Goal: Use online tool/utility: Utilize a website feature to perform a specific function

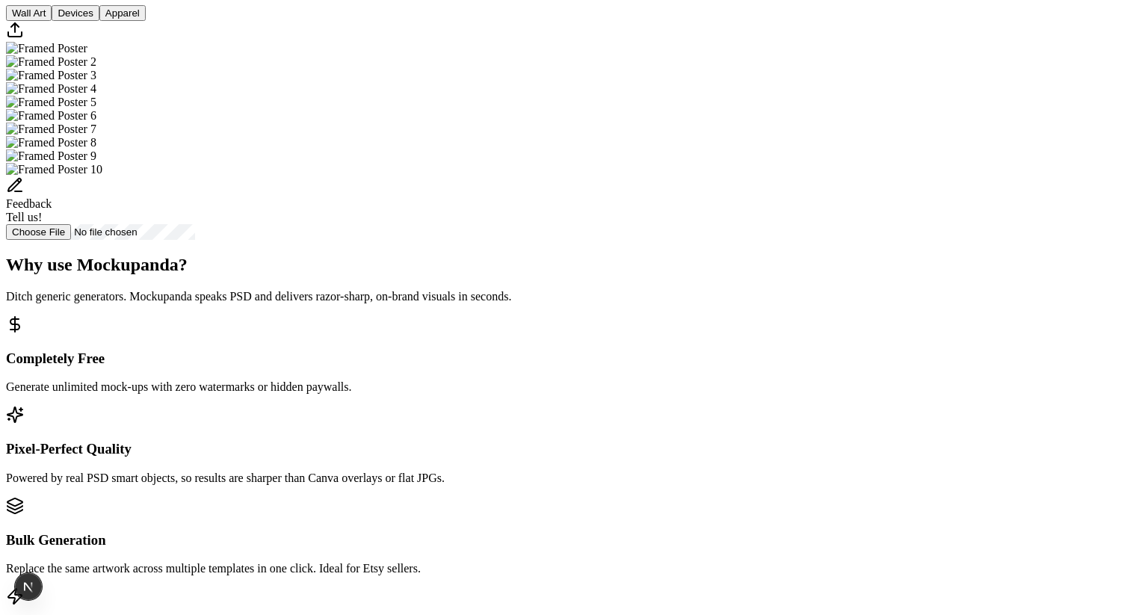
scroll to position [491, 0]
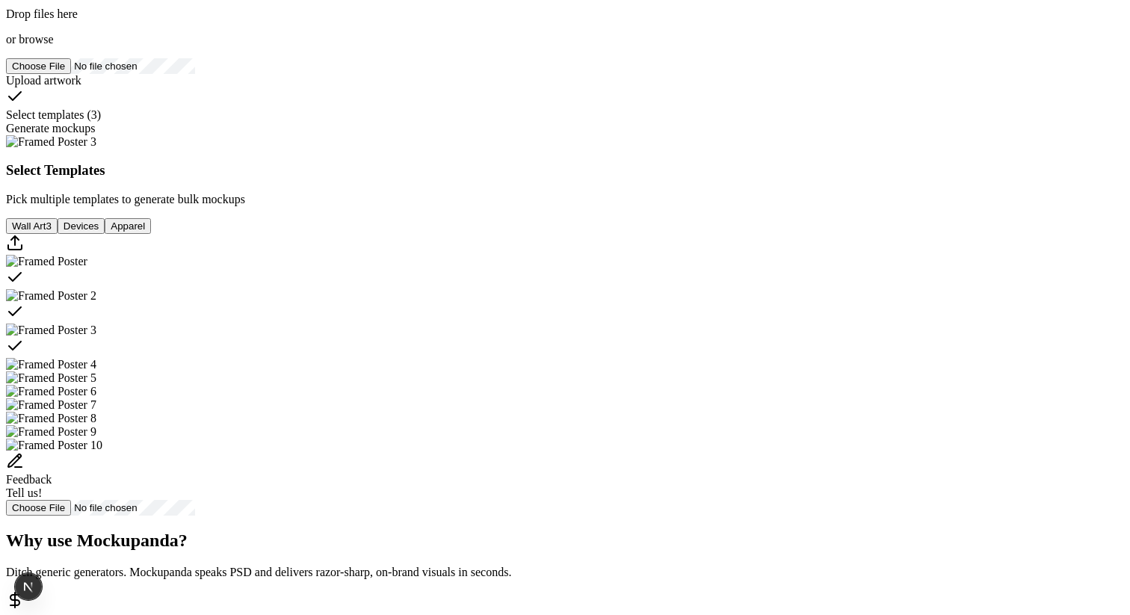
scroll to position [160, 0]
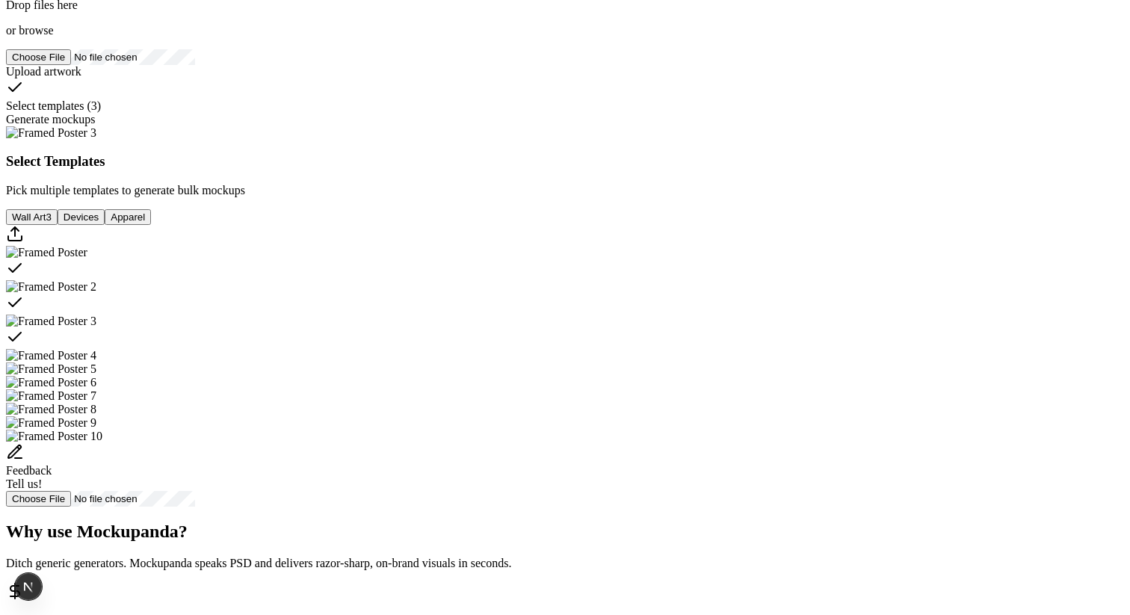
click at [105, 225] on button "Devices" at bounding box center [81, 217] width 47 height 16
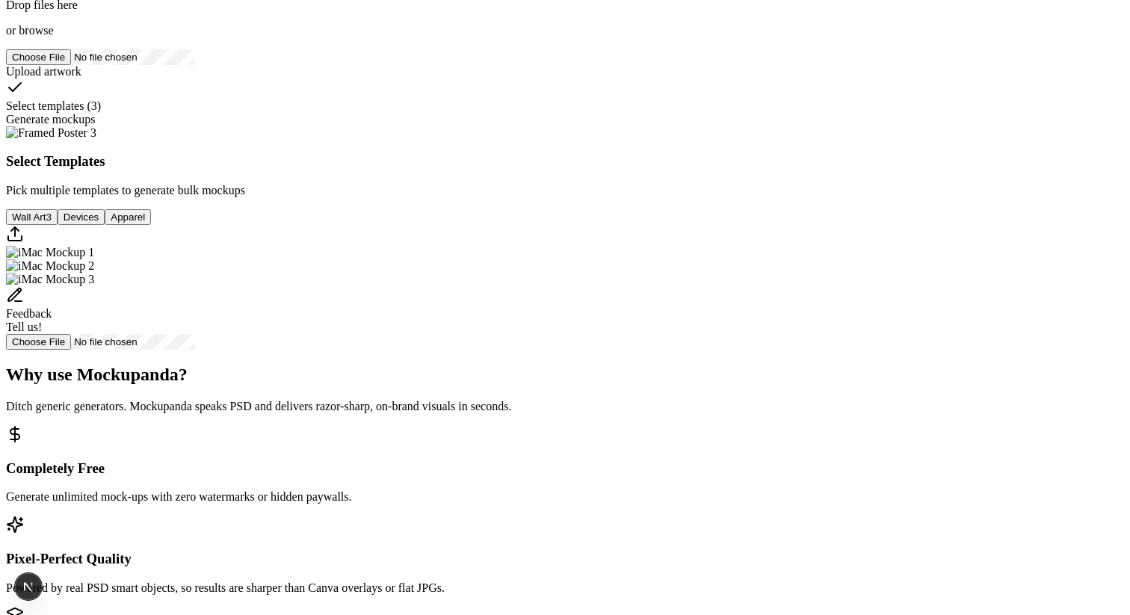
click at [58, 225] on button "Wall Art 3" at bounding box center [32, 217] width 52 height 16
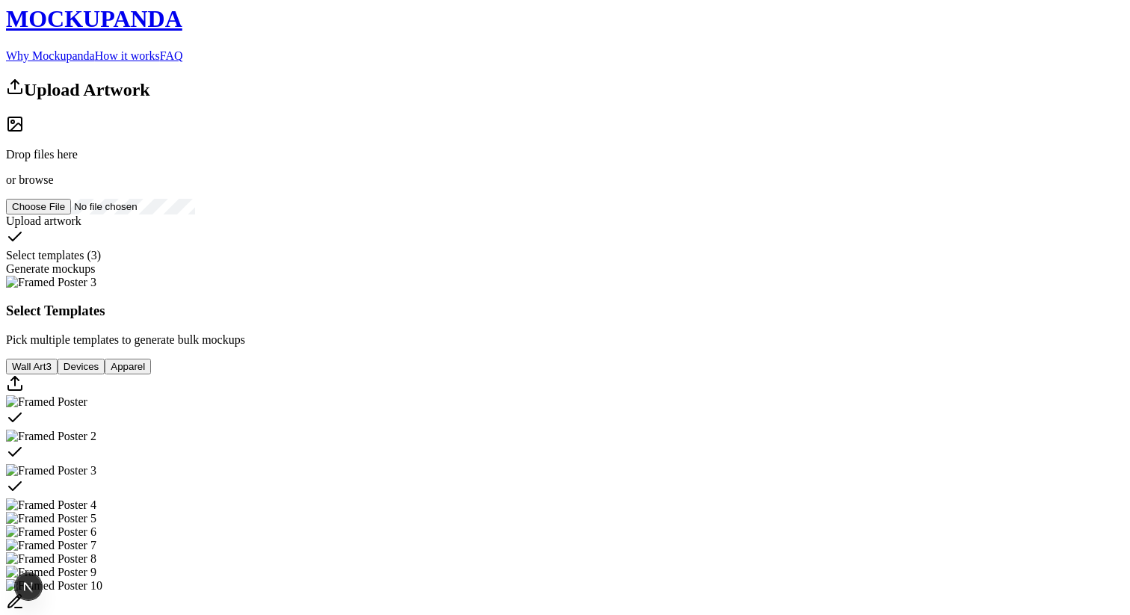
scroll to position [0, 0]
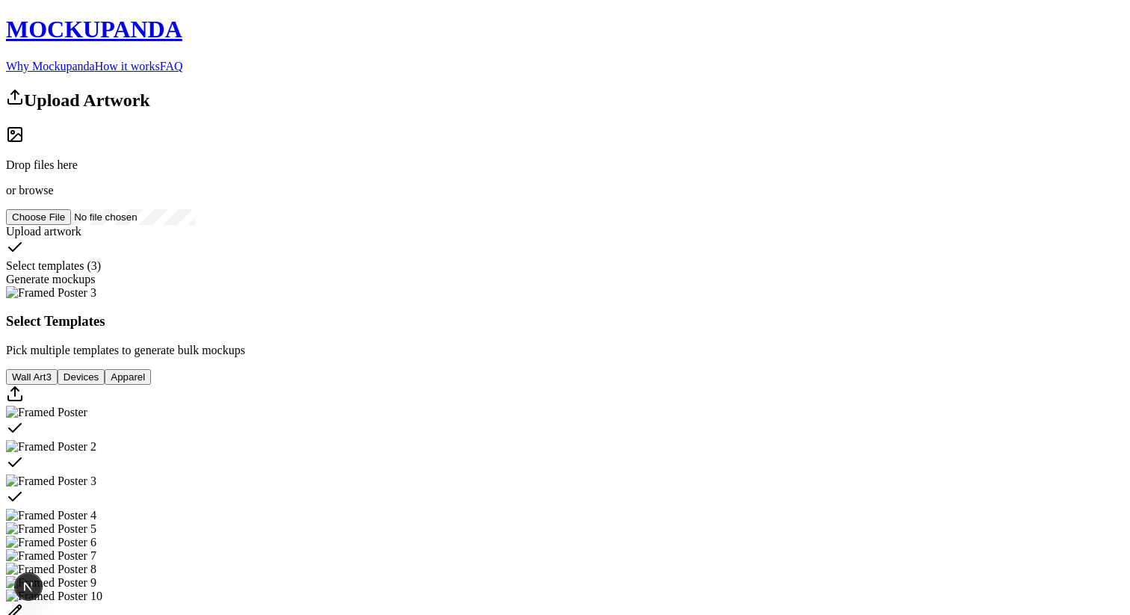
click at [348, 197] on div "Drop files here or browse" at bounding box center [565, 162] width 1118 height 72
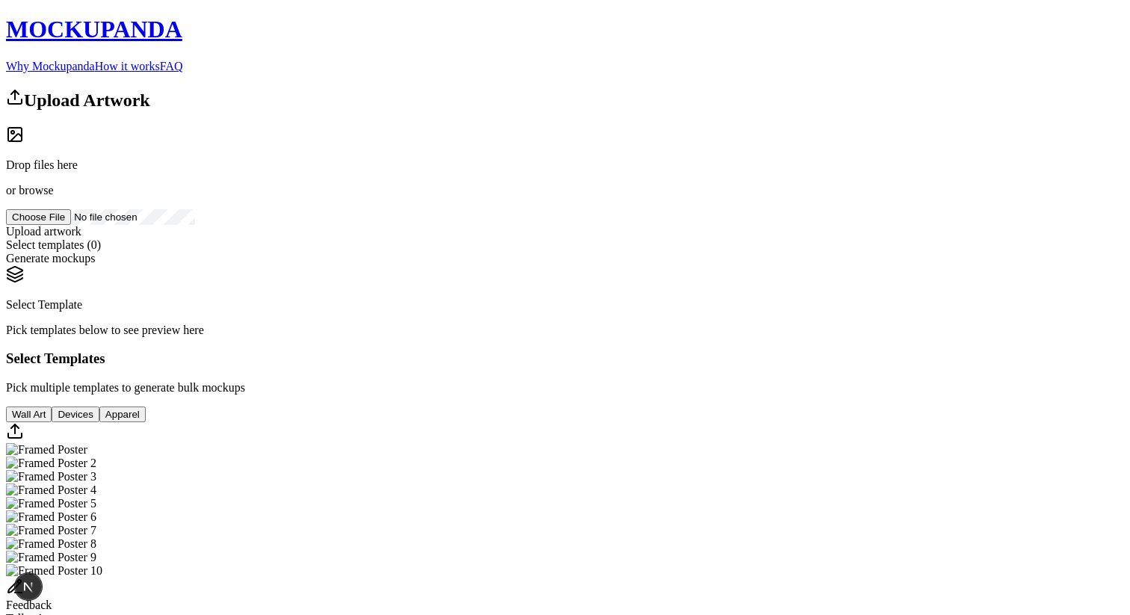
click at [183, 60] on link "FAQ" at bounding box center [171, 66] width 23 height 13
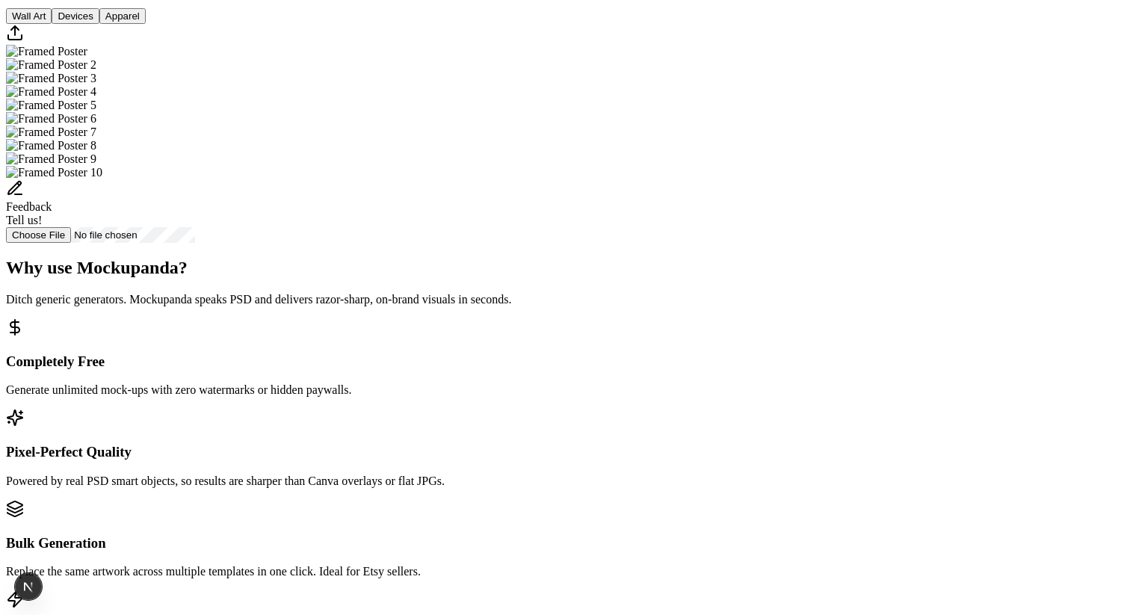
scroll to position [402, 0]
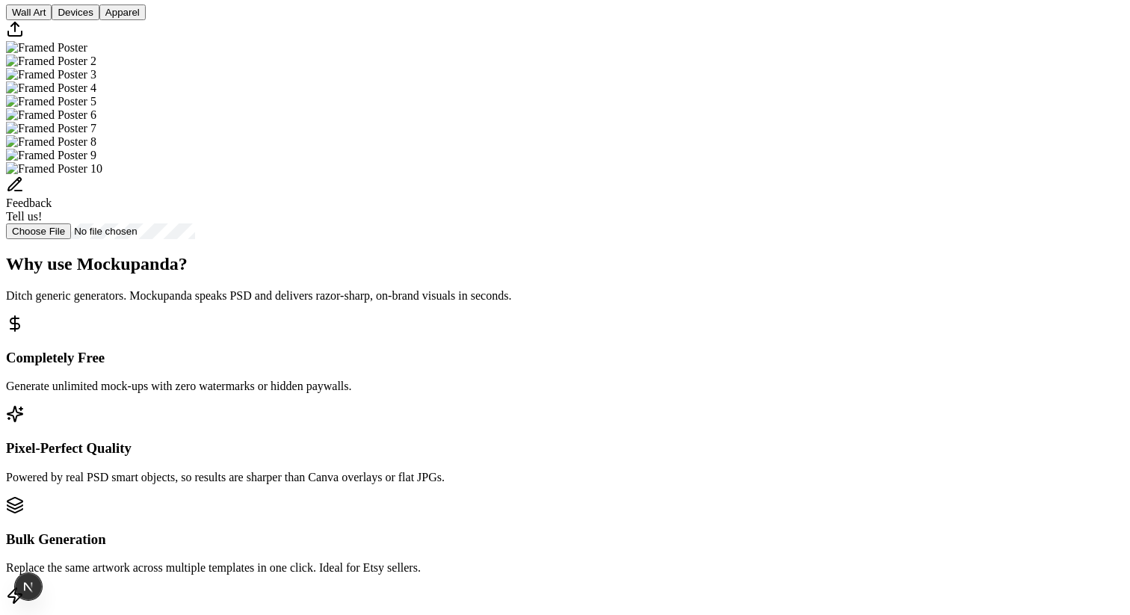
click at [87, 55] on img "Select template Framed Poster" at bounding box center [46, 47] width 81 height 13
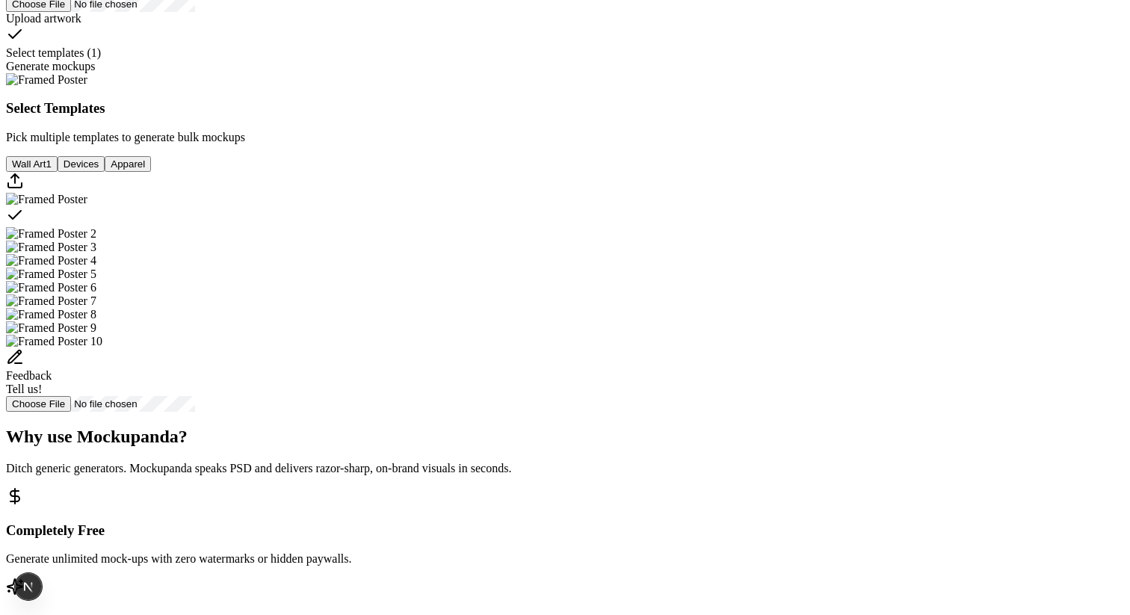
scroll to position [222, 0]
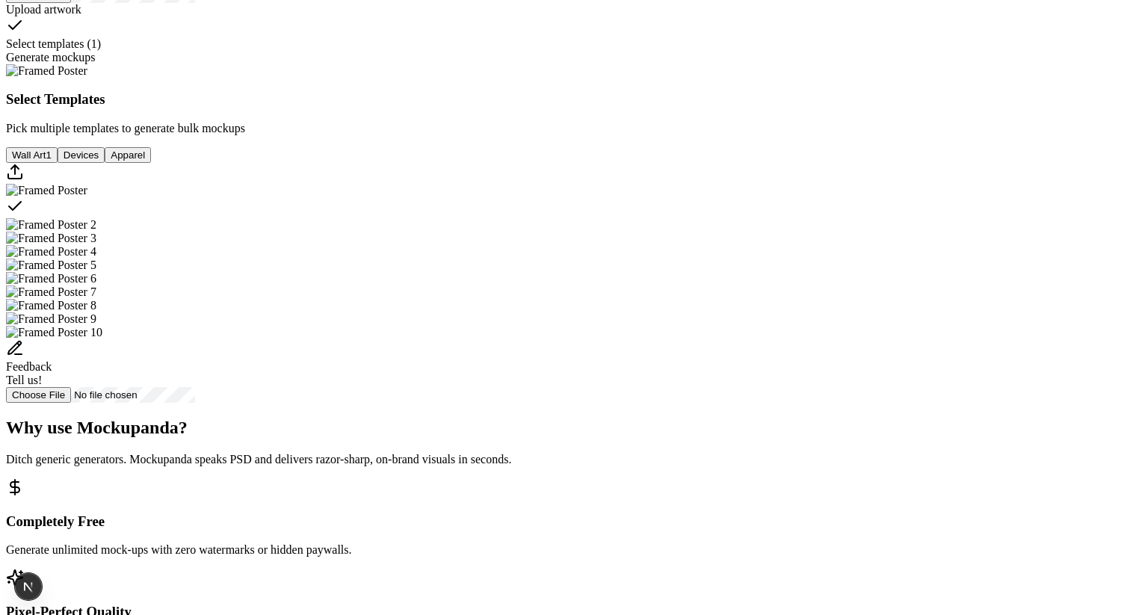
click at [96, 232] on img "Select template Framed Poster 2" at bounding box center [51, 224] width 90 height 13
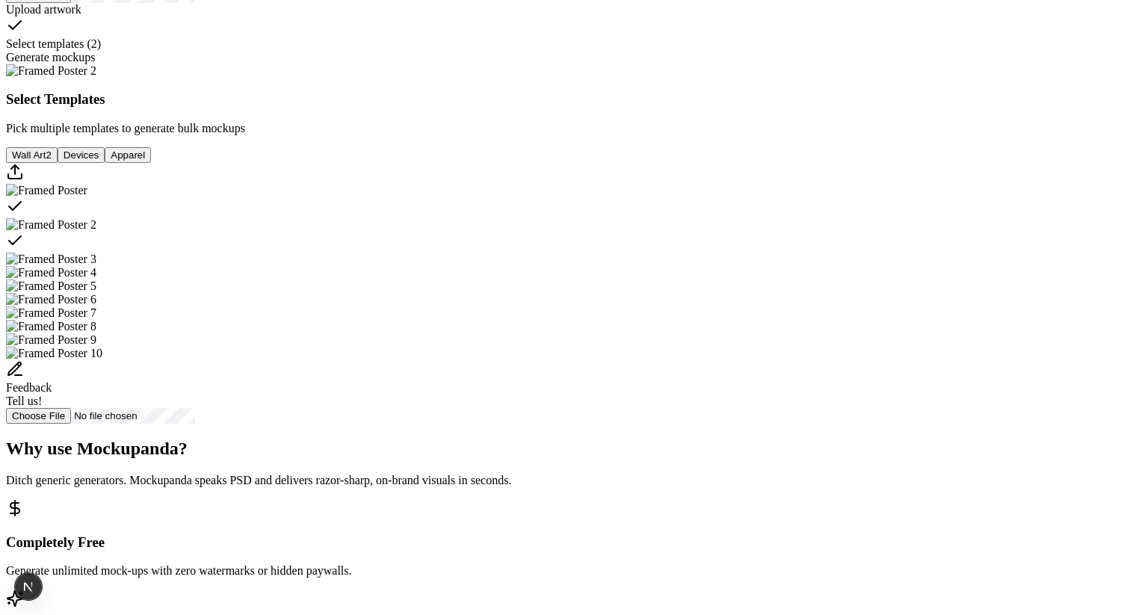
click at [96, 266] on img "Select template Framed Poster 3" at bounding box center [51, 259] width 90 height 13
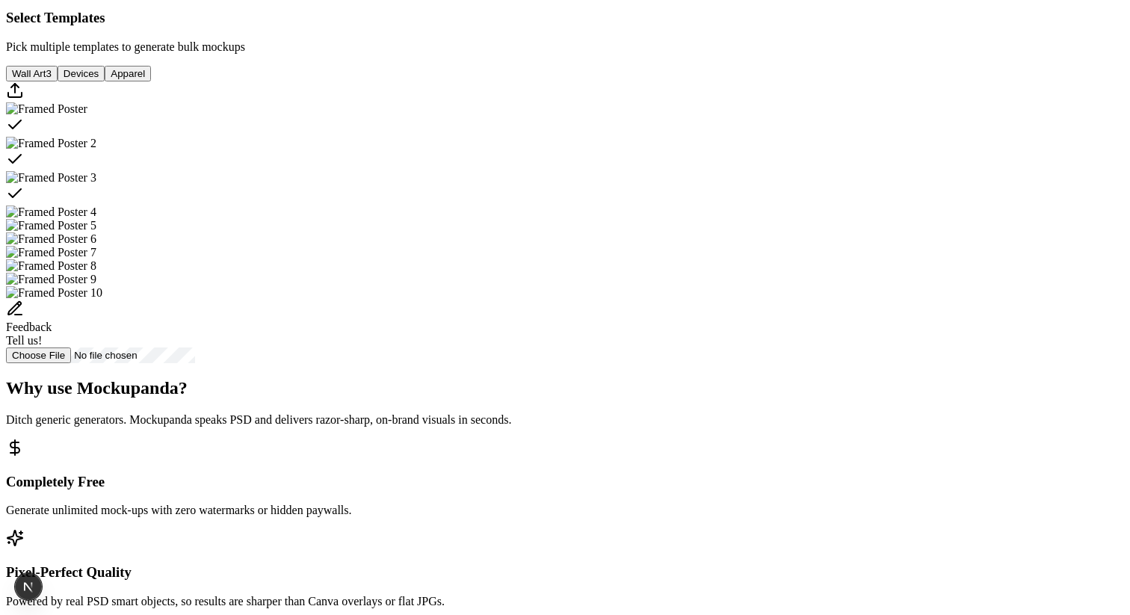
scroll to position [0, 0]
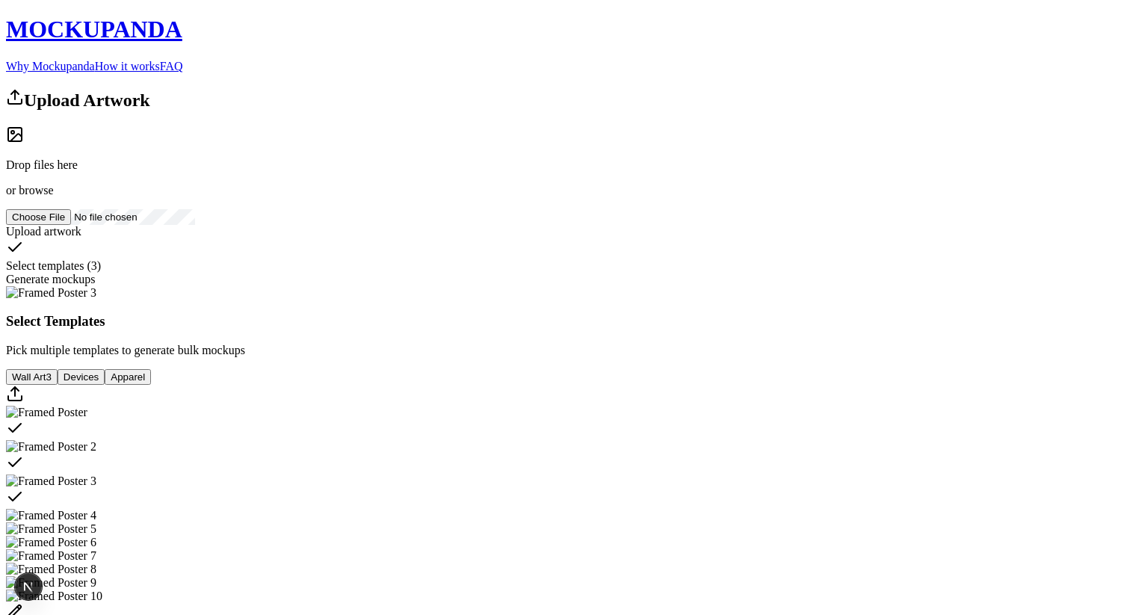
click at [384, 276] on div "Upload Artwork Drop files here or browse Upload artwork Select templates ( 3 ) …" at bounding box center [565, 187] width 1118 height 198
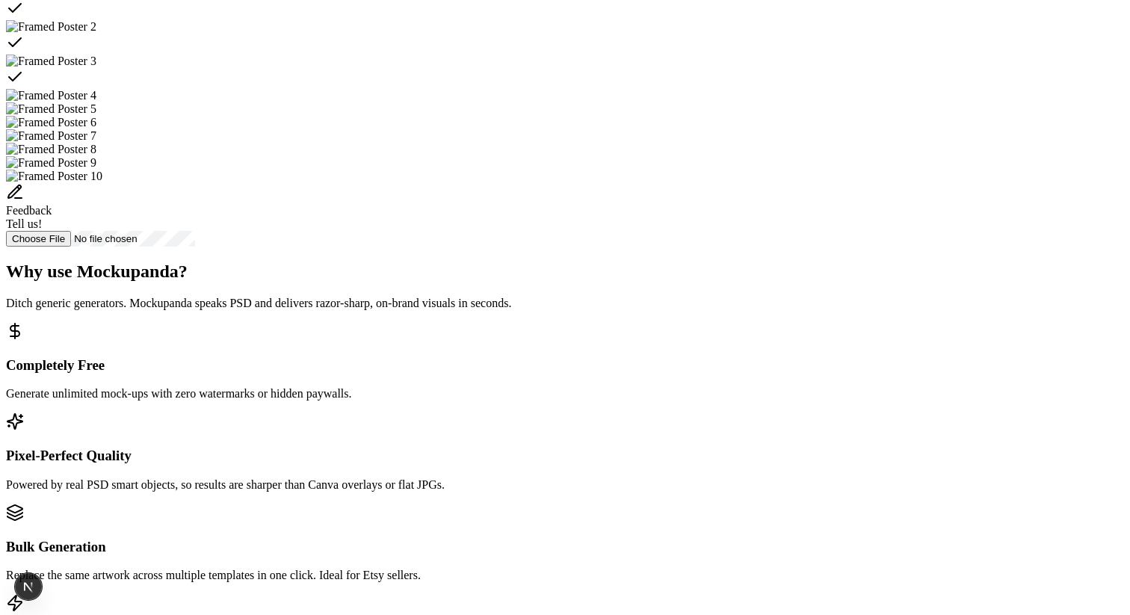
scroll to position [480, 0]
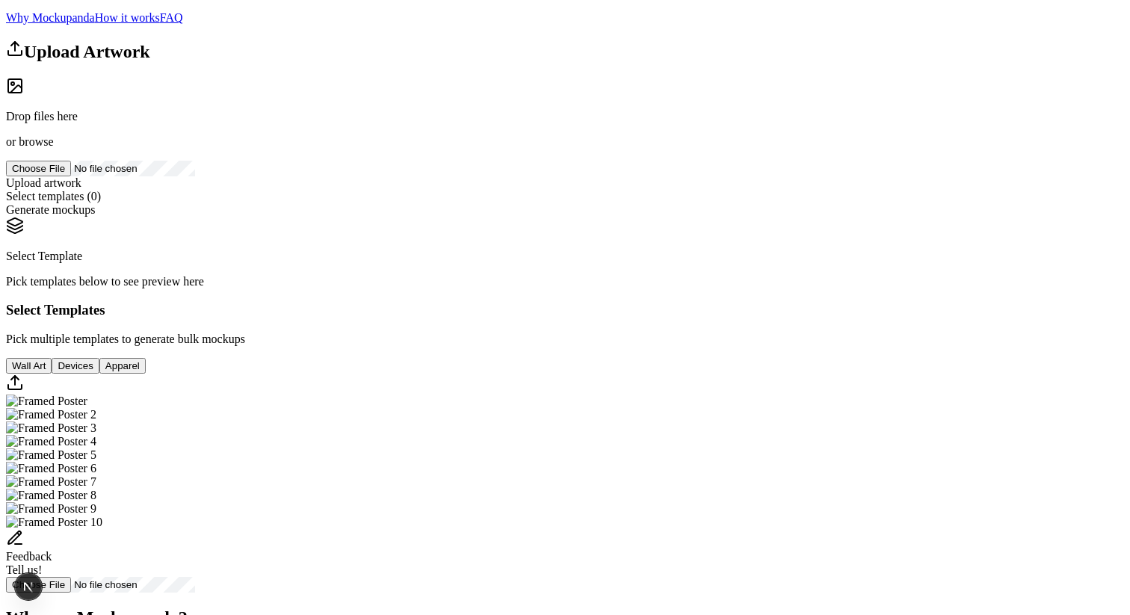
scroll to position [50, 0]
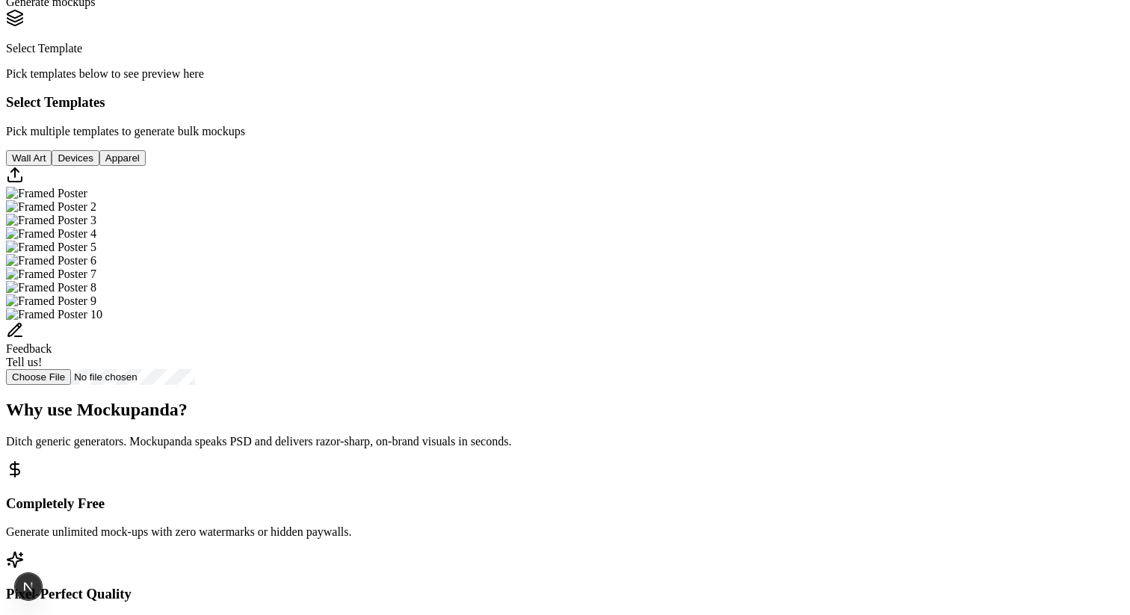
scroll to position [259, 0]
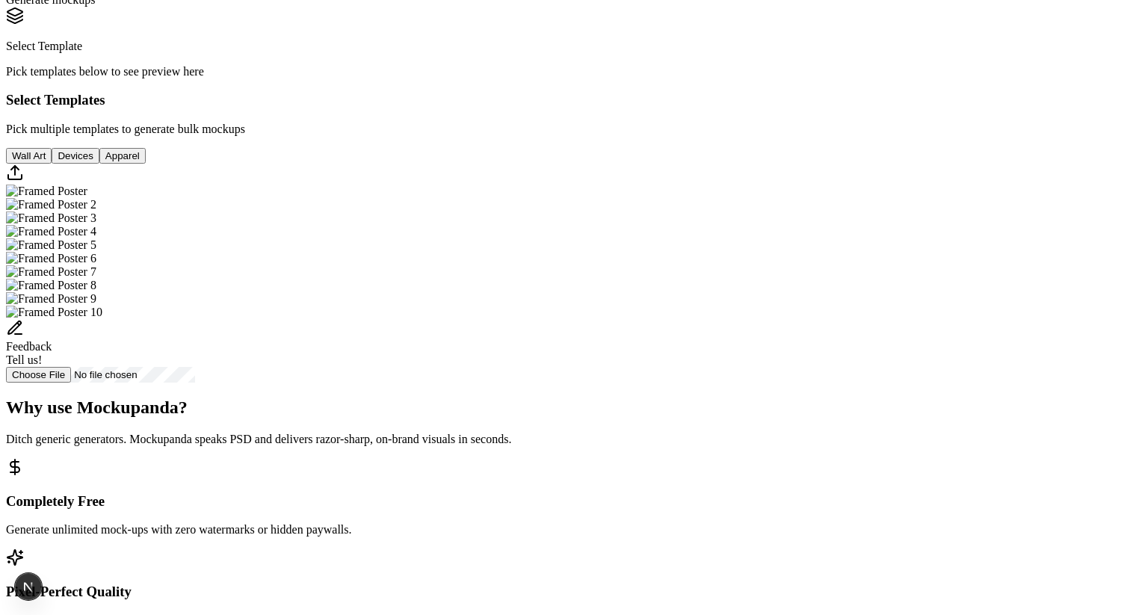
click at [87, 198] on img "Select template Framed Poster" at bounding box center [46, 191] width 81 height 13
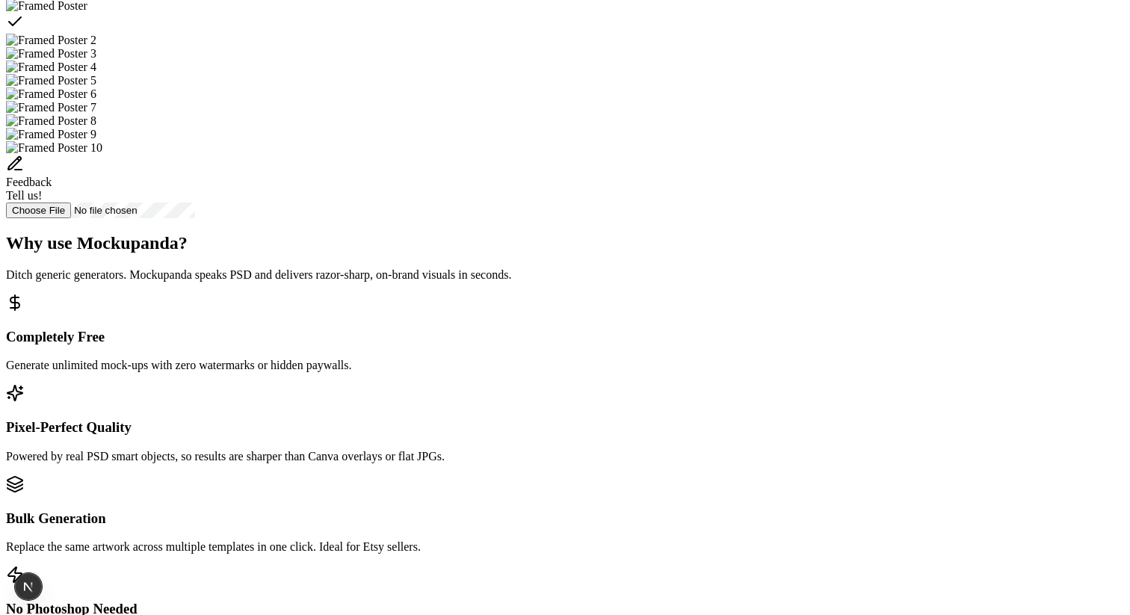
scroll to position [408, 0]
click at [96, 46] on img "Select template Framed Poster 2" at bounding box center [51, 38] width 90 height 13
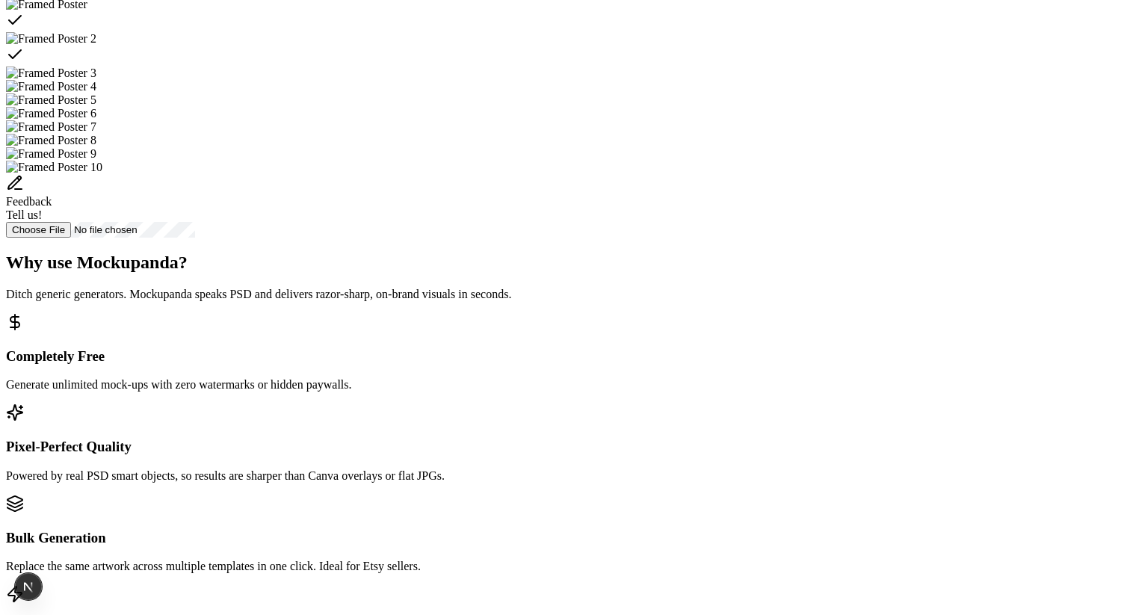
click at [96, 80] on img "Select template Framed Poster 3" at bounding box center [51, 72] width 90 height 13
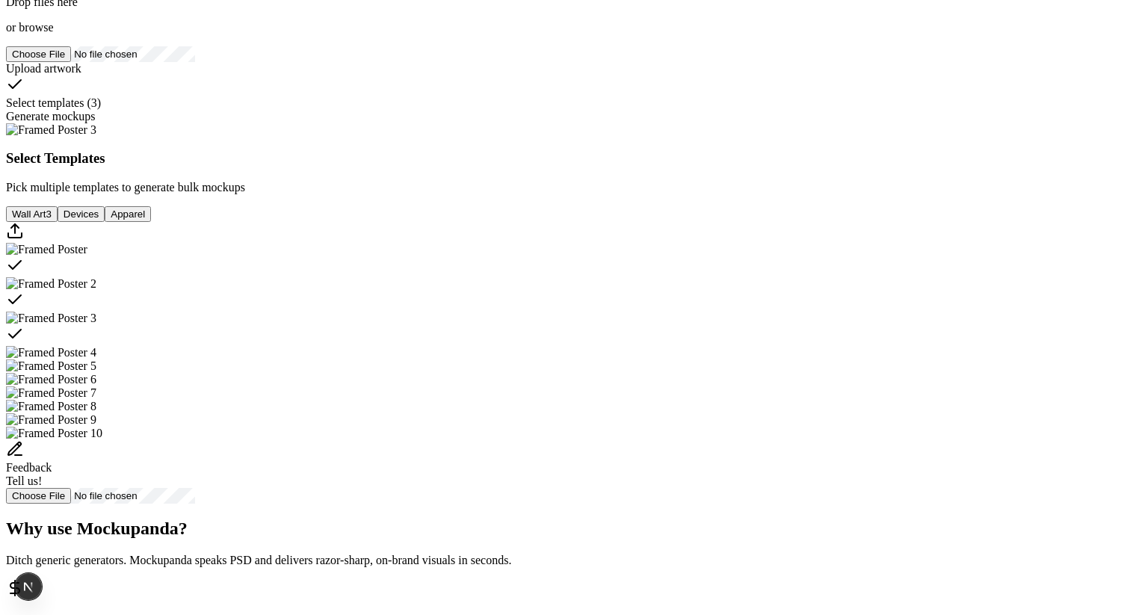
scroll to position [0, 0]
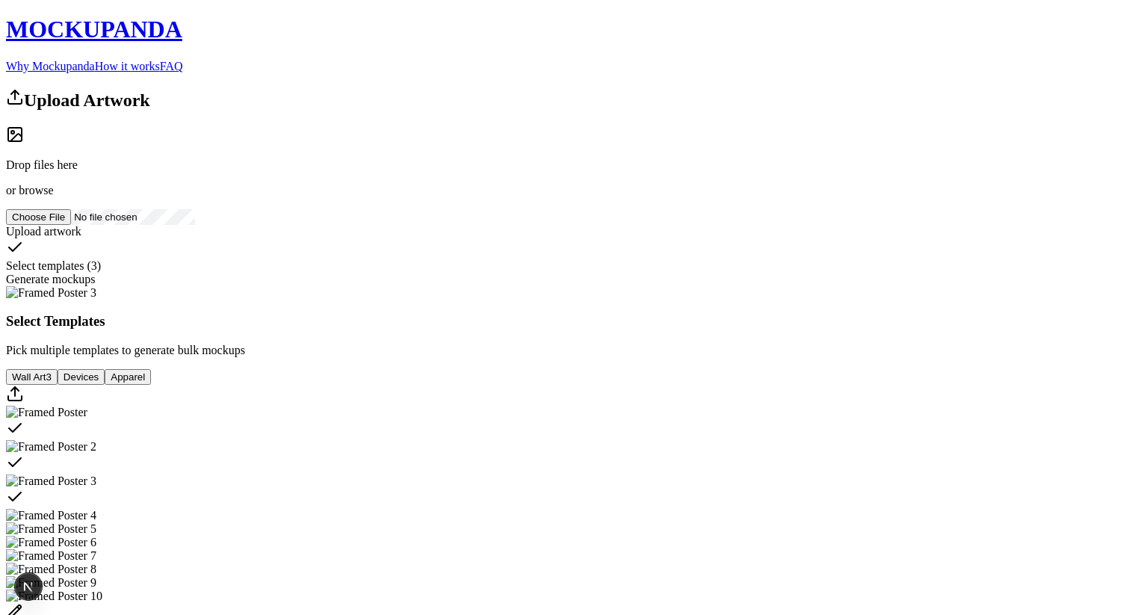
click at [279, 172] on p "Drop files here" at bounding box center [565, 164] width 1118 height 13
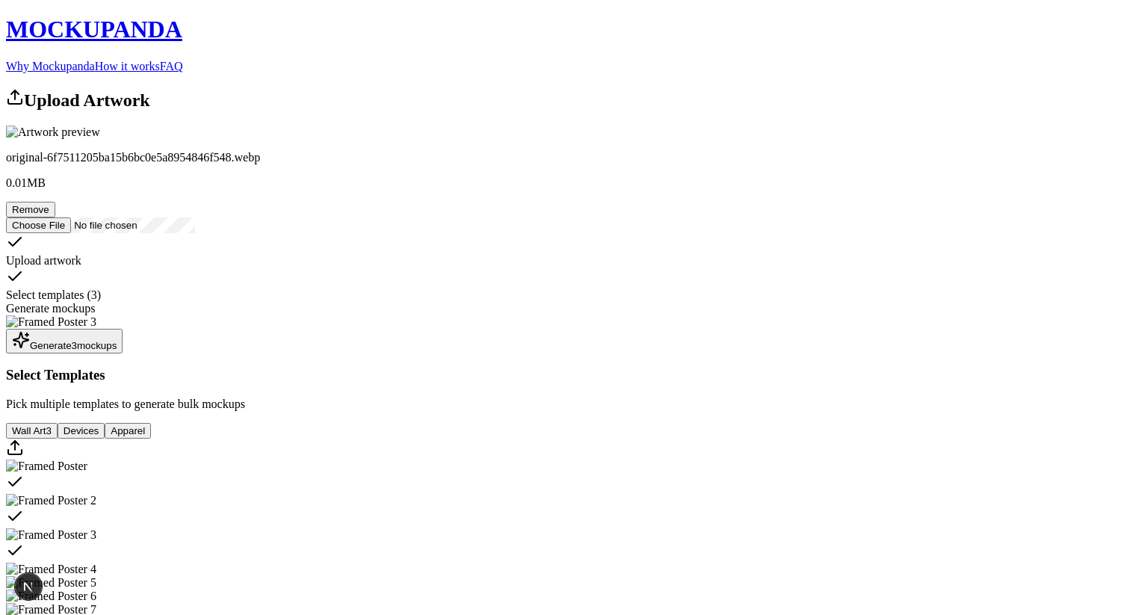
click at [123, 353] on button "Generate 3 mockup s" at bounding box center [64, 341] width 117 height 25
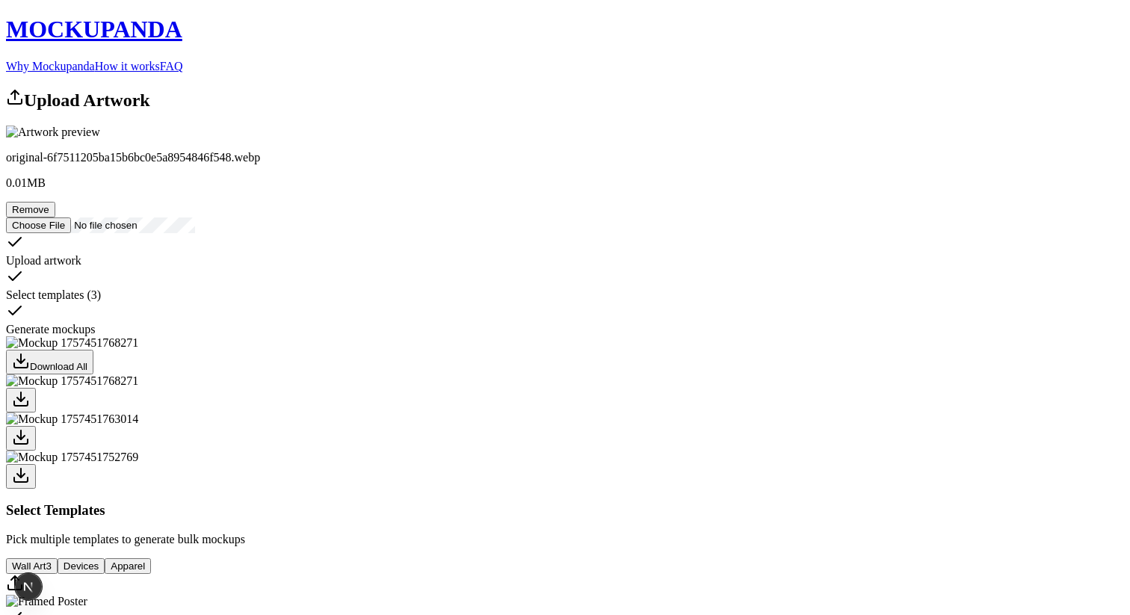
click at [138, 350] on img at bounding box center [72, 342] width 132 height 13
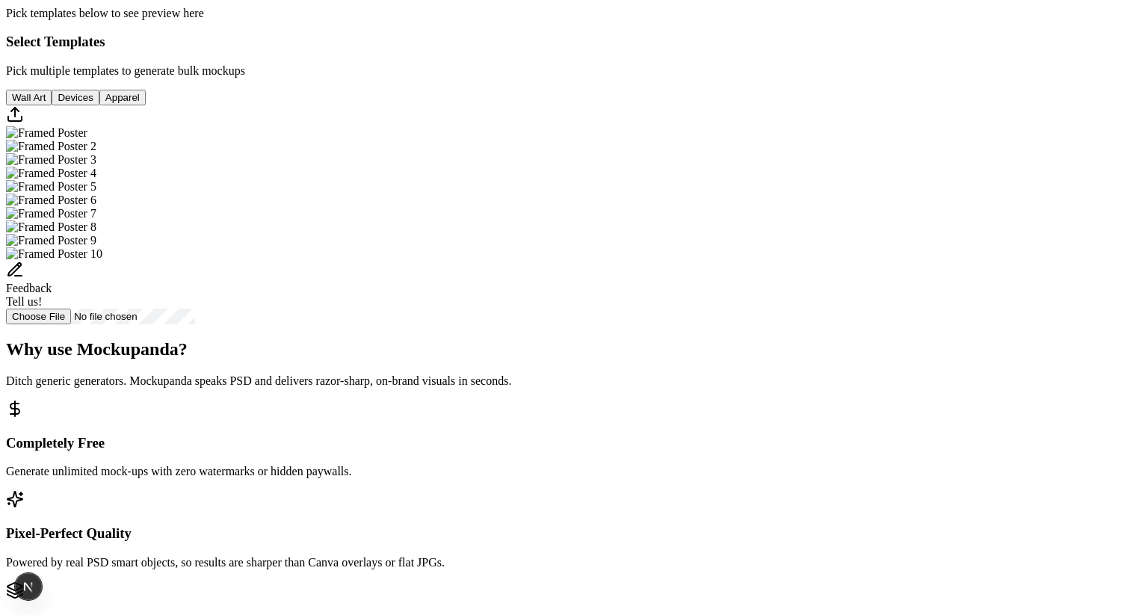
scroll to position [332, 0]
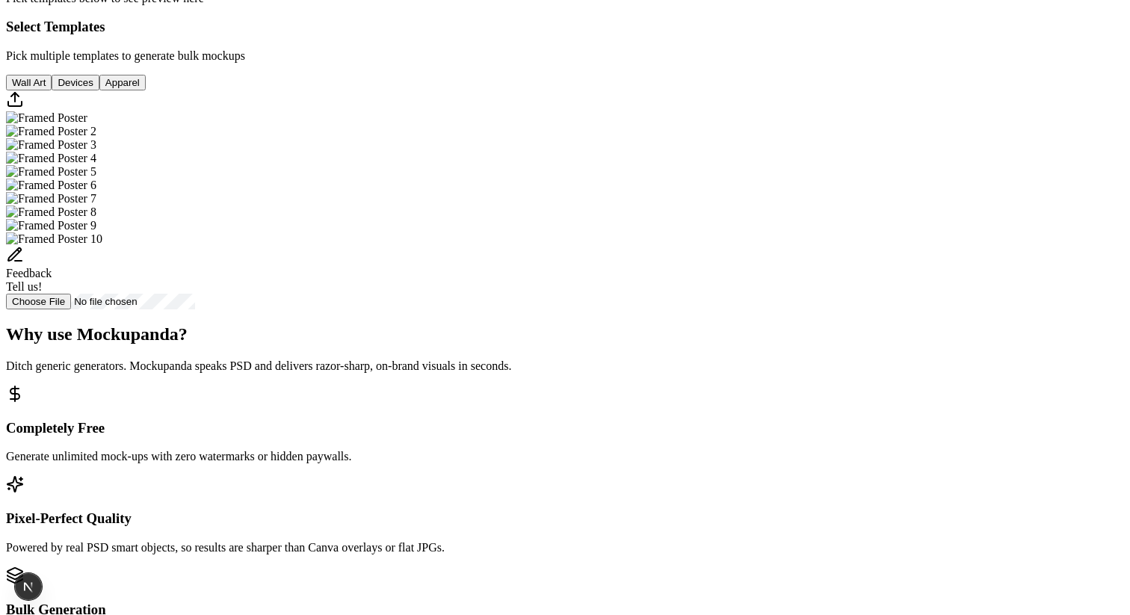
click at [87, 125] on img "Select template Framed Poster" at bounding box center [46, 117] width 81 height 13
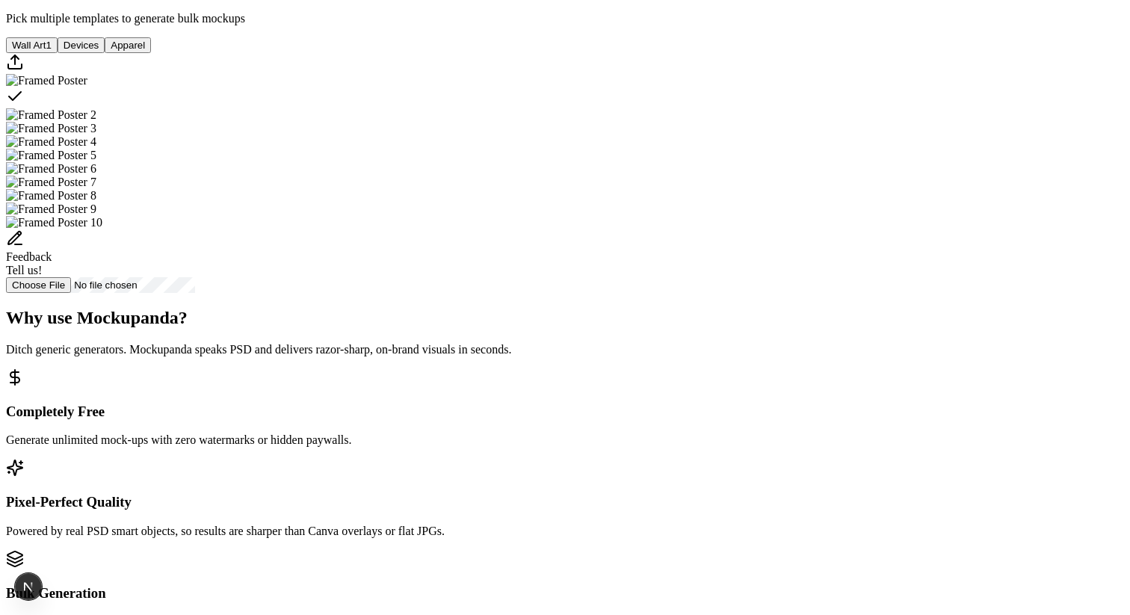
click at [96, 122] on img "Select template Framed Poster 2" at bounding box center [51, 114] width 90 height 13
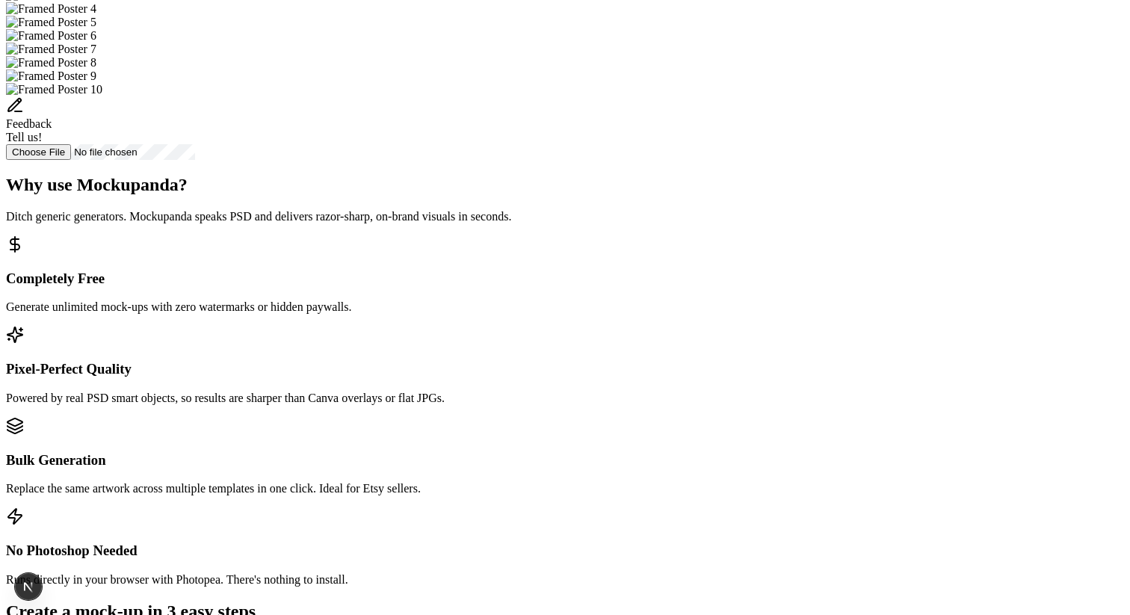
scroll to position [495, 0]
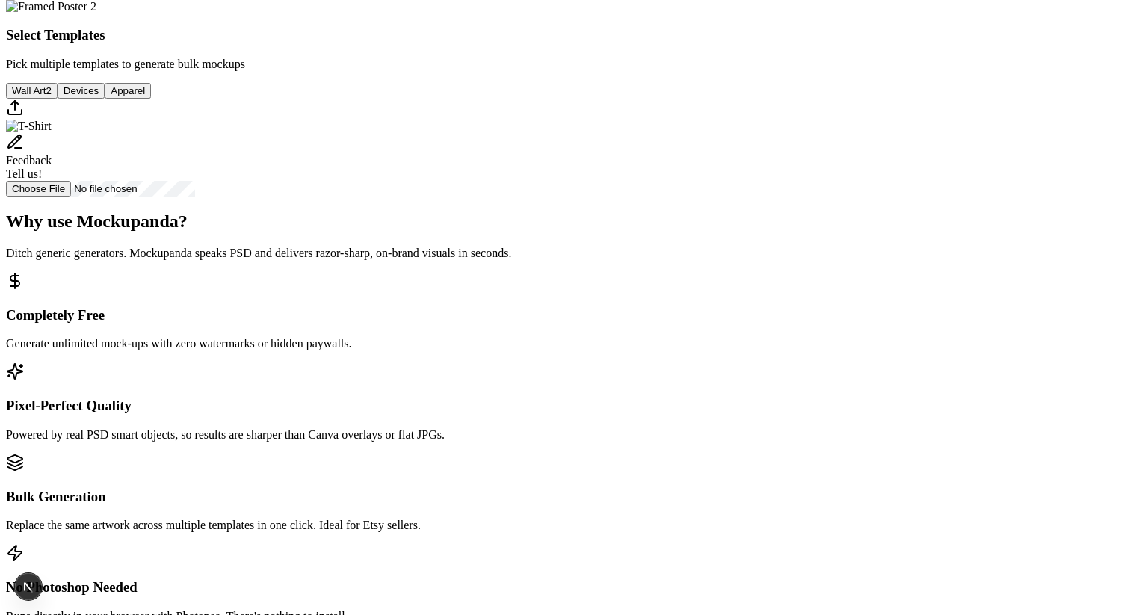
scroll to position [404, 0]
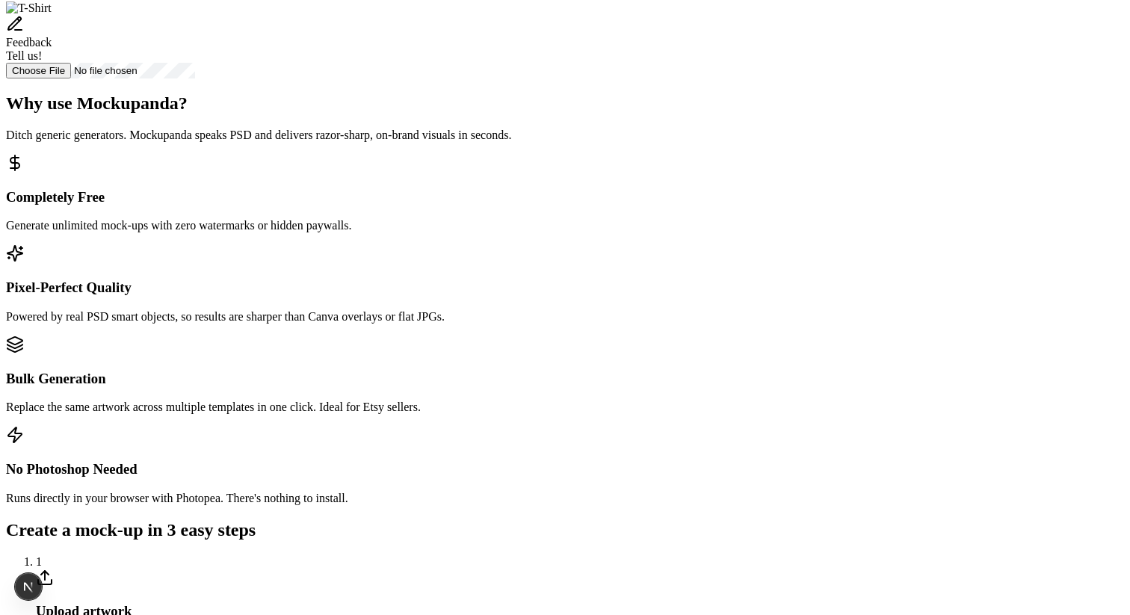
click at [703, 49] on div "Feedback" at bounding box center [565, 42] width 1118 height 13
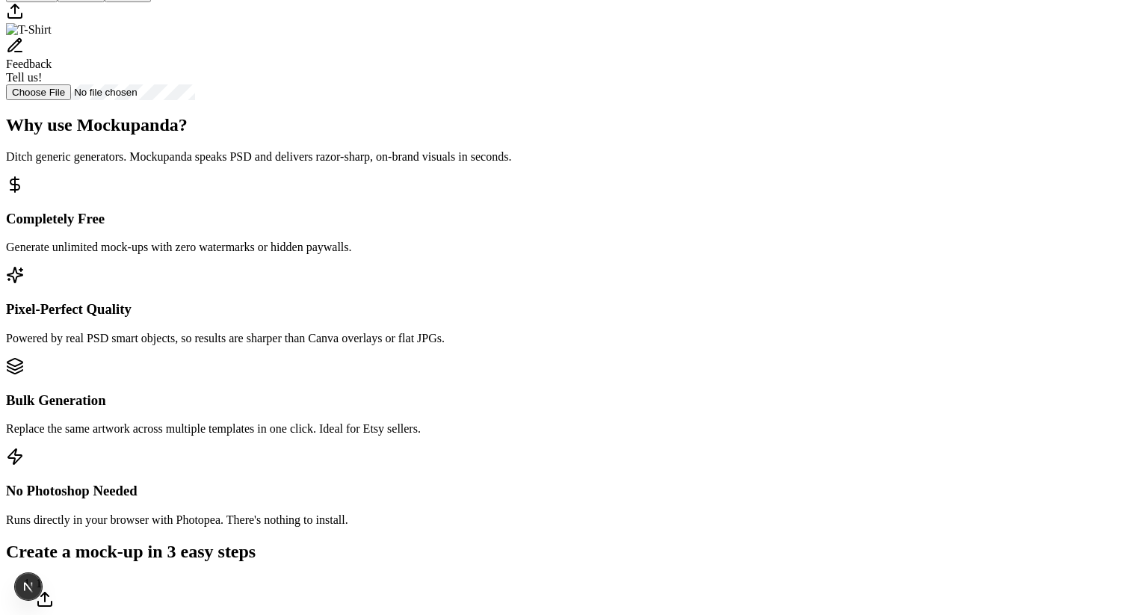
scroll to position [460, 0]
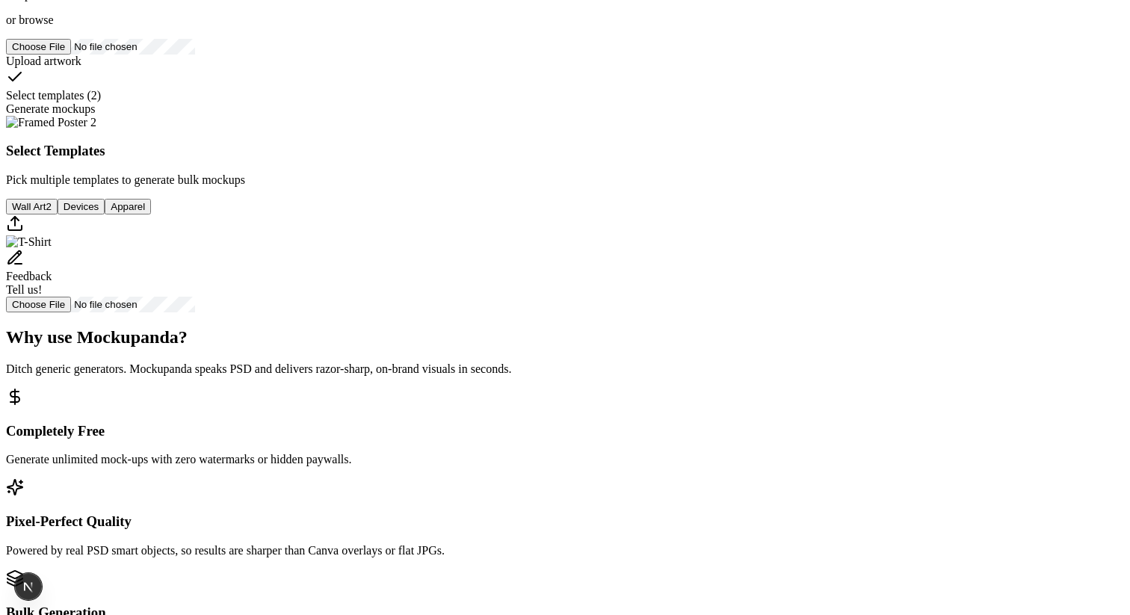
scroll to position [236, 0]
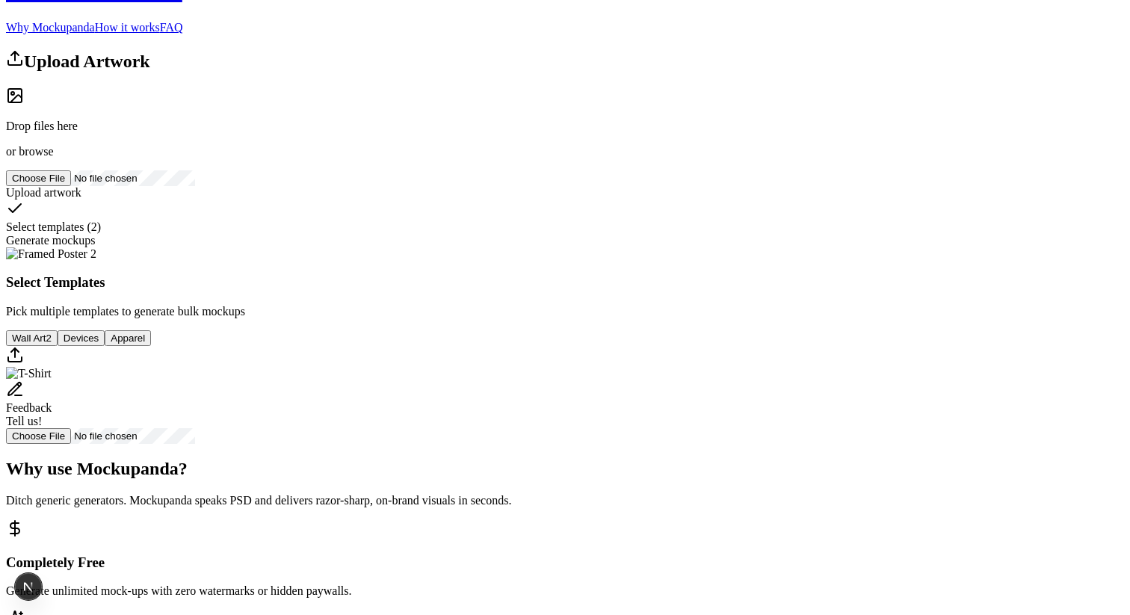
scroll to position [46, 0]
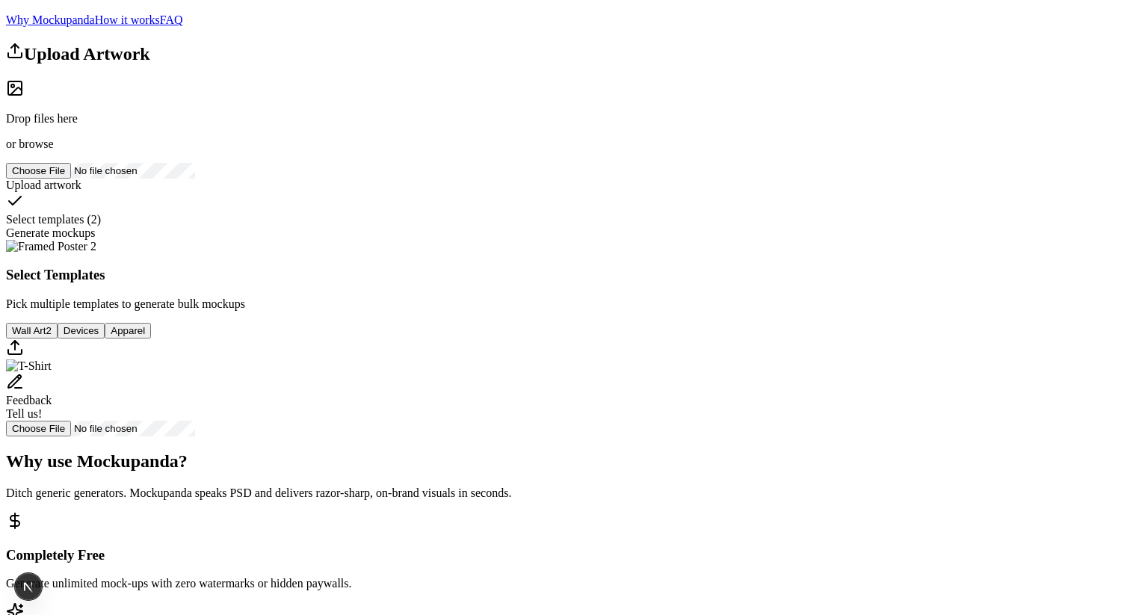
click at [301, 64] on h2 "Upload Artwork" at bounding box center [565, 53] width 1118 height 22
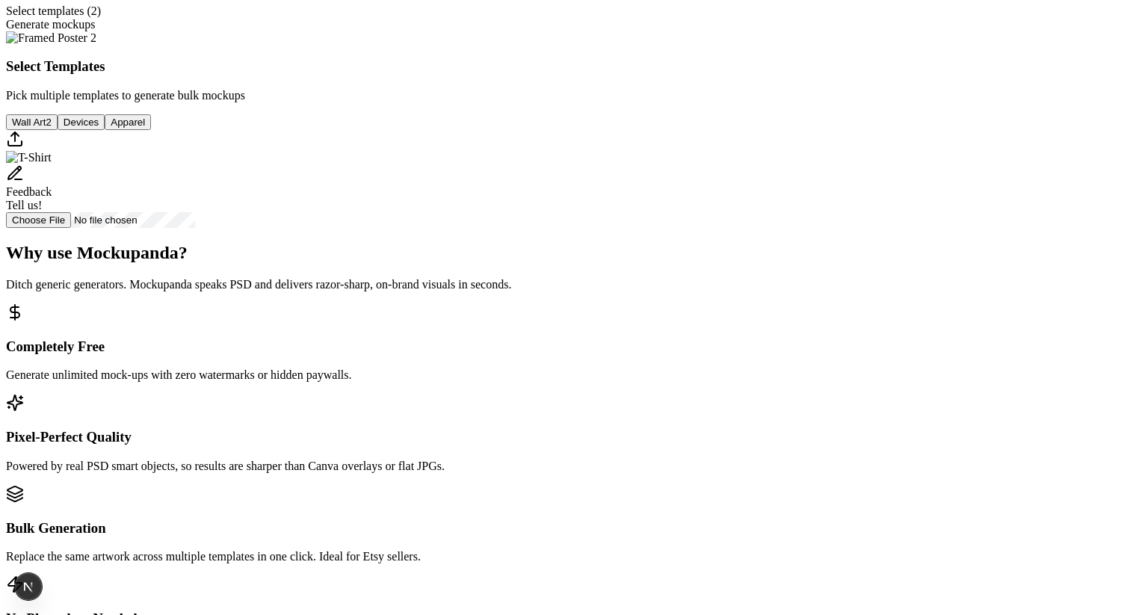
scroll to position [245, 0]
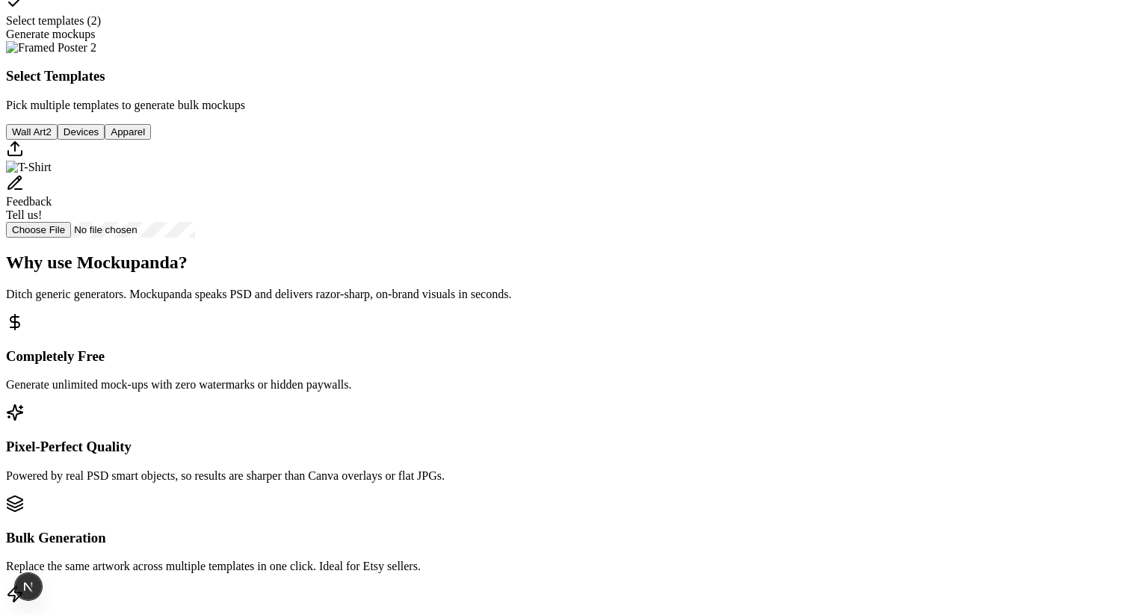
click at [58, 140] on button "Wall Art 2" at bounding box center [32, 132] width 52 height 16
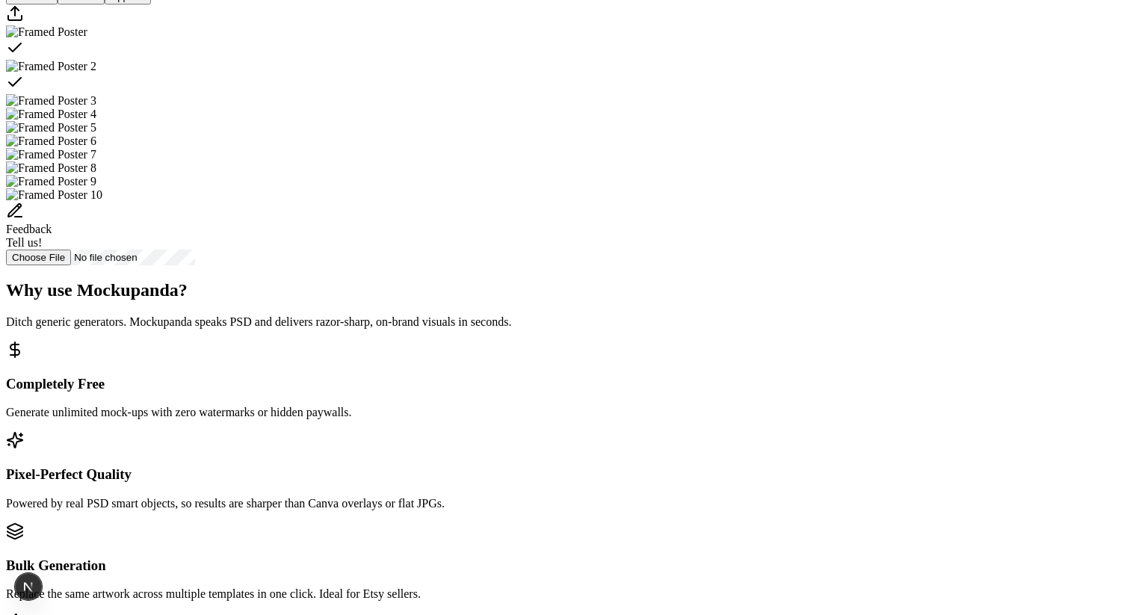
scroll to position [373, 0]
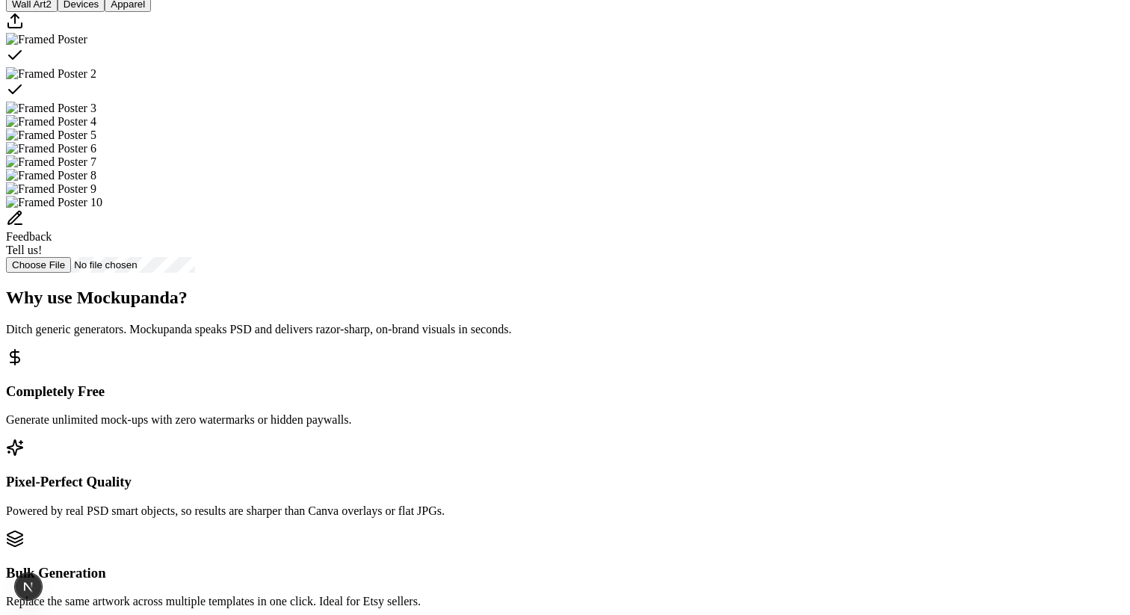
click at [598, 67] on div "Select template Framed Poster" at bounding box center [565, 56] width 1118 height 21
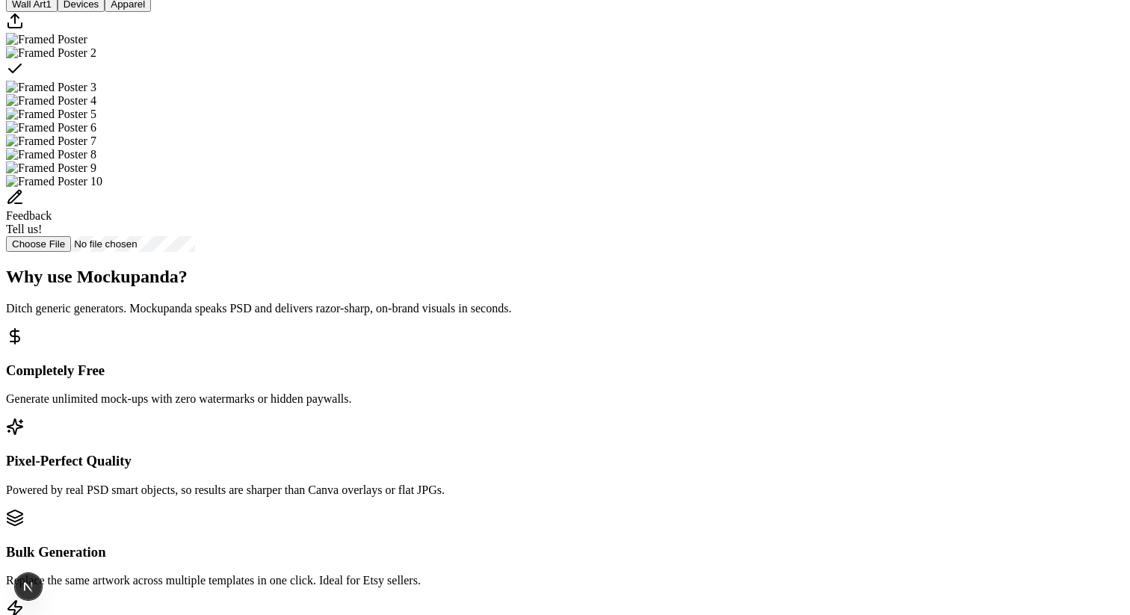
click at [695, 81] on div "Select template Framed Poster 2" at bounding box center [565, 70] width 1118 height 21
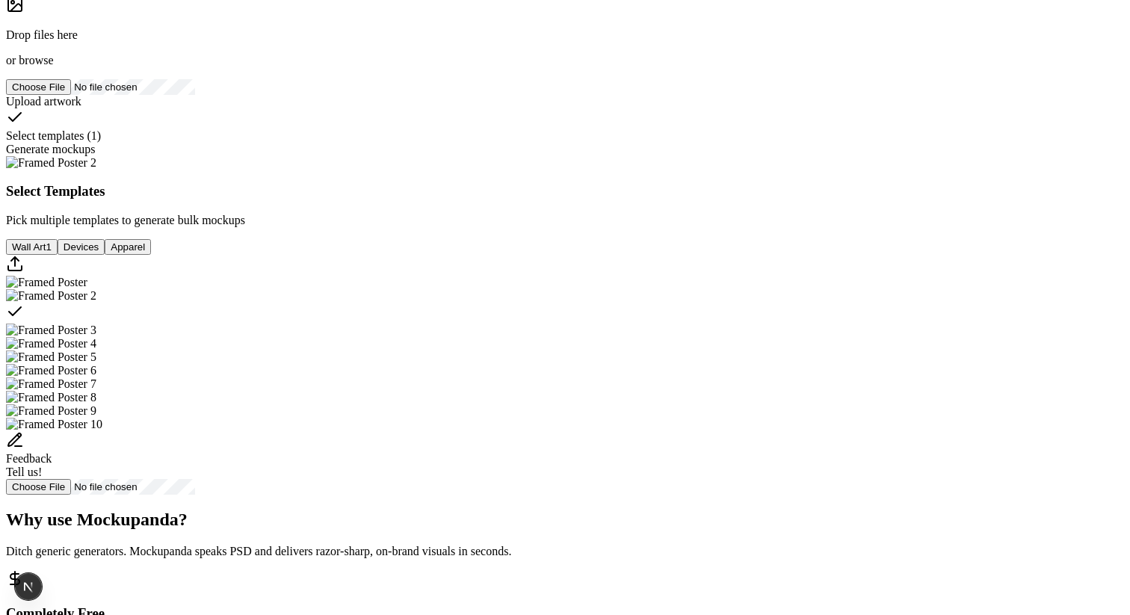
scroll to position [141, 0]
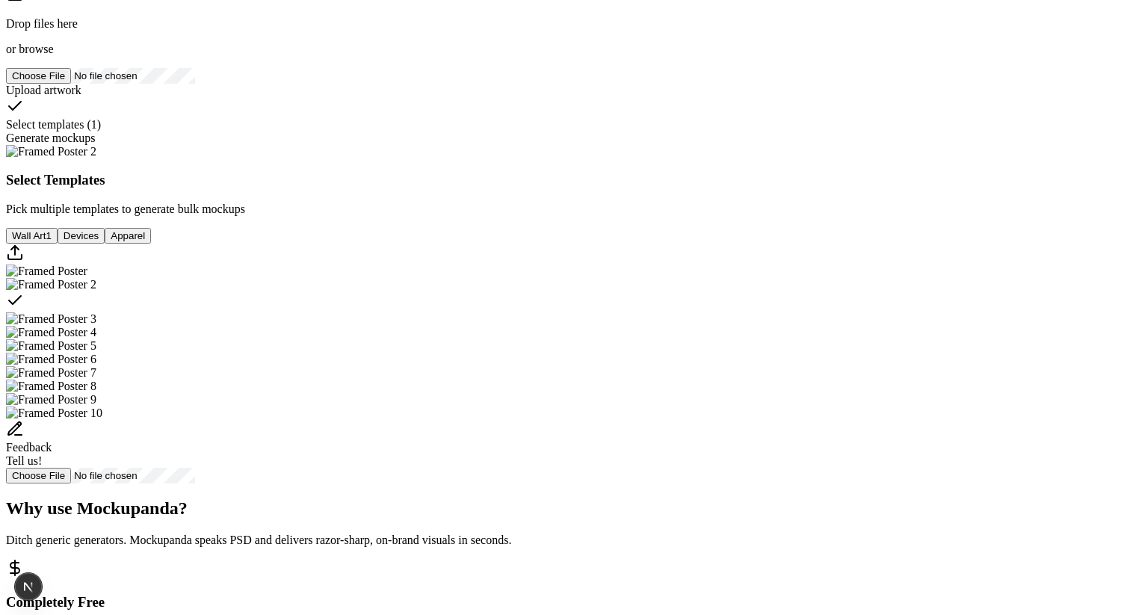
click at [677, 312] on div "Select template Framed Poster 2" at bounding box center [565, 301] width 1118 height 21
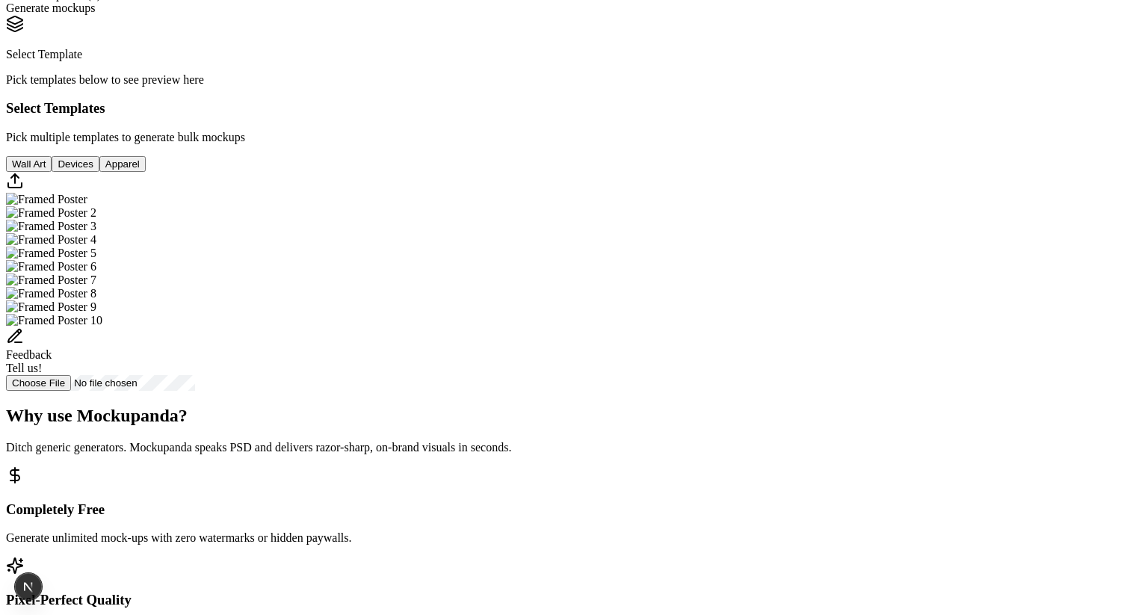
scroll to position [265, 0]
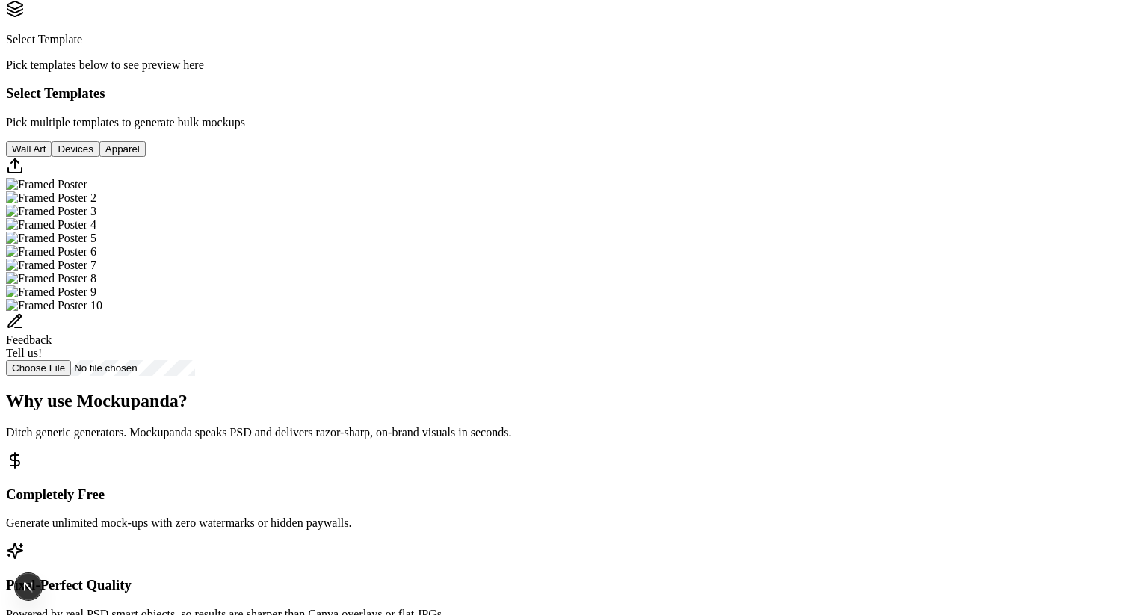
click at [87, 191] on img "Select template Framed Poster" at bounding box center [46, 184] width 81 height 13
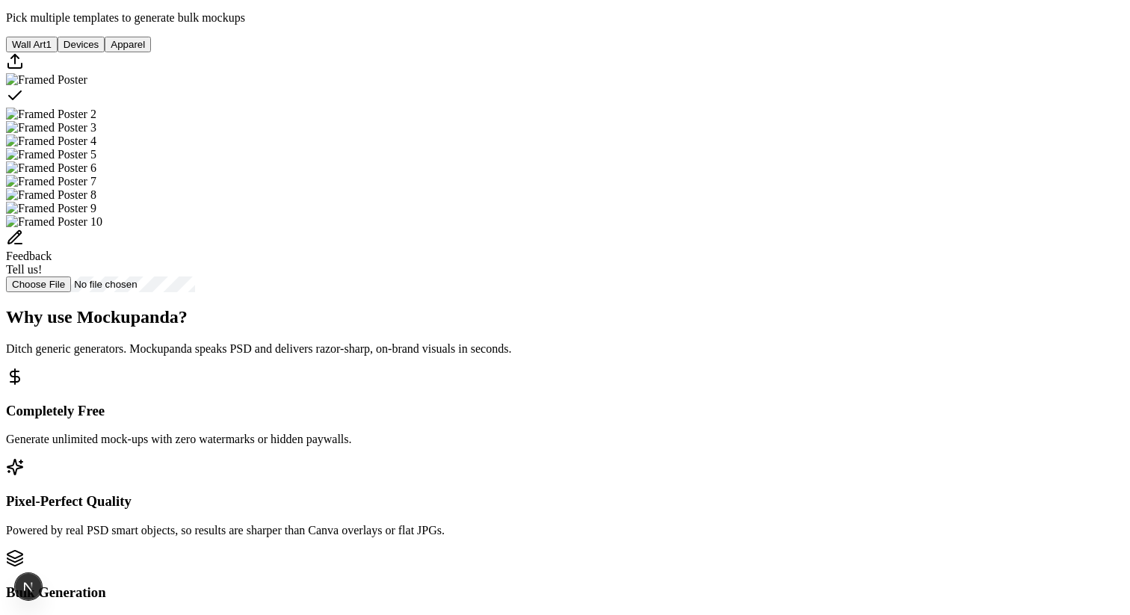
scroll to position [424, 0]
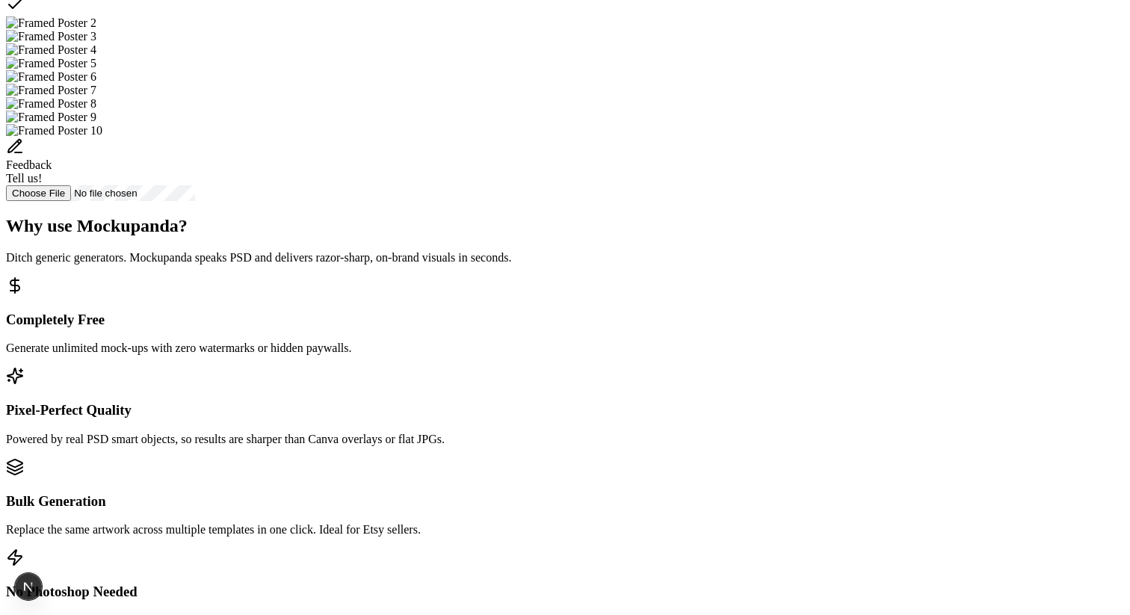
click at [24, 13] on icon "Select template Framed Poster" at bounding box center [15, 5] width 18 height 18
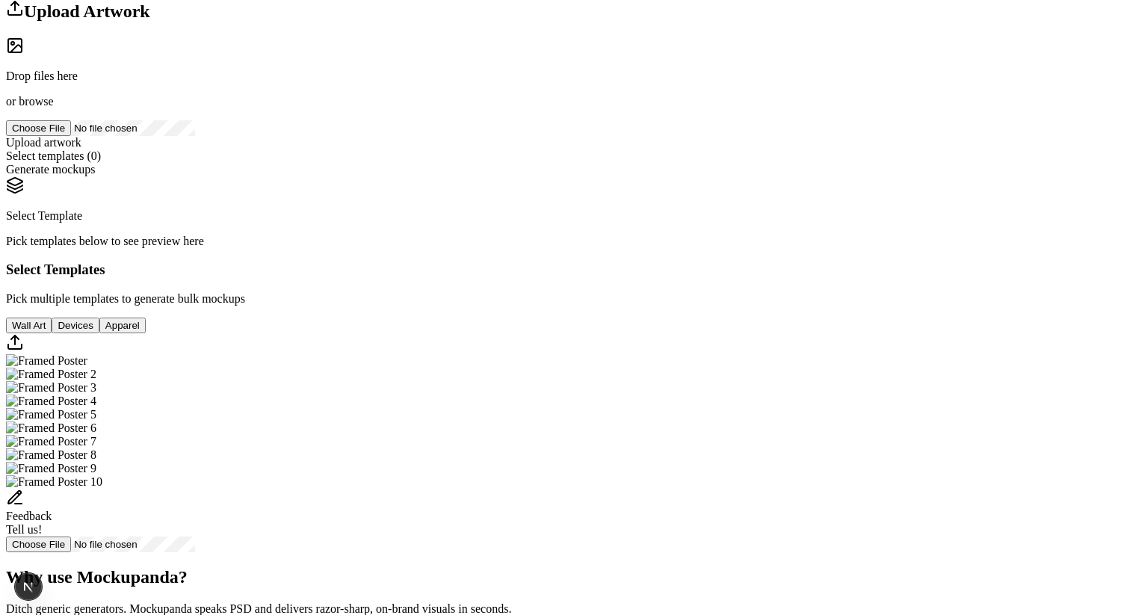
scroll to position [0, 0]
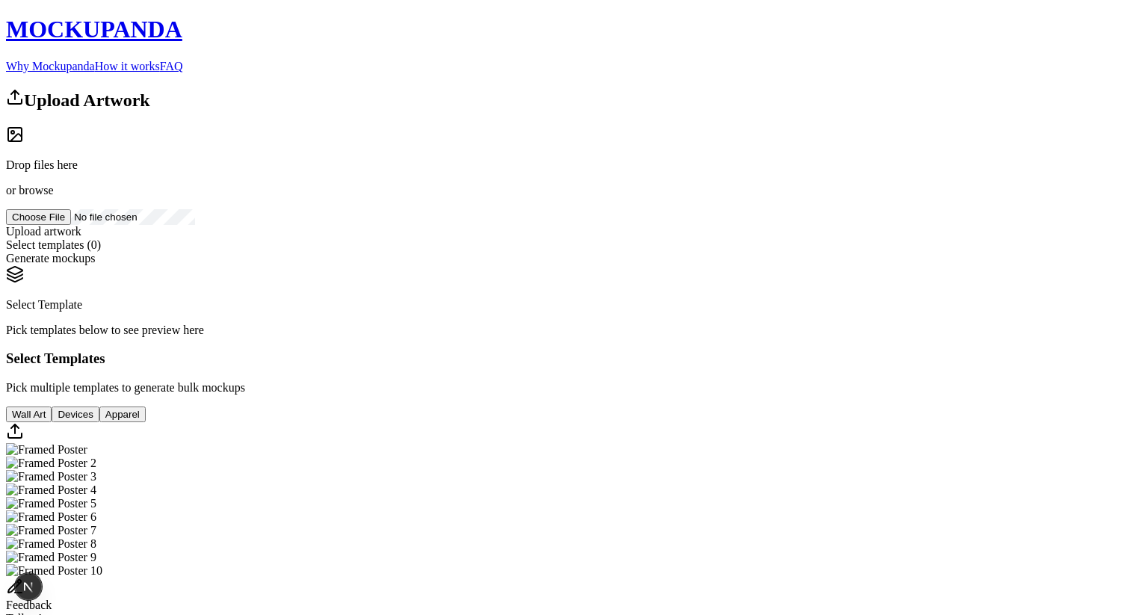
click at [740, 337] on div "Pick templates below to see preview here" at bounding box center [565, 330] width 1118 height 13
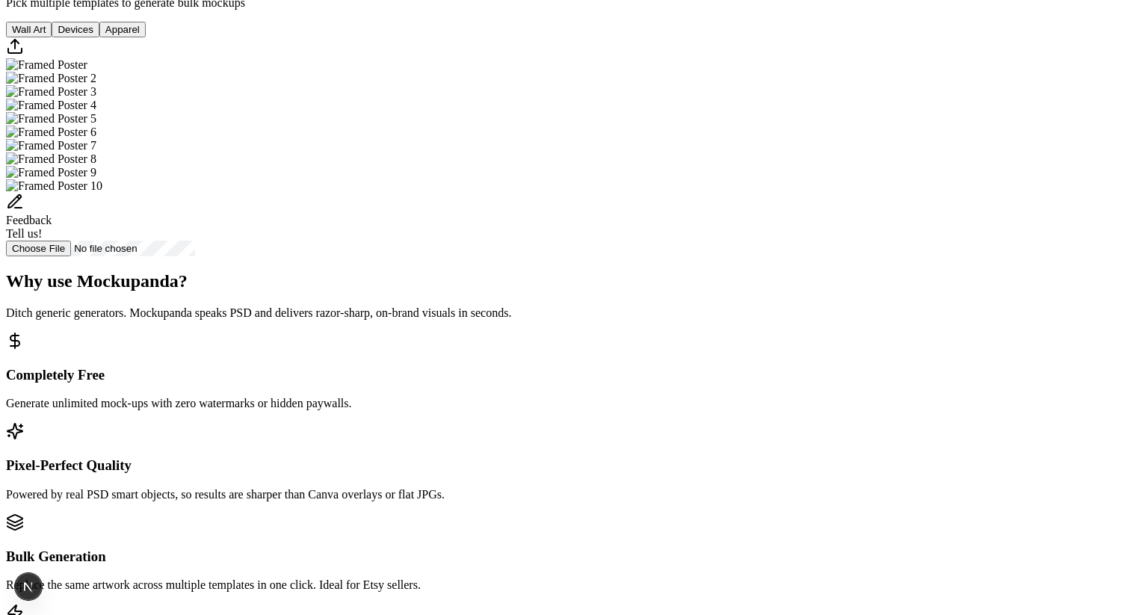
scroll to position [388, 0]
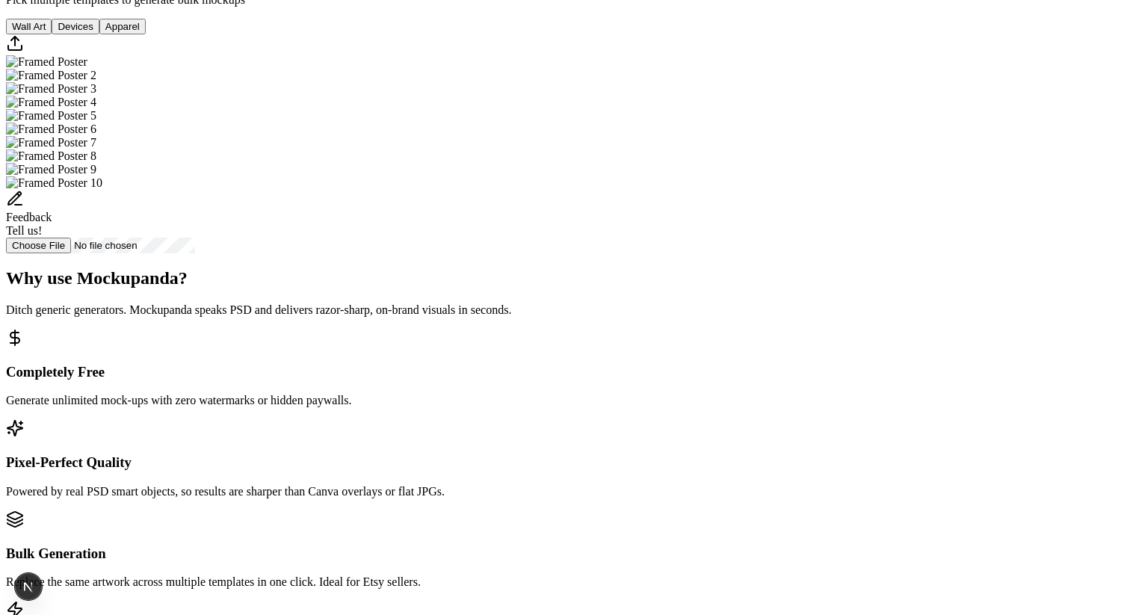
click at [96, 149] on img "Select template Framed Poster 7" at bounding box center [51, 142] width 90 height 13
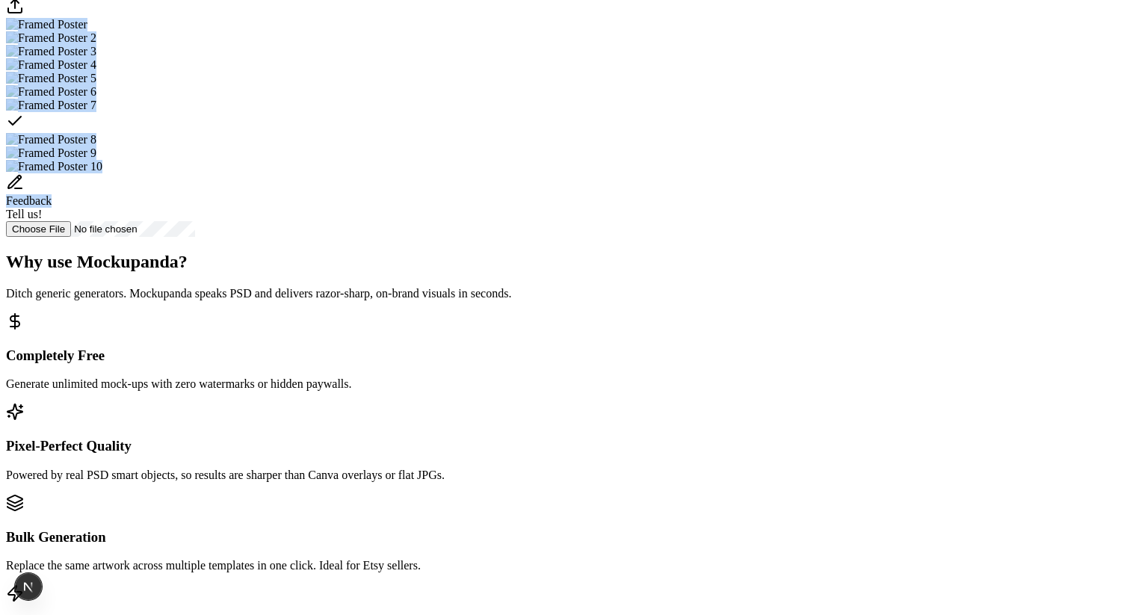
click at [701, 133] on div "Select template Framed Poster 7" at bounding box center [565, 122] width 1118 height 21
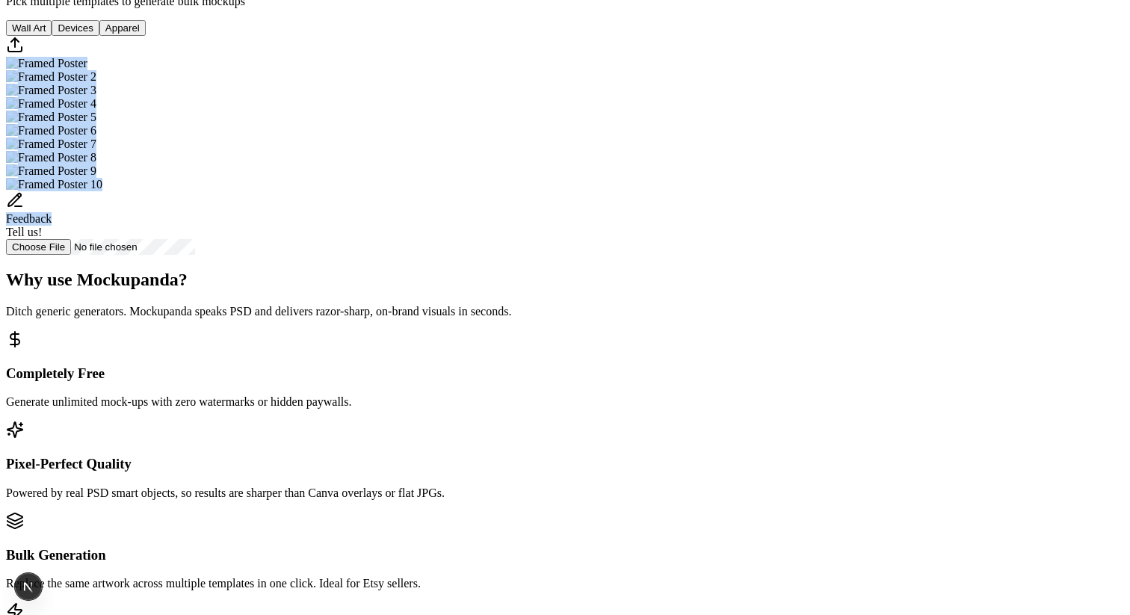
scroll to position [383, 0]
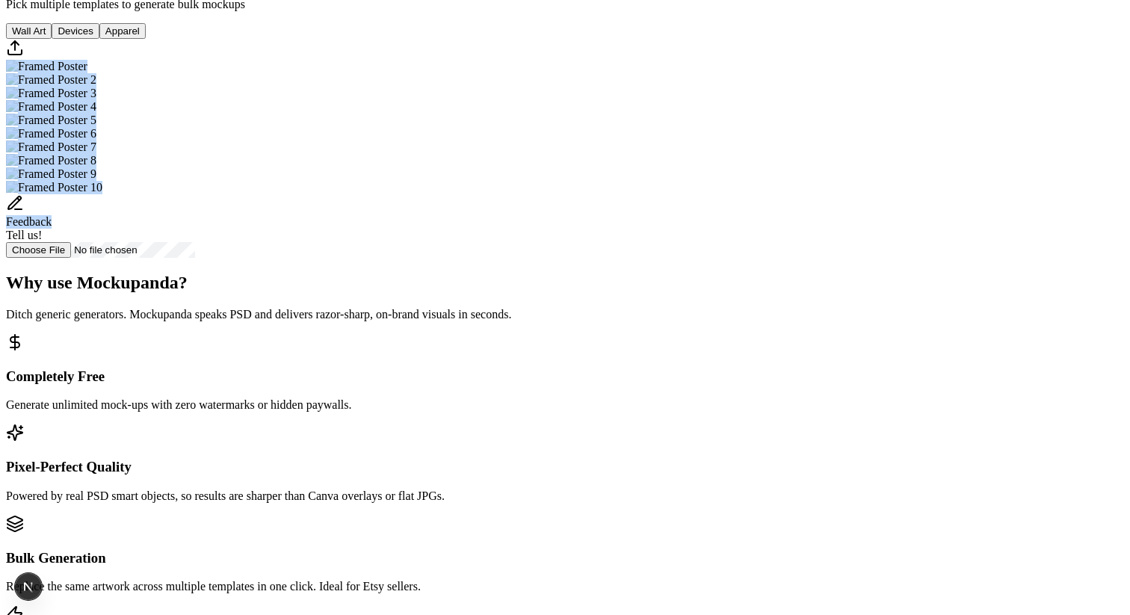
click at [96, 154] on img "Select template Framed Poster 7" at bounding box center [51, 146] width 90 height 13
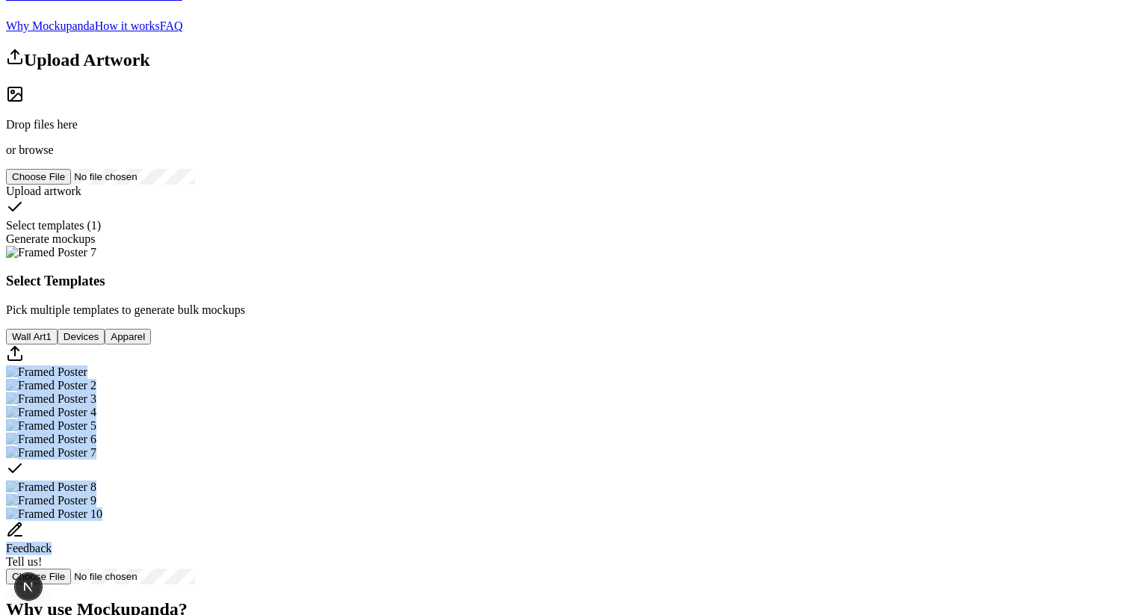
scroll to position [36, 0]
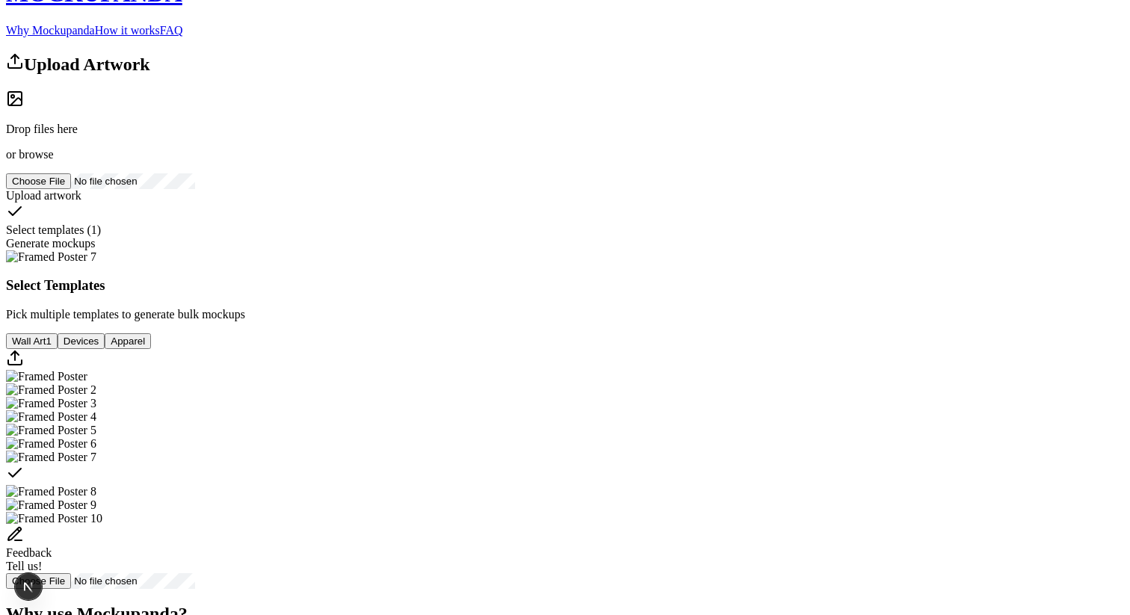
click at [971, 481] on div "Select Templates Pick multiple templates to generate bulk mockups Wall Art 1 De…" at bounding box center [565, 419] width 1118 height 338
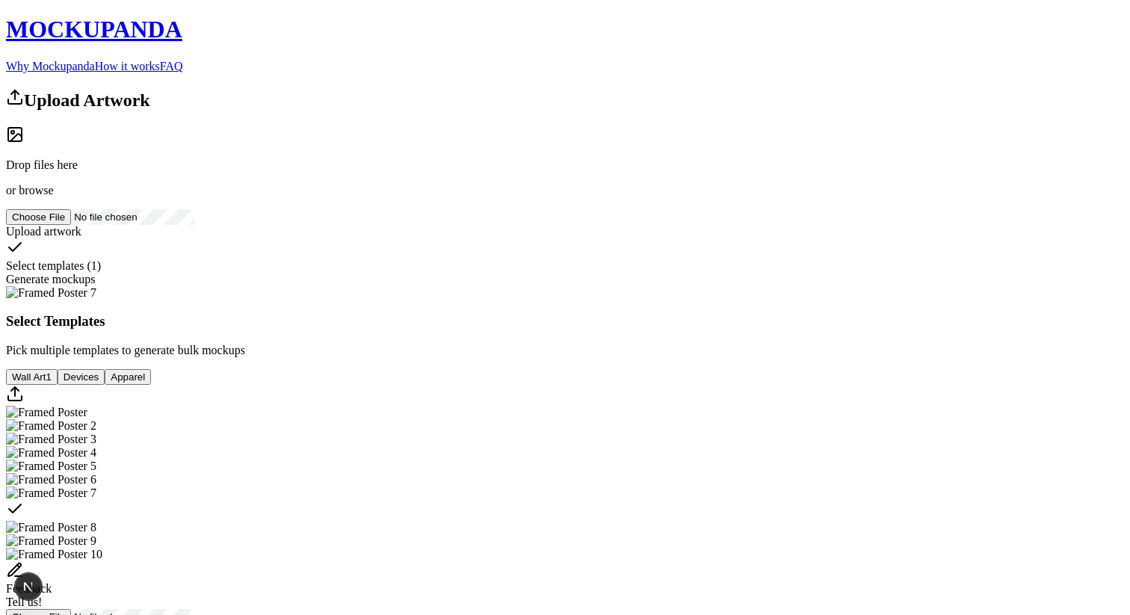
scroll to position [0, 0]
click at [53, 197] on span "browse" at bounding box center [36, 190] width 34 height 13
click at [96, 300] on img at bounding box center [51, 292] width 90 height 13
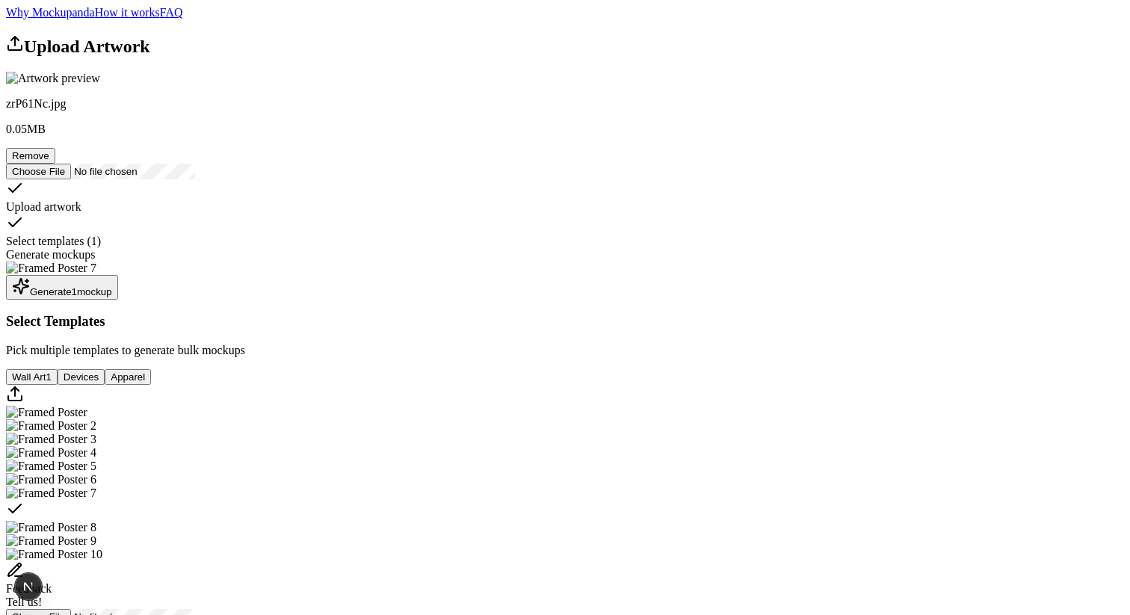
scroll to position [46, 0]
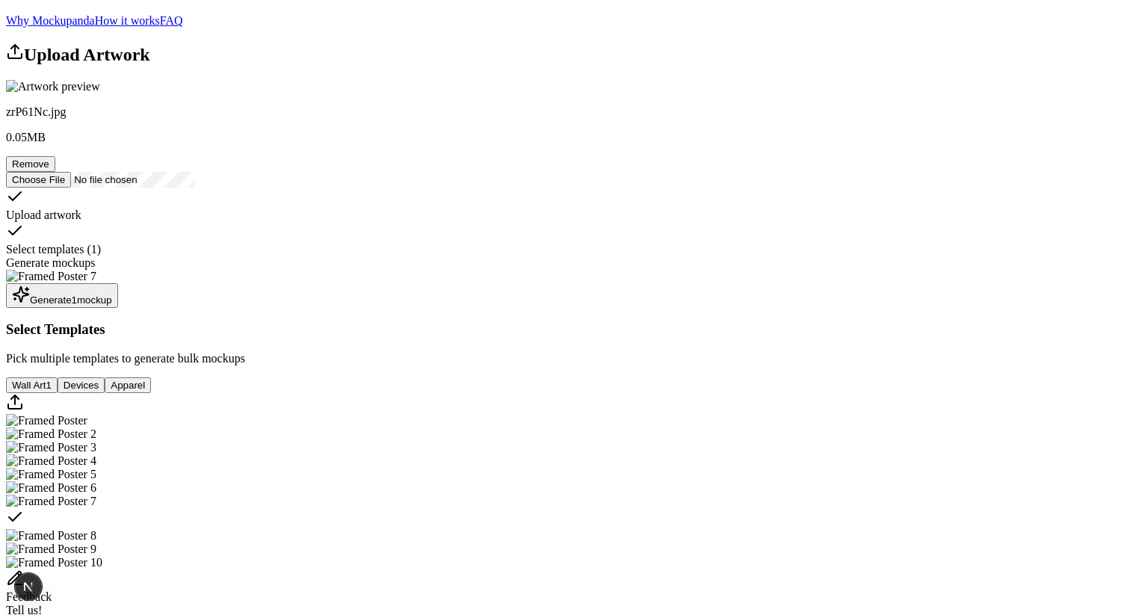
click at [118, 308] on button "Generate 1 mockup" at bounding box center [62, 295] width 112 height 25
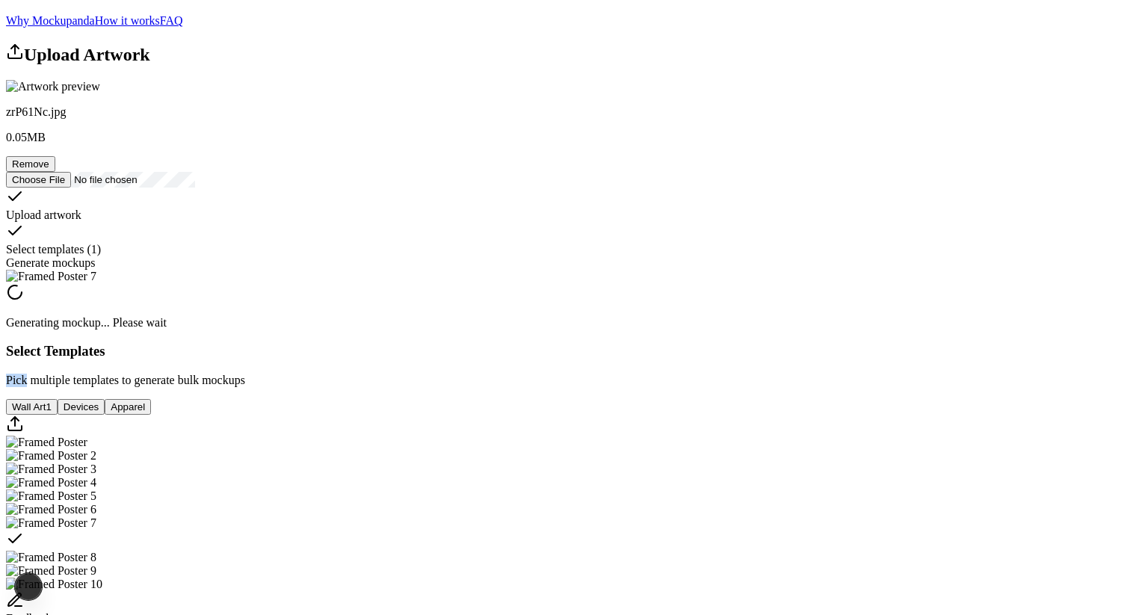
click at [679, 533] on div "Generating mockup... Please wait Select Templates Pick multiple templates to ge…" at bounding box center [565, 462] width 1118 height 385
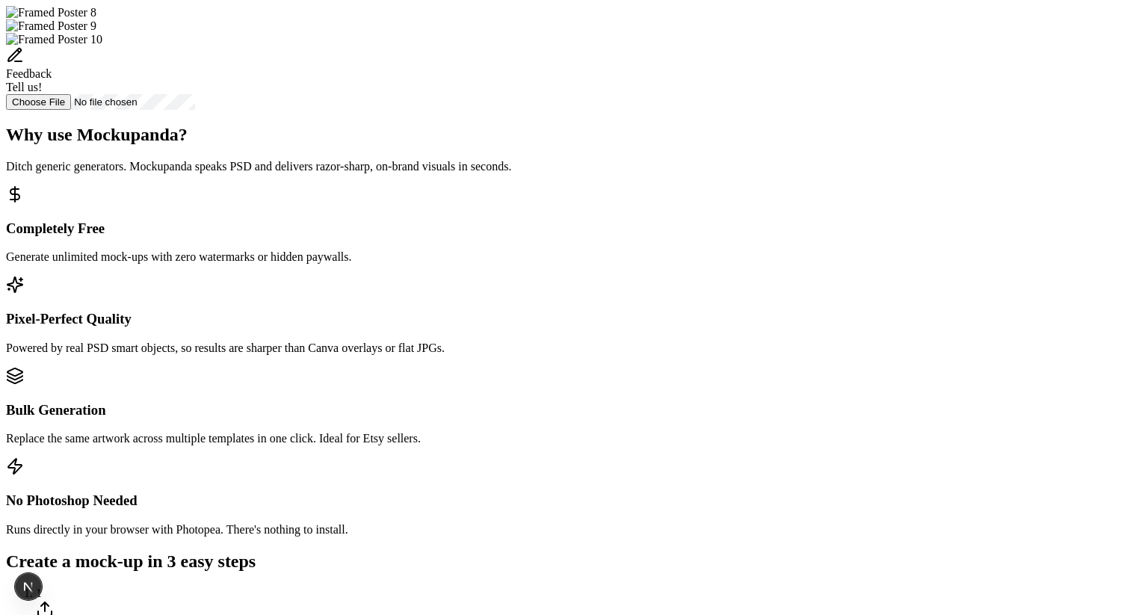
scroll to position [628, 0]
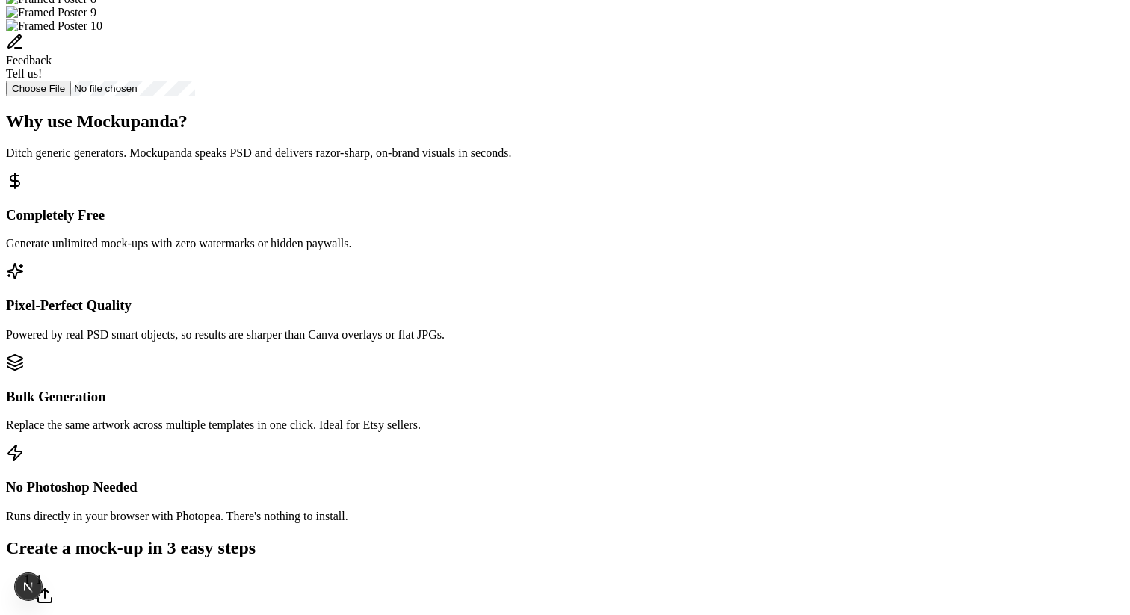
click at [577, 81] on div "Feedback Tell us!" at bounding box center [565, 57] width 1118 height 48
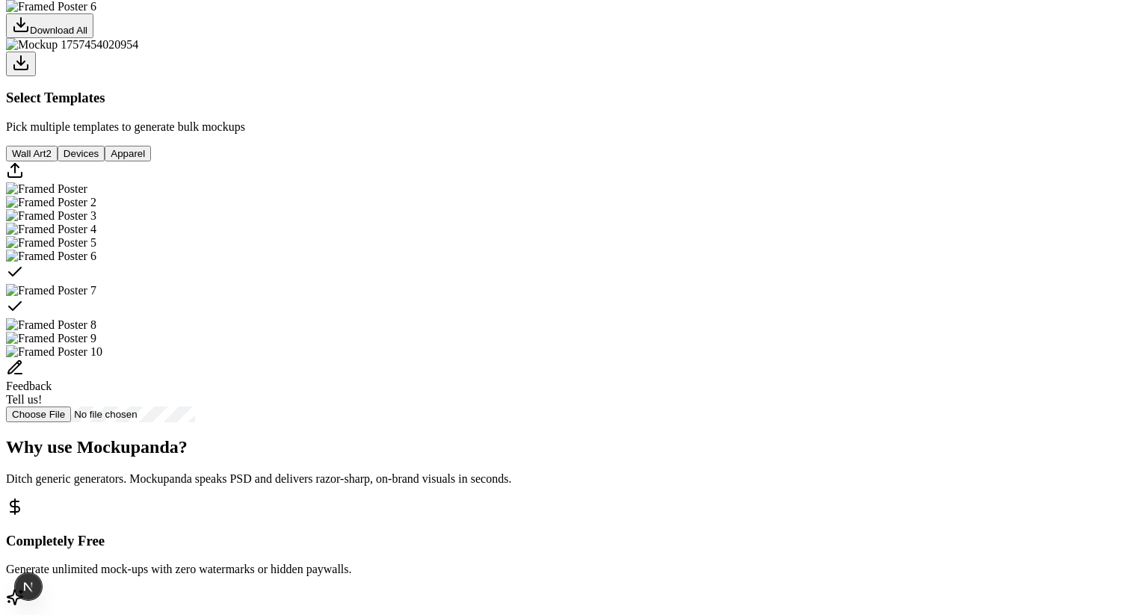
scroll to position [337, 0]
click at [457, 75] on div at bounding box center [565, 63] width 1118 height 25
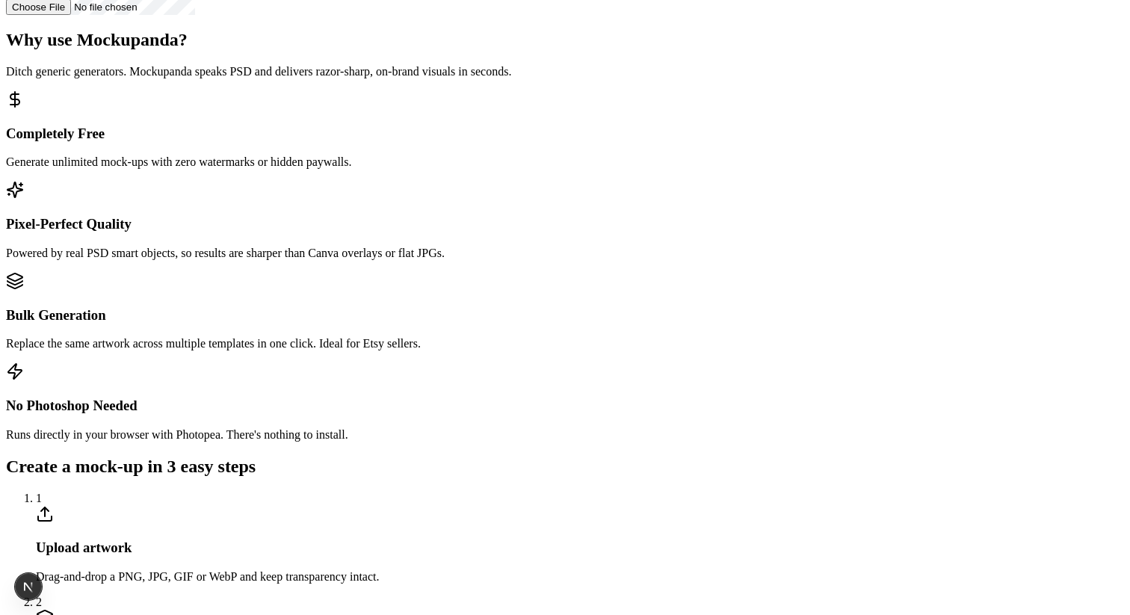
scroll to position [743, 0]
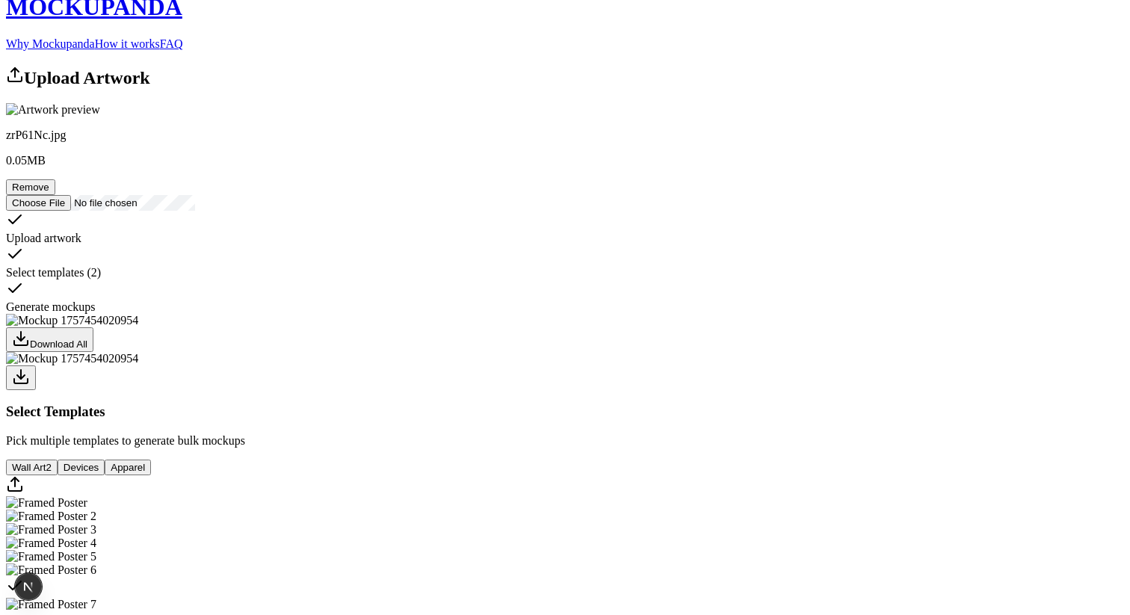
scroll to position [0, 0]
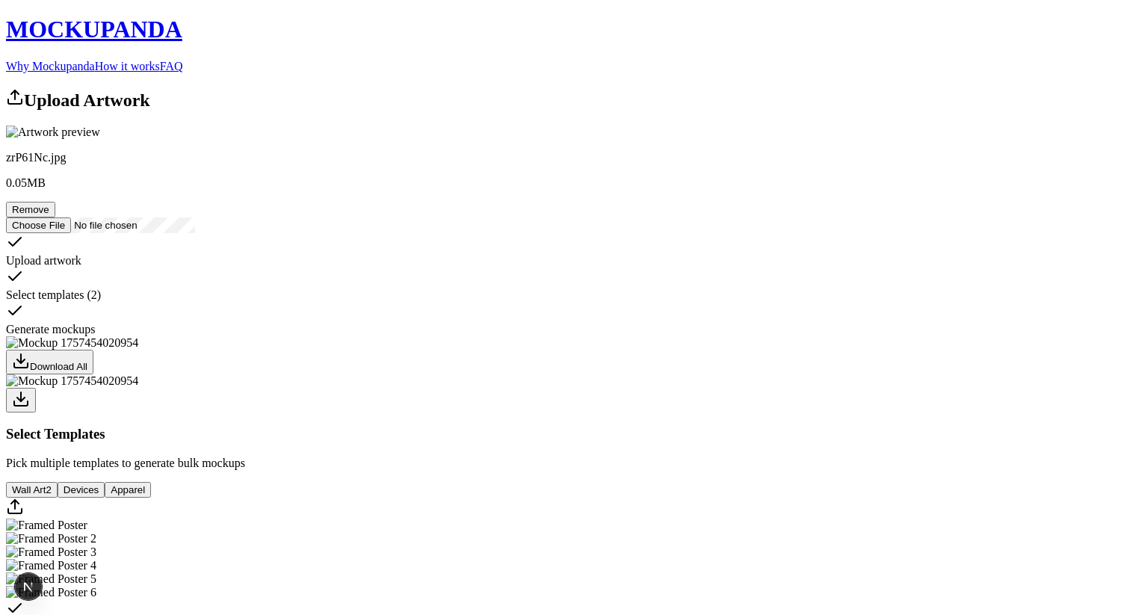
click at [398, 234] on div "Upload Artwork zrP61Nc.jpg 0.05 MB Remove Upload artwork Select templates ( 2 )…" at bounding box center [565, 423] width 1118 height 670
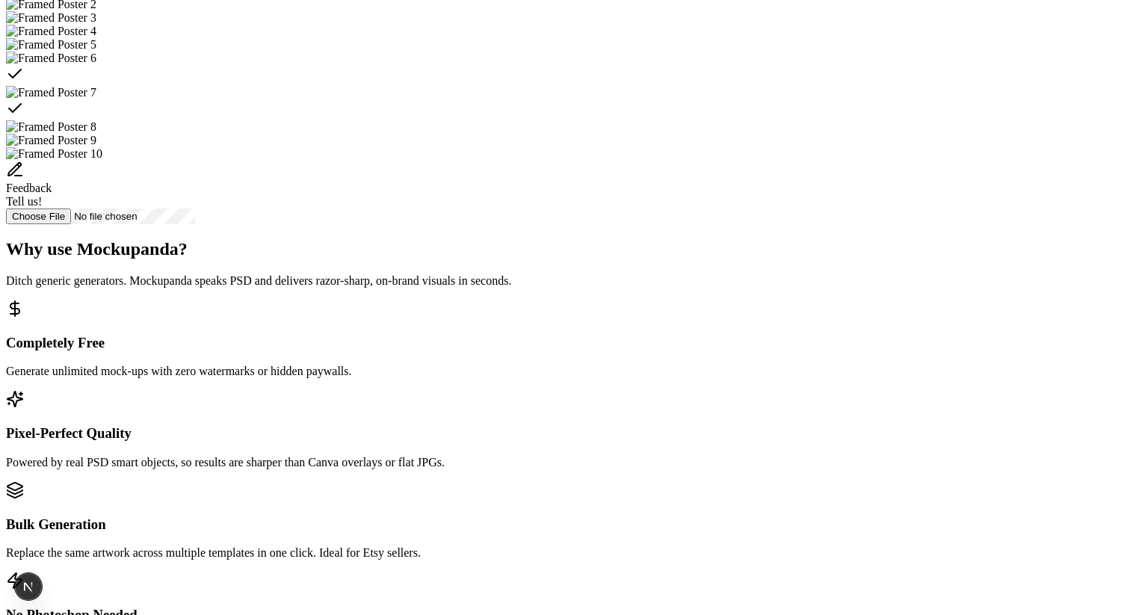
scroll to position [510, 0]
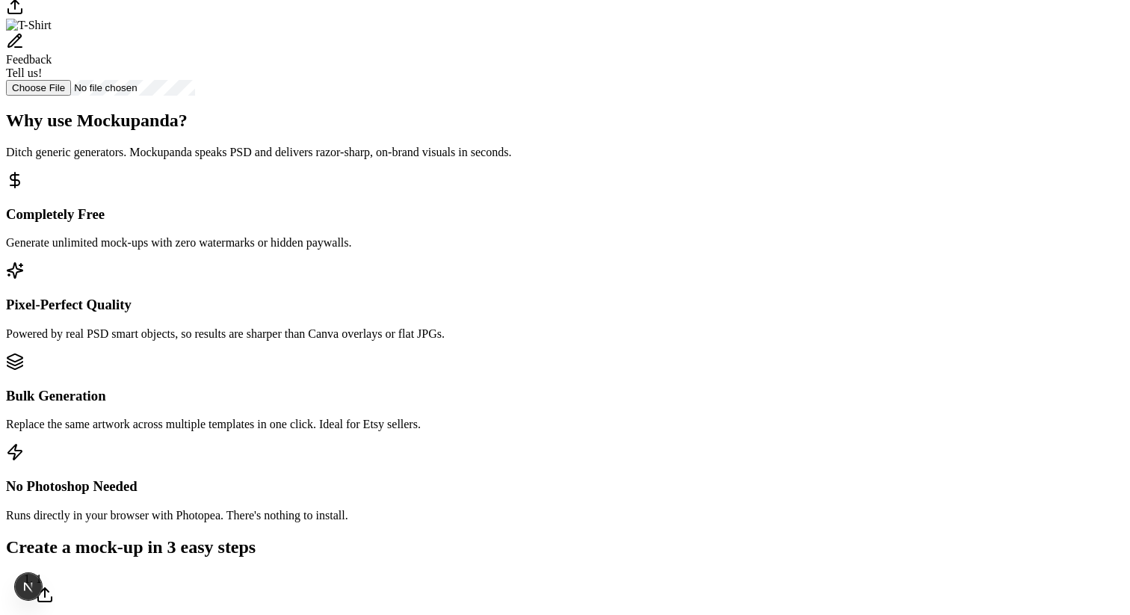
scroll to position [418, 0]
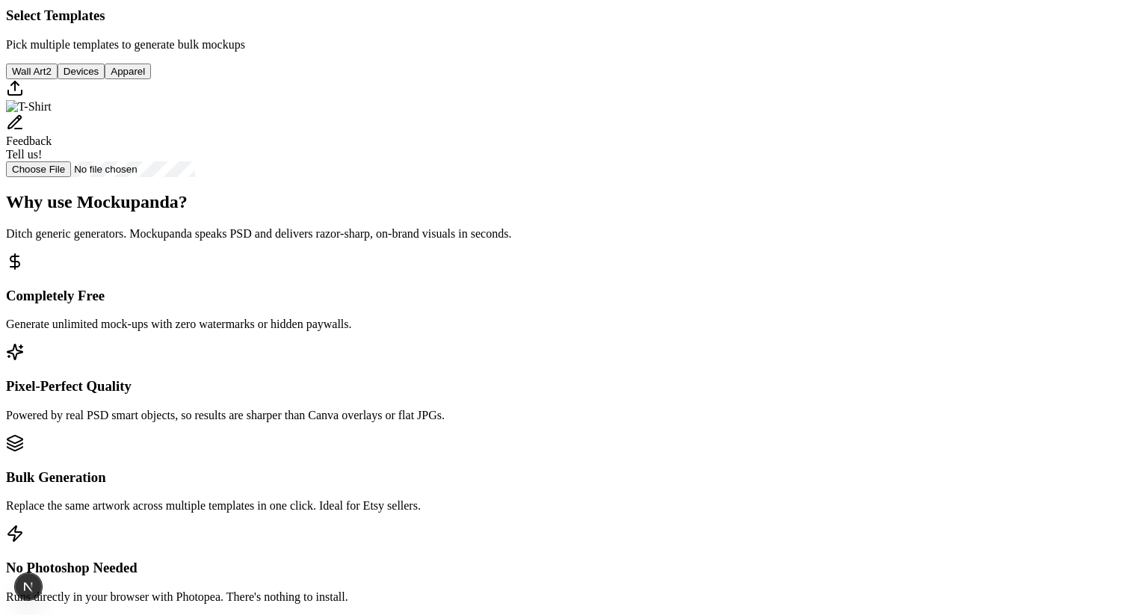
click at [105, 79] on button "Devices" at bounding box center [81, 72] width 47 height 16
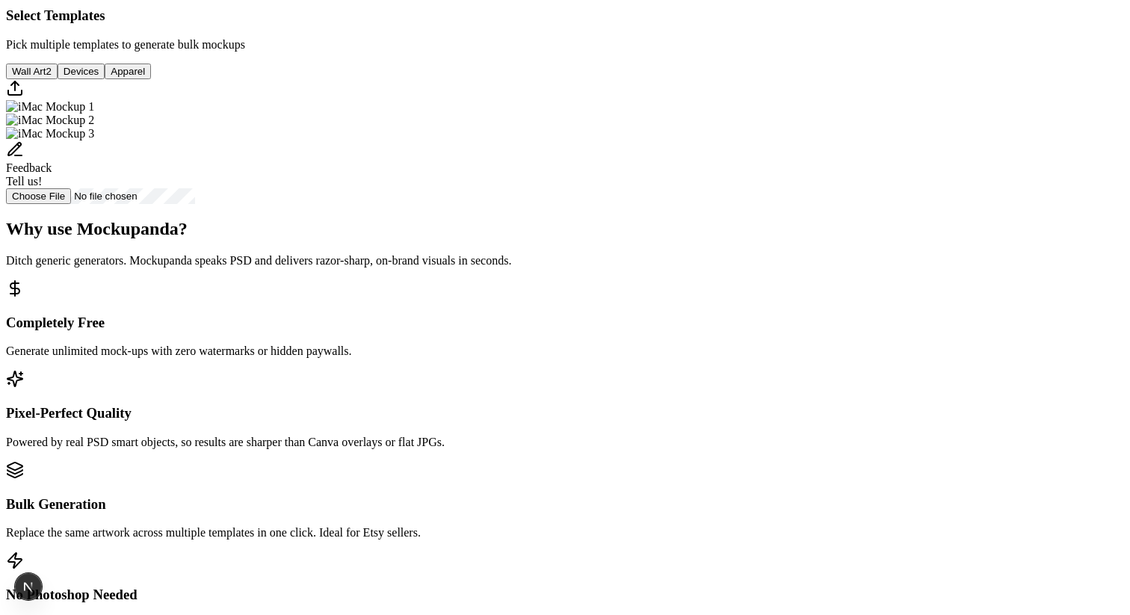
click at [58, 79] on button "Wall Art 2" at bounding box center [32, 72] width 52 height 16
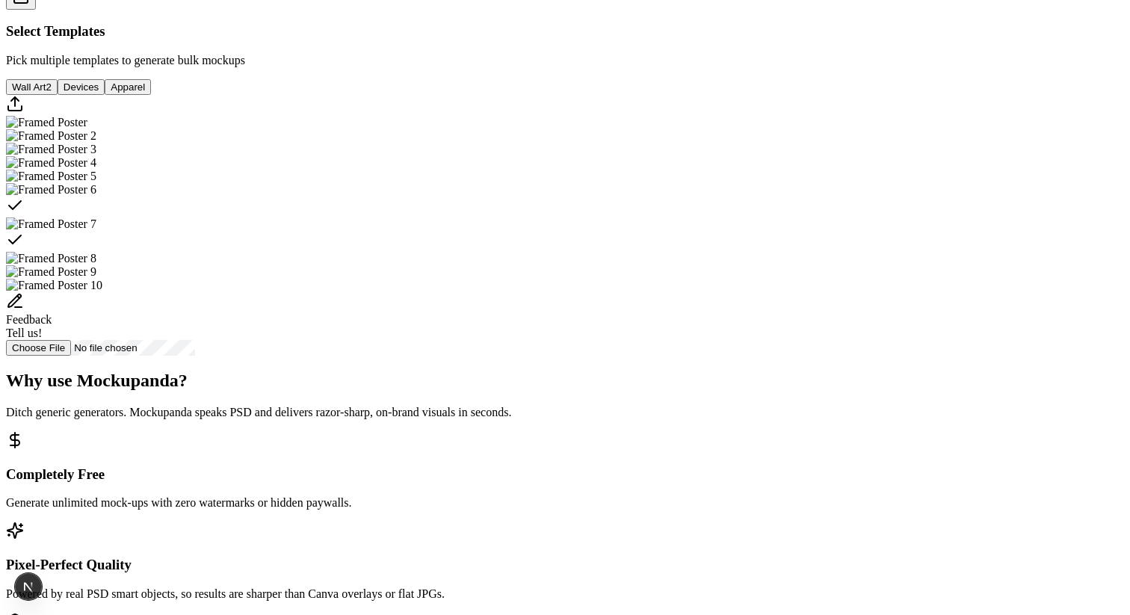
scroll to position [0, 0]
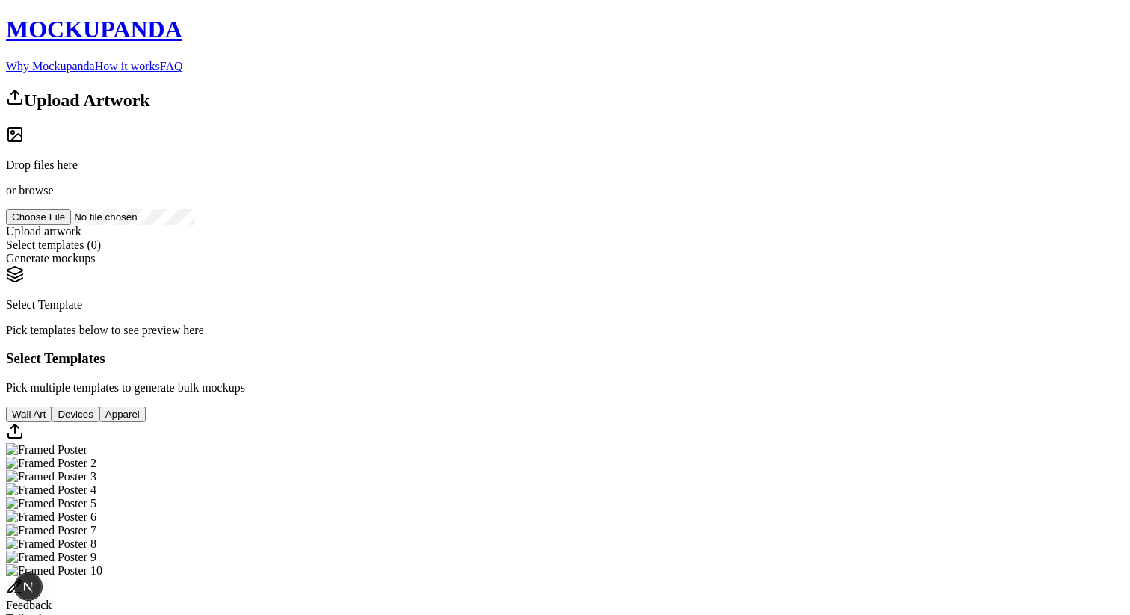
click at [421, 265] on div "Select Template Pick templates below to see preview here Select Templates Pick …" at bounding box center [565, 453] width 1118 height 376
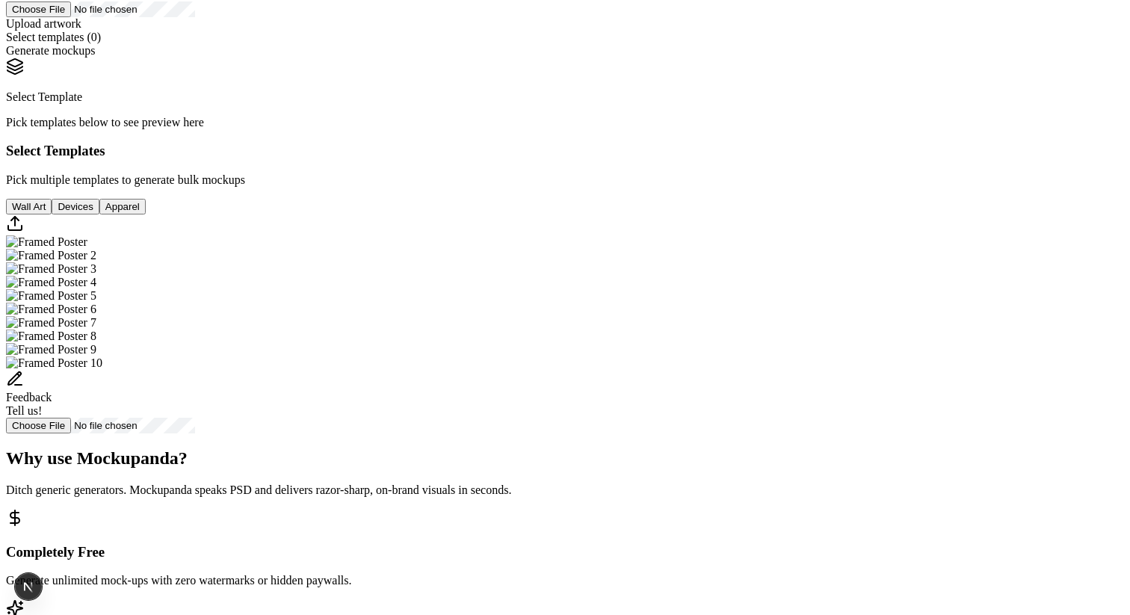
scroll to position [418, 0]
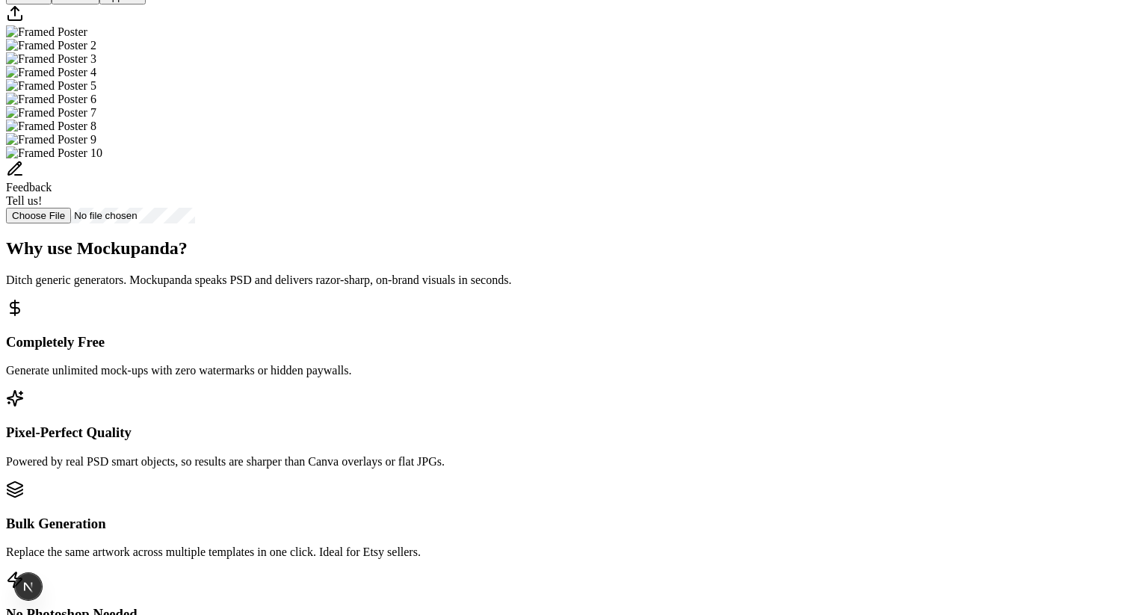
click at [87, 39] on img "Select template Framed Poster" at bounding box center [46, 31] width 81 height 13
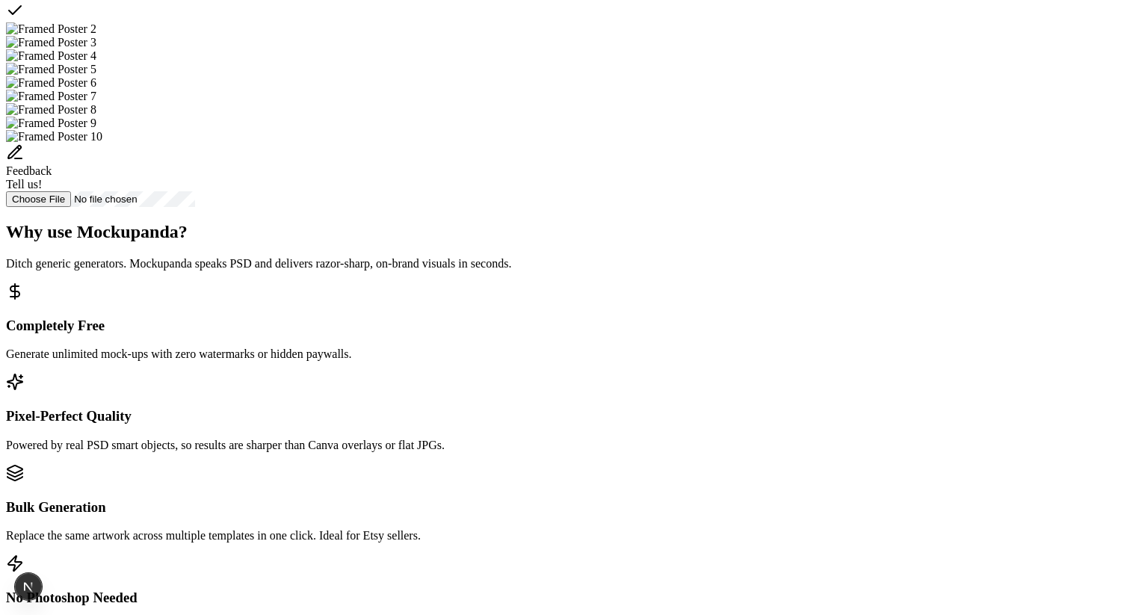
click at [96, 36] on img "Select template Framed Poster 2" at bounding box center [51, 28] width 90 height 13
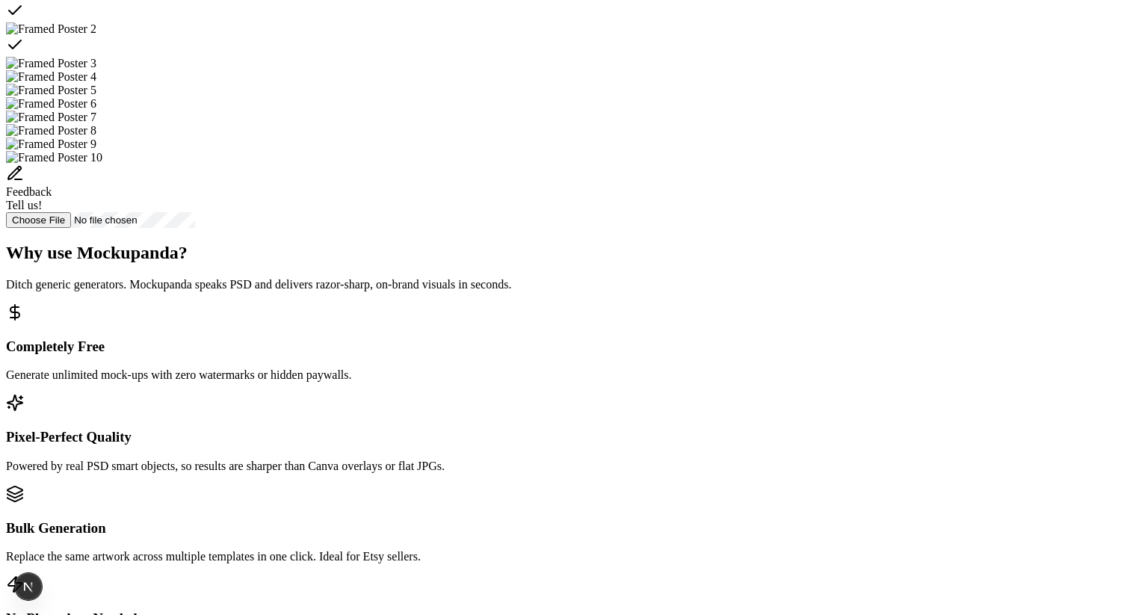
click at [96, 70] on img "Select template Framed Poster 3" at bounding box center [51, 63] width 90 height 13
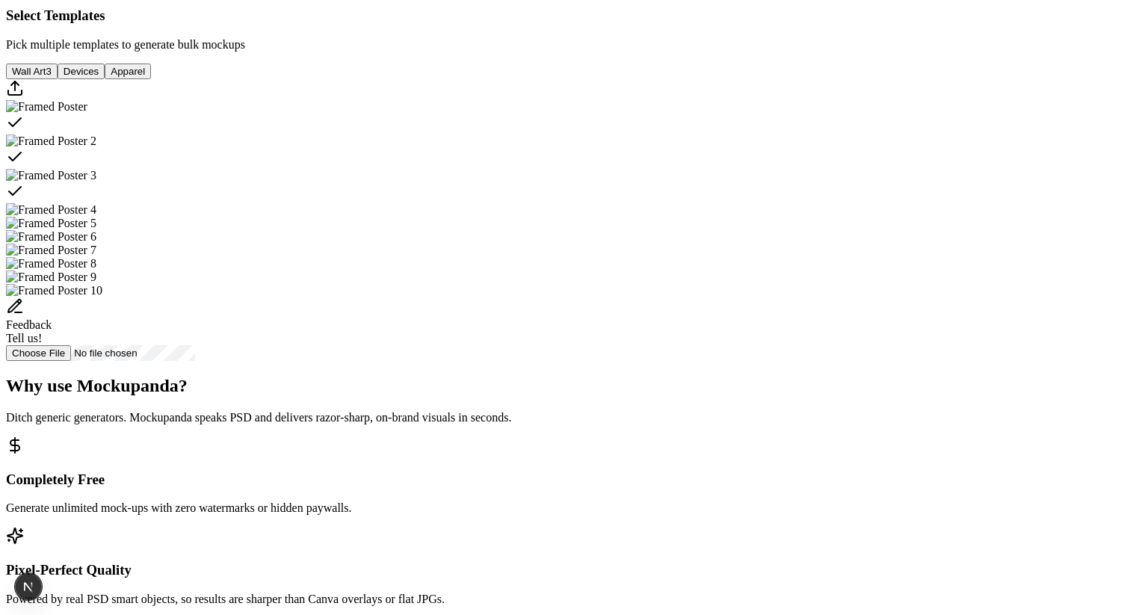
scroll to position [421, 0]
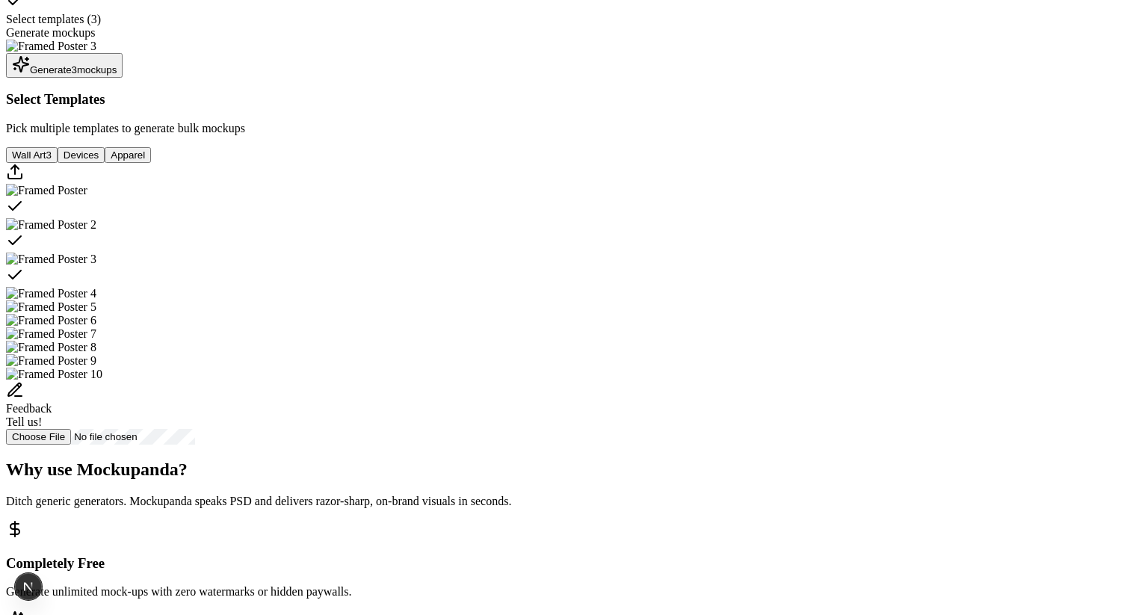
scroll to position [0, 0]
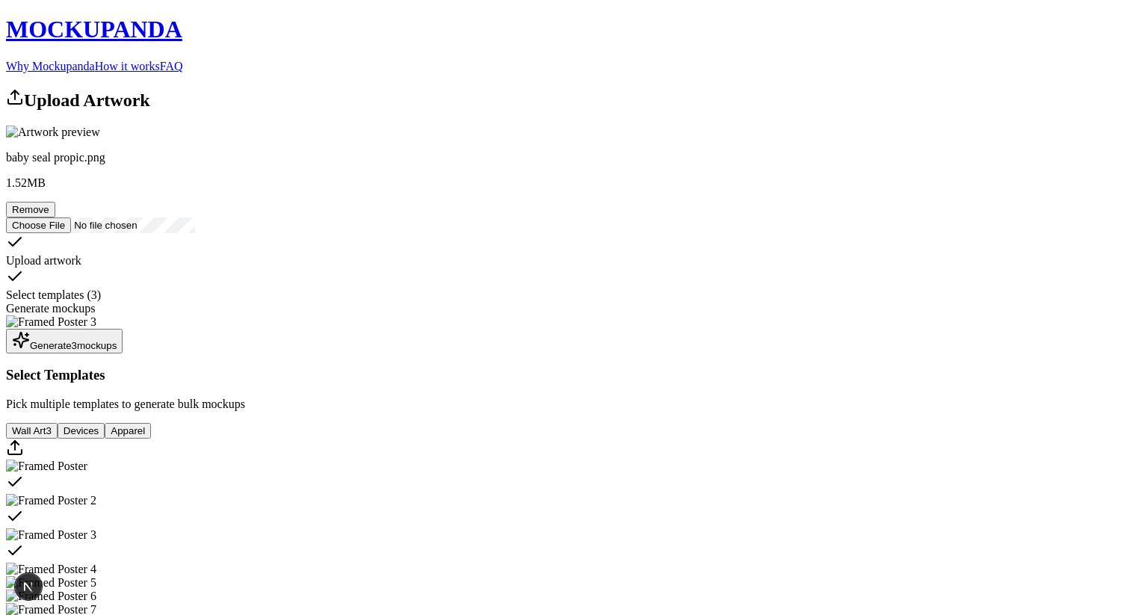
click at [403, 315] on div "Generate 3 mockup s Select Templates Pick multiple templates to generate bulk m…" at bounding box center [565, 517] width 1118 height 405
click at [406, 315] on div "Generate 3 mockup s Select Templates Pick multiple templates to generate bulk m…" at bounding box center [565, 517] width 1118 height 405
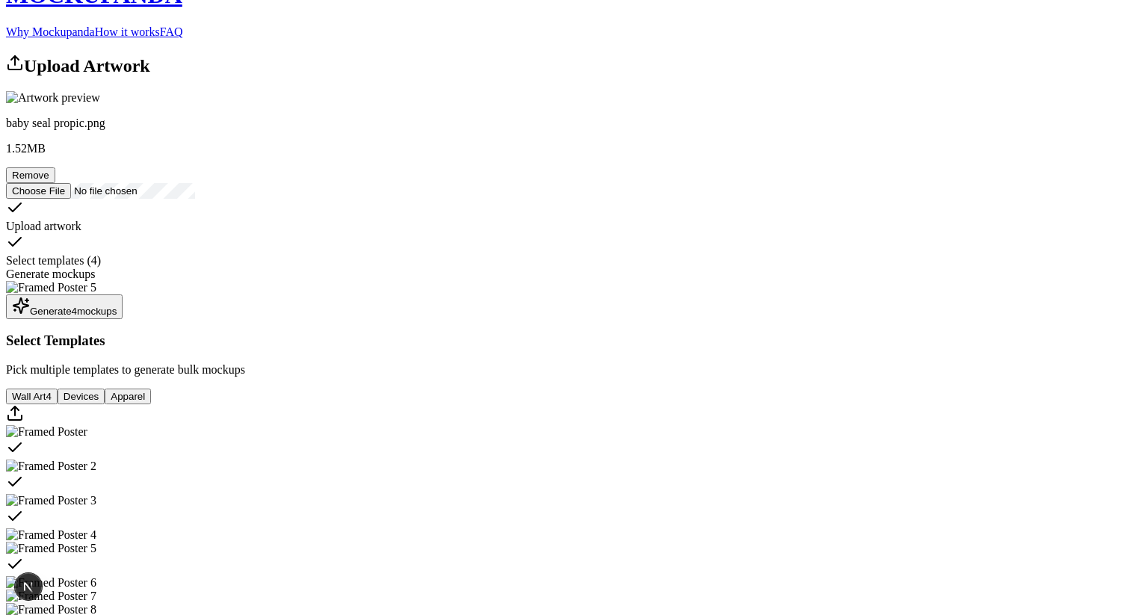
scroll to position [60, 0]
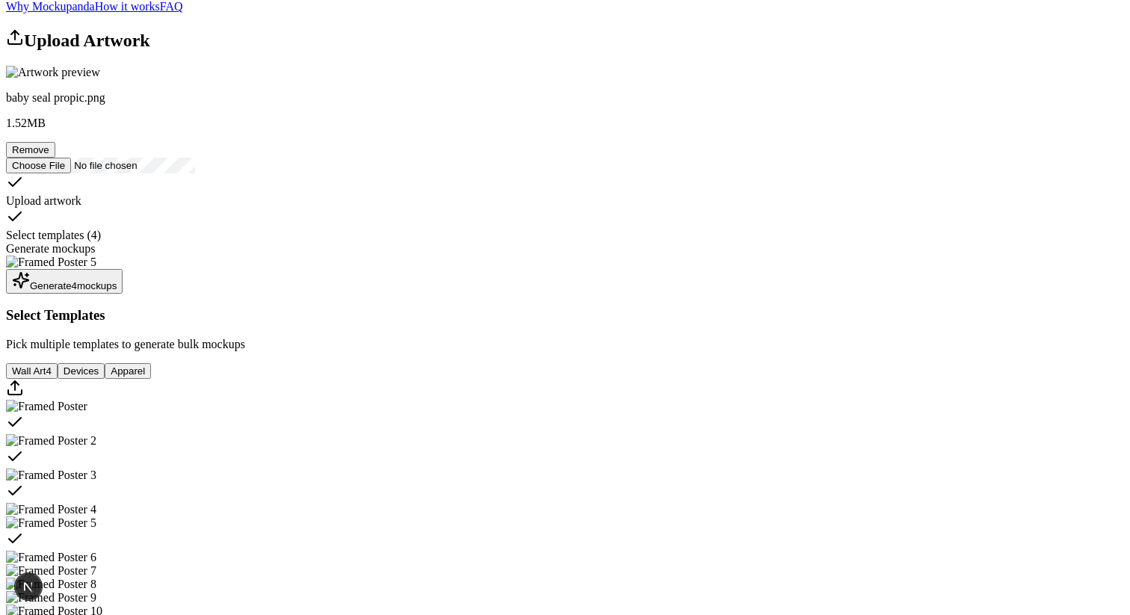
click at [123, 294] on button "Generate 4 mockup s" at bounding box center [64, 281] width 117 height 25
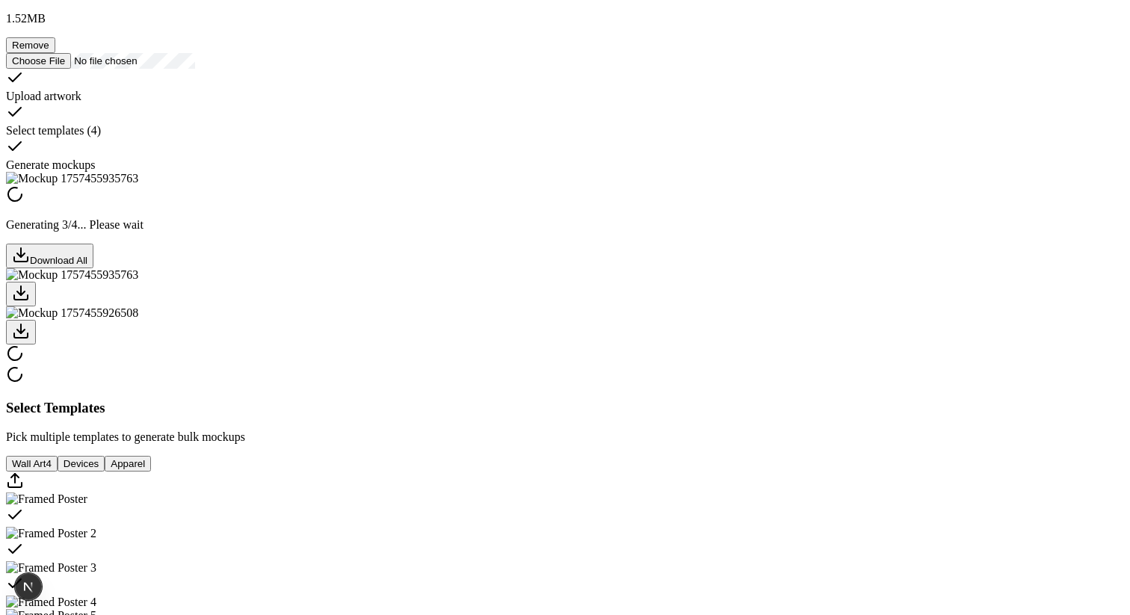
scroll to position [0, 0]
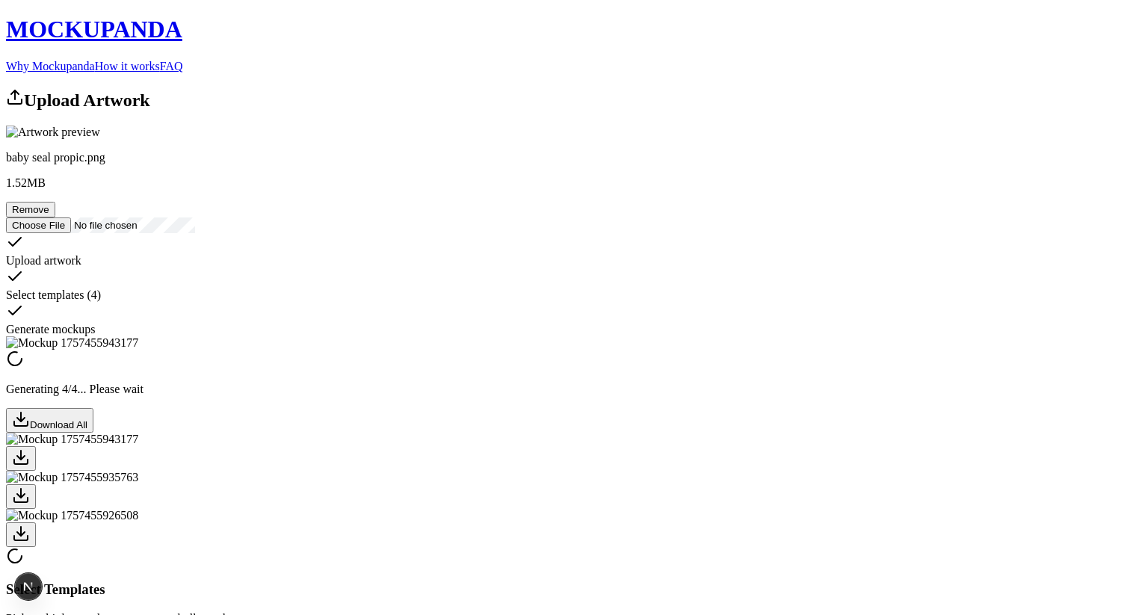
click at [475, 471] on div at bounding box center [565, 458] width 1118 height 25
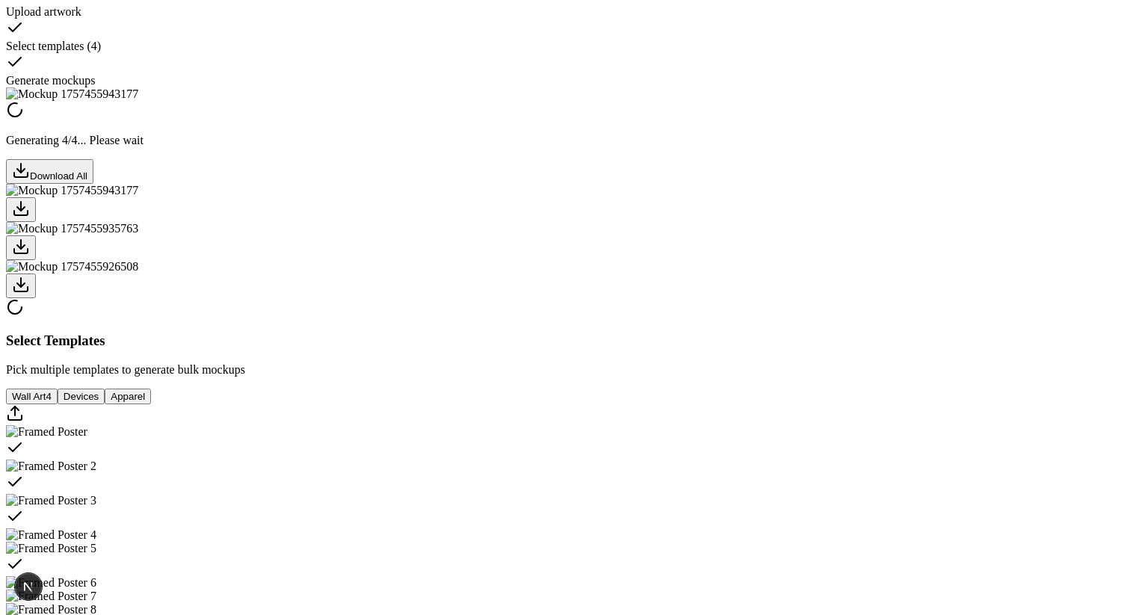
scroll to position [231, 0]
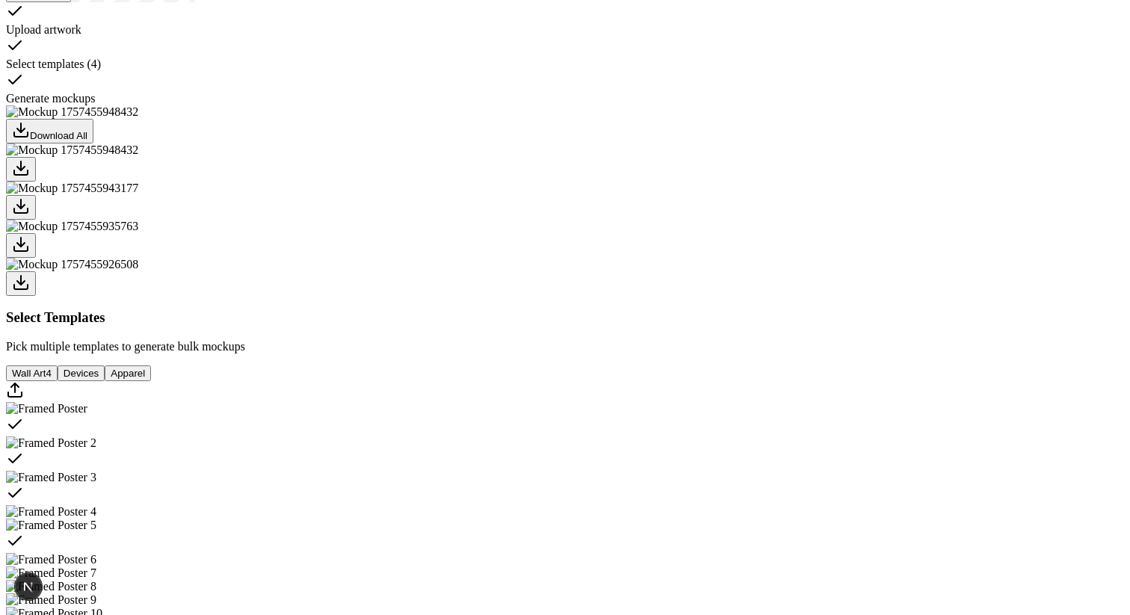
click at [474, 182] on div at bounding box center [565, 169] width 1118 height 25
click at [496, 220] on div at bounding box center [565, 207] width 1118 height 25
click at [557, 258] on div at bounding box center [565, 245] width 1118 height 25
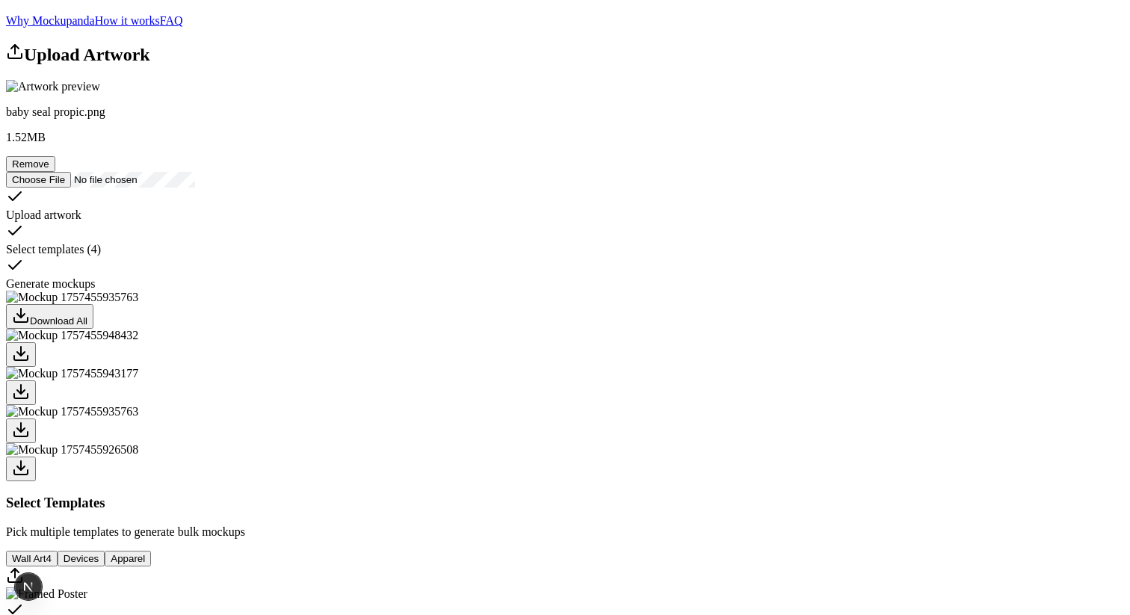
scroll to position [0, 0]
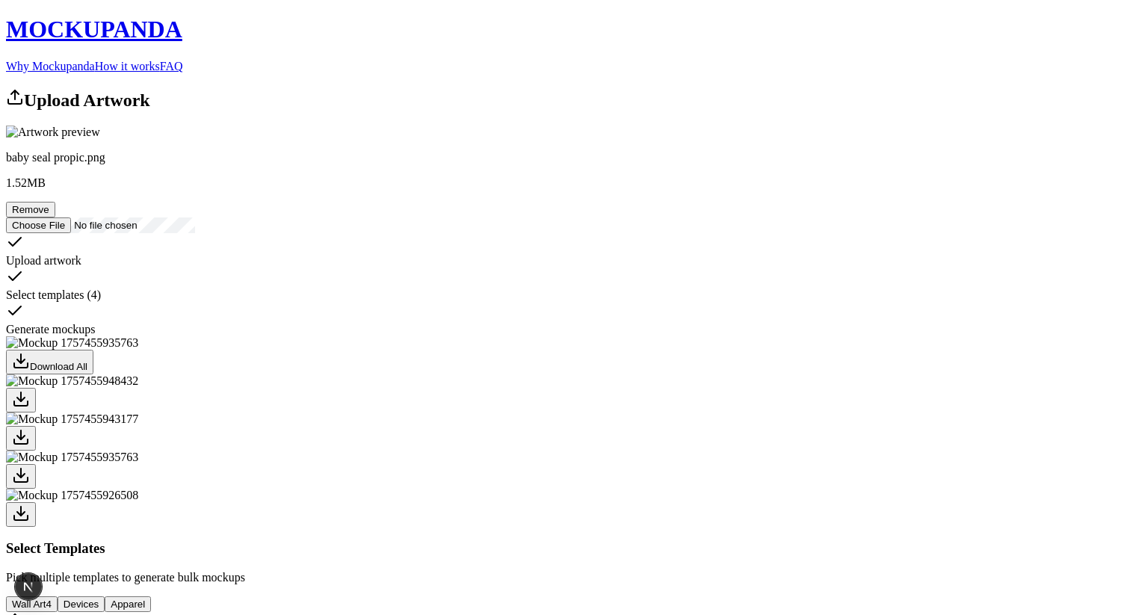
click at [593, 52] on header "MOCKUPANDA Why Mockupanda How it works FAQ" at bounding box center [565, 44] width 1118 height 57
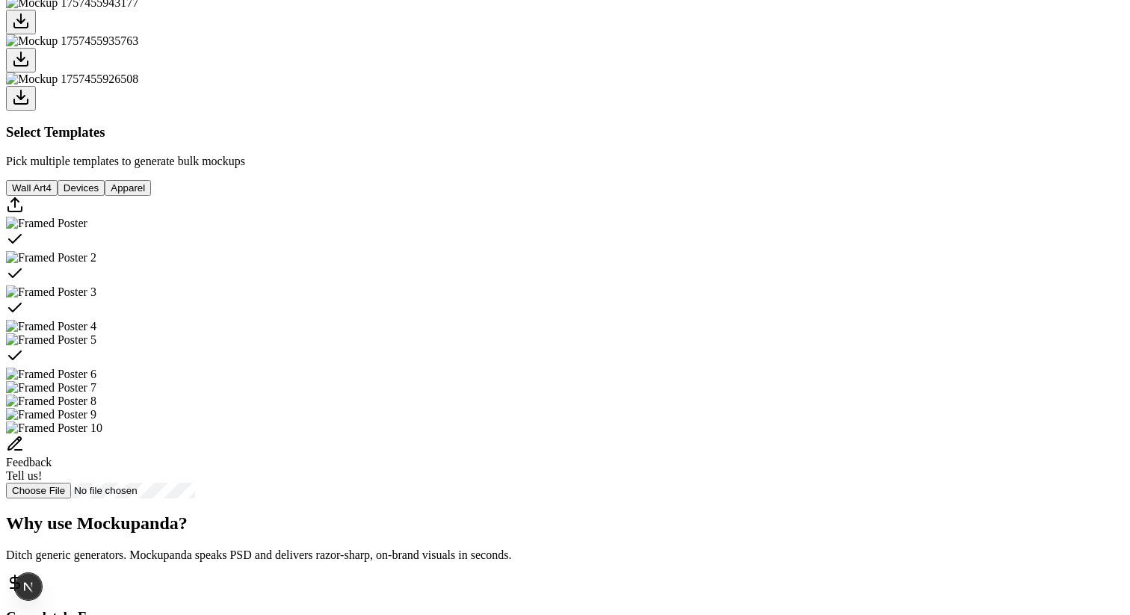
scroll to position [459, 0]
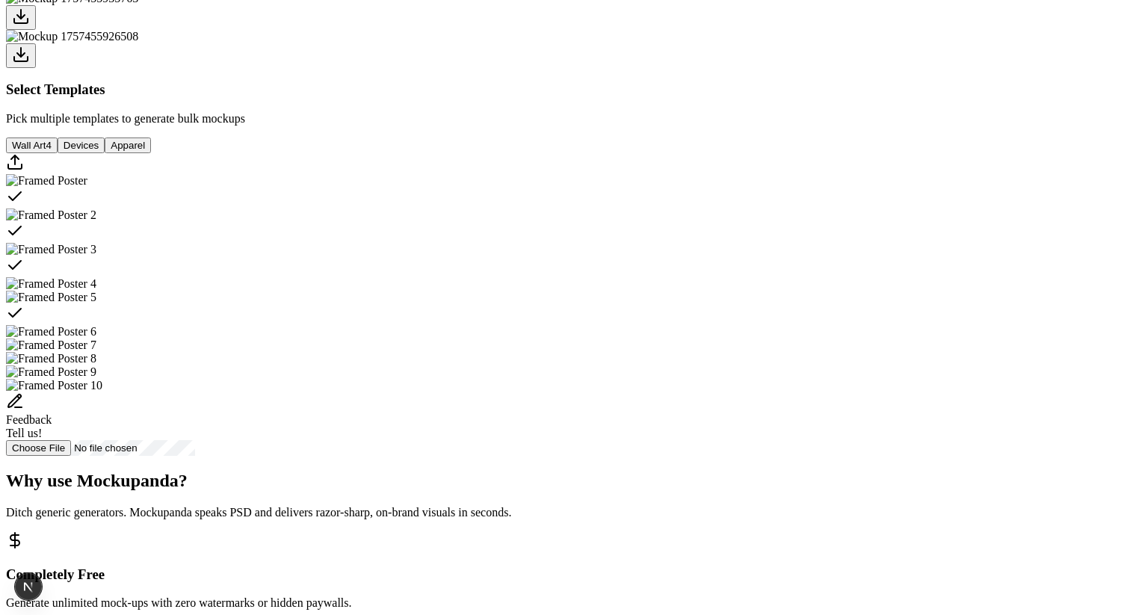
click at [596, 208] on div "Select template Framed Poster" at bounding box center [565, 198] width 1118 height 21
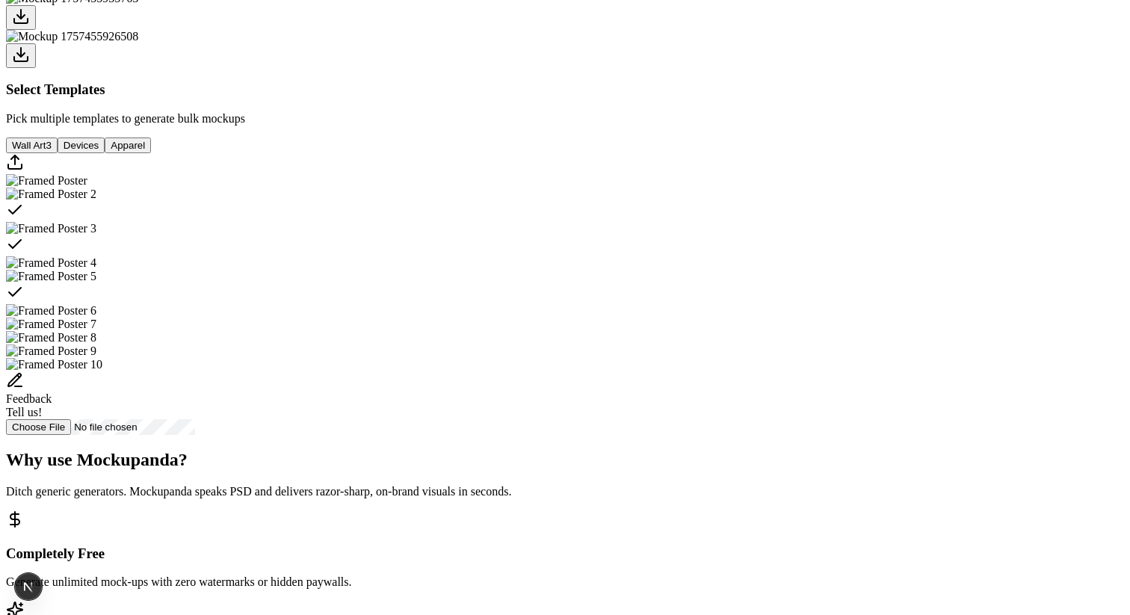
click at [702, 222] on div "Select template Framed Poster 2" at bounding box center [565, 211] width 1118 height 21
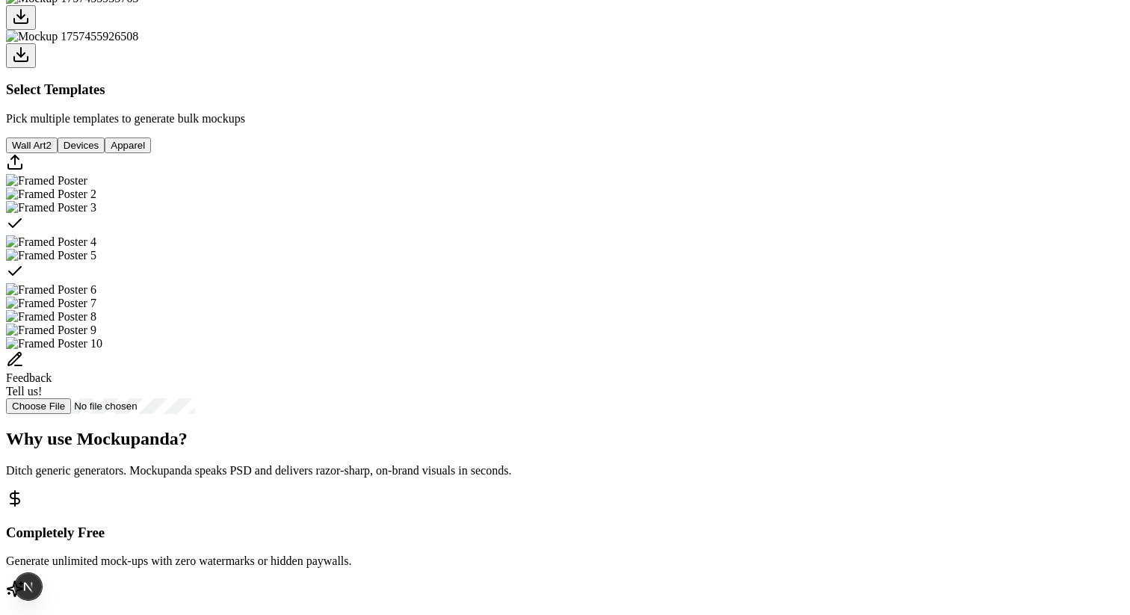
click at [24, 280] on icon "Select template Framed Poster 5" at bounding box center [15, 271] width 18 height 18
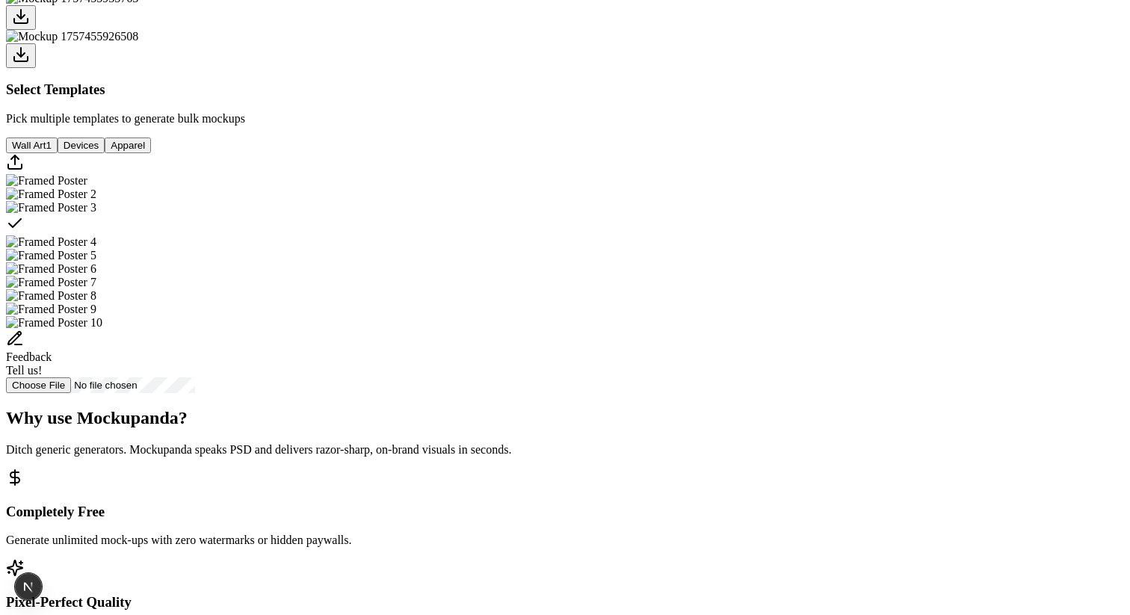
click at [822, 235] on div "Select template Framed Poster 3" at bounding box center [565, 224] width 1118 height 21
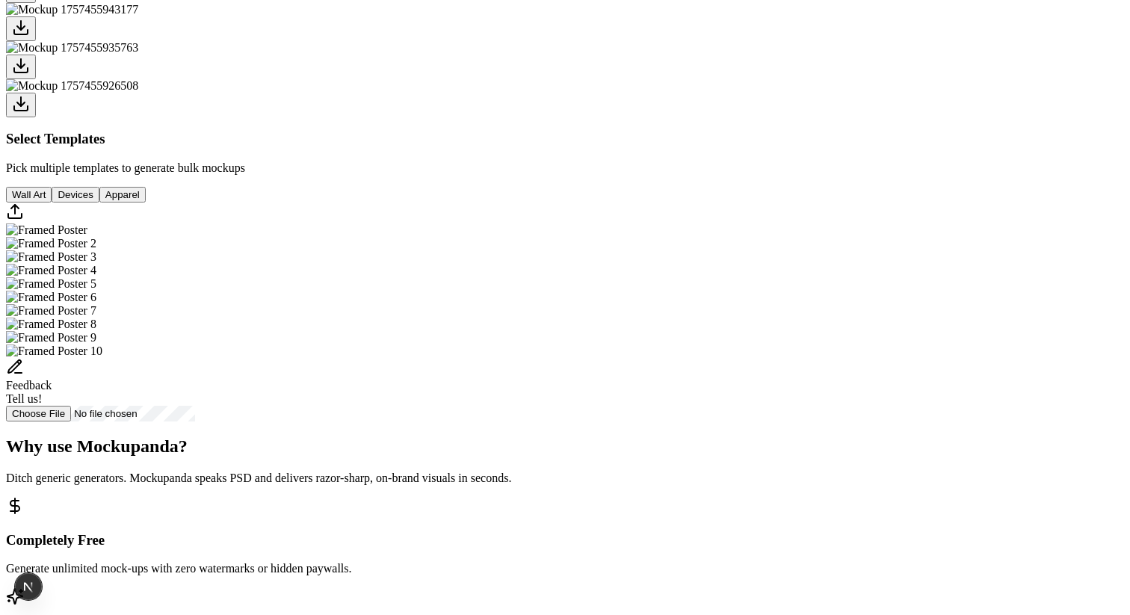
click at [524, 327] on div "Select Template Pick templates below to see preview here Download All Select Te…" at bounding box center [565, 139] width 1118 height 565
click at [99, 202] on button "Devices" at bounding box center [75, 195] width 47 height 16
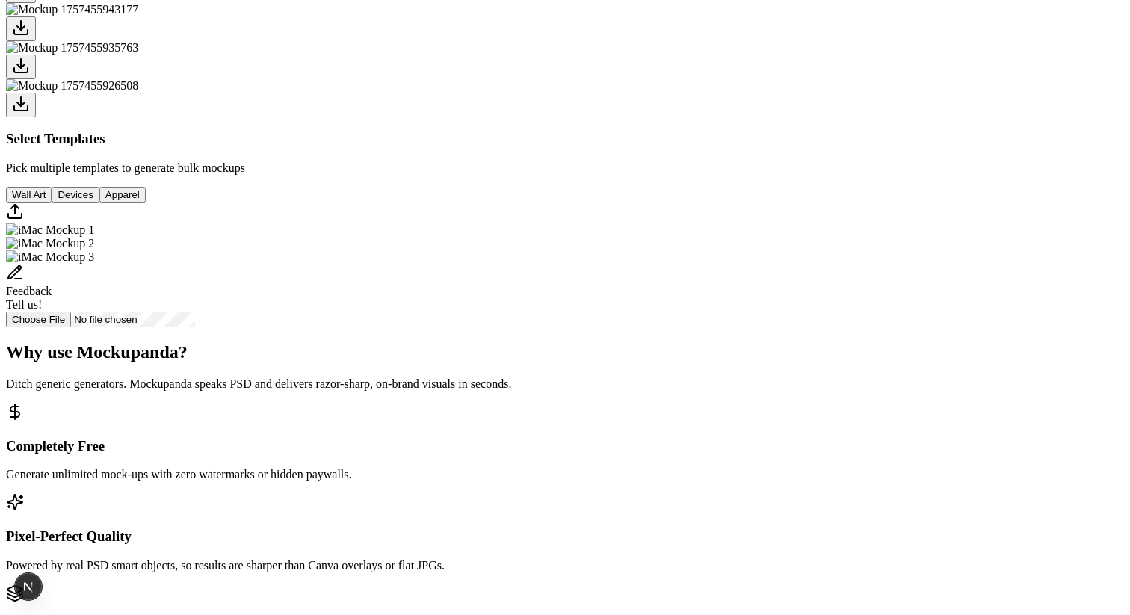
click at [146, 202] on button "Apparel" at bounding box center [122, 195] width 46 height 16
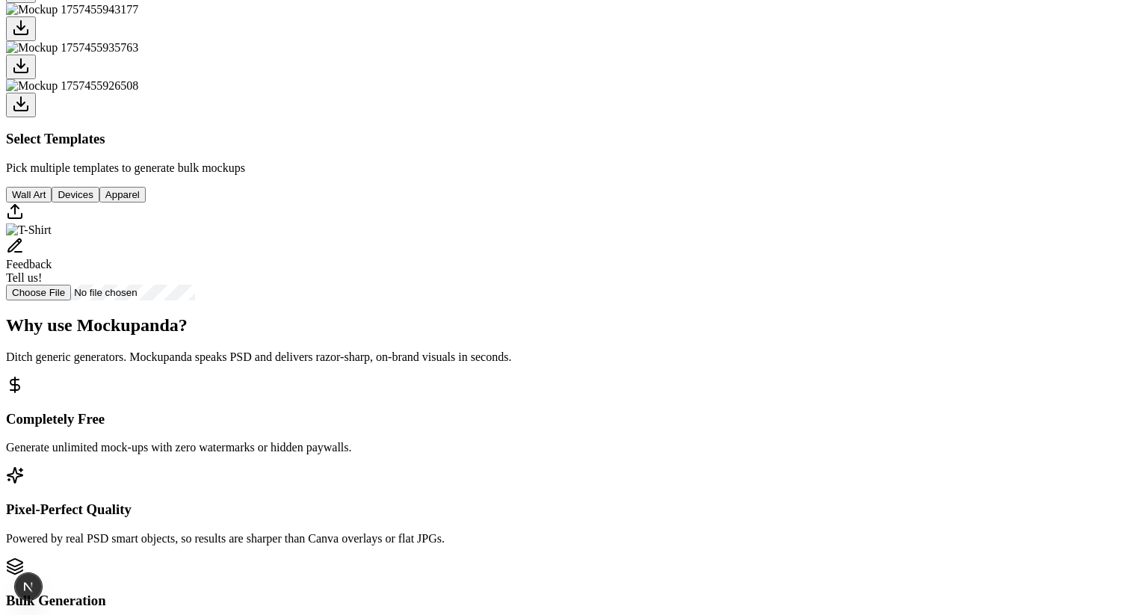
click at [52, 202] on button "Wall Art" at bounding box center [29, 195] width 46 height 16
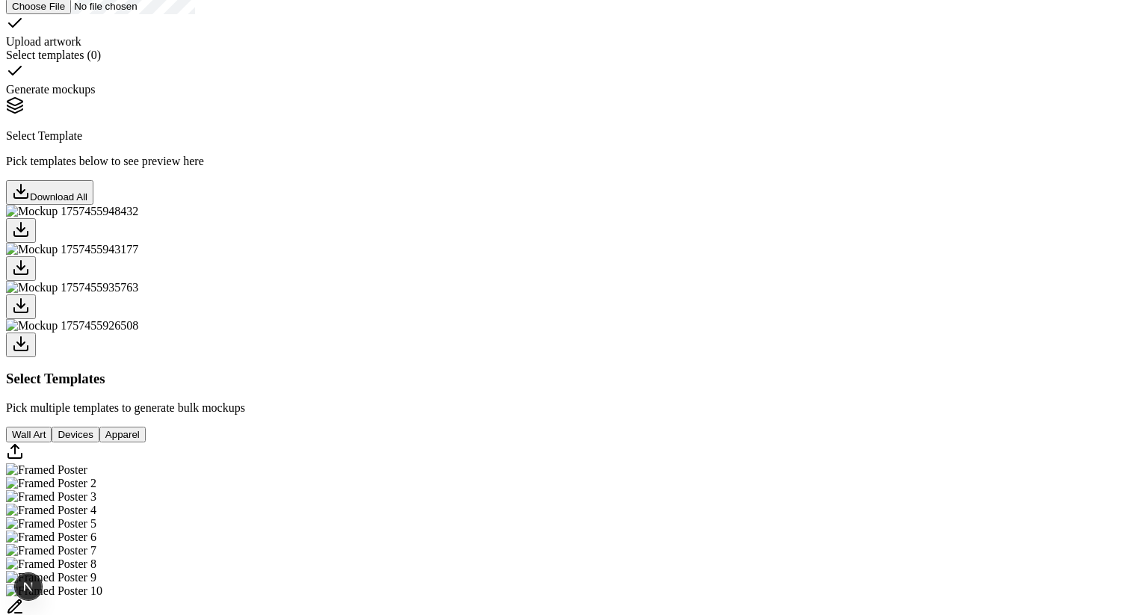
scroll to position [0, 0]
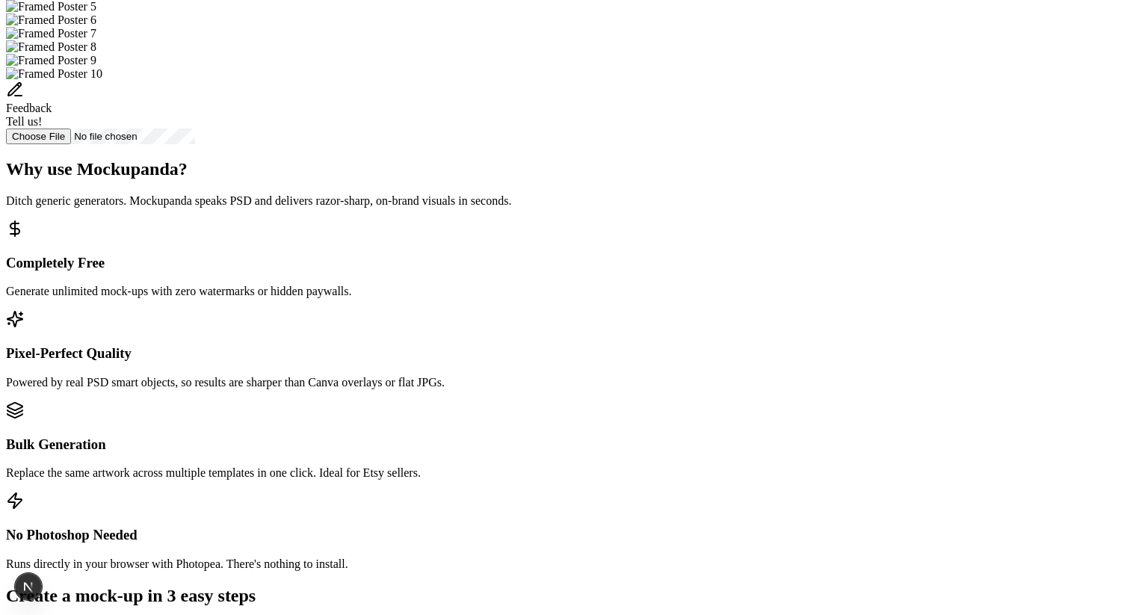
scroll to position [492, 0]
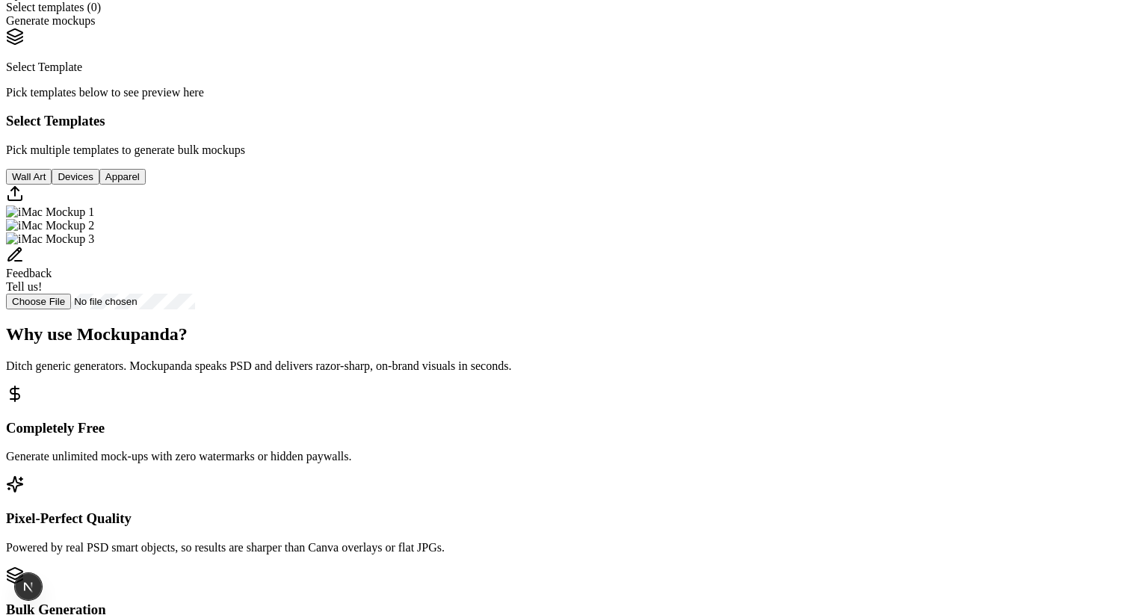
scroll to position [296, 0]
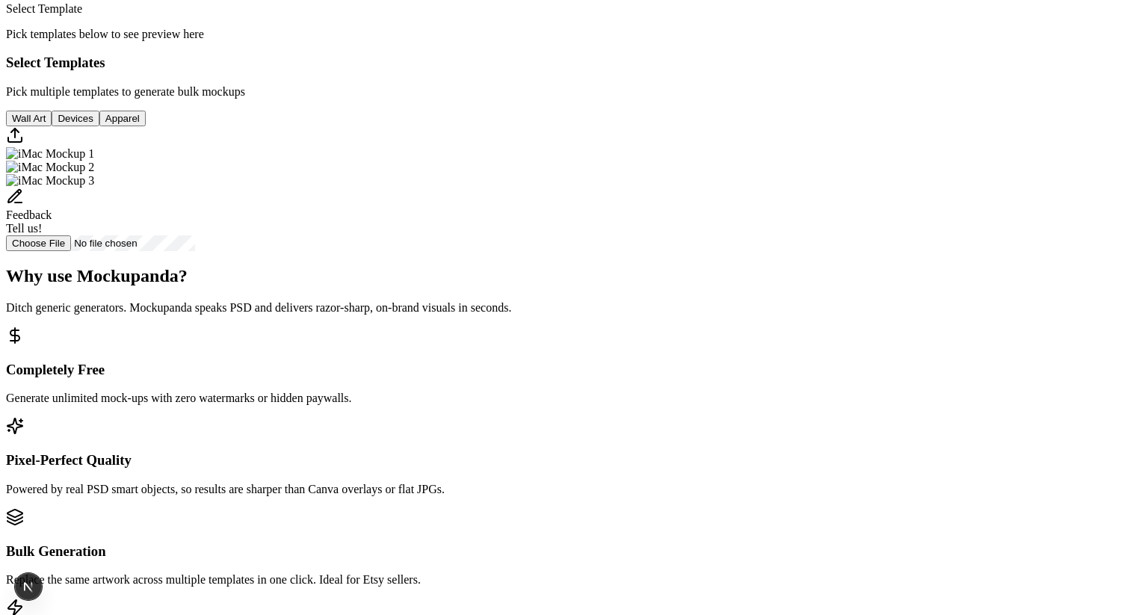
click at [52, 126] on button "Wall Art" at bounding box center [29, 119] width 46 height 16
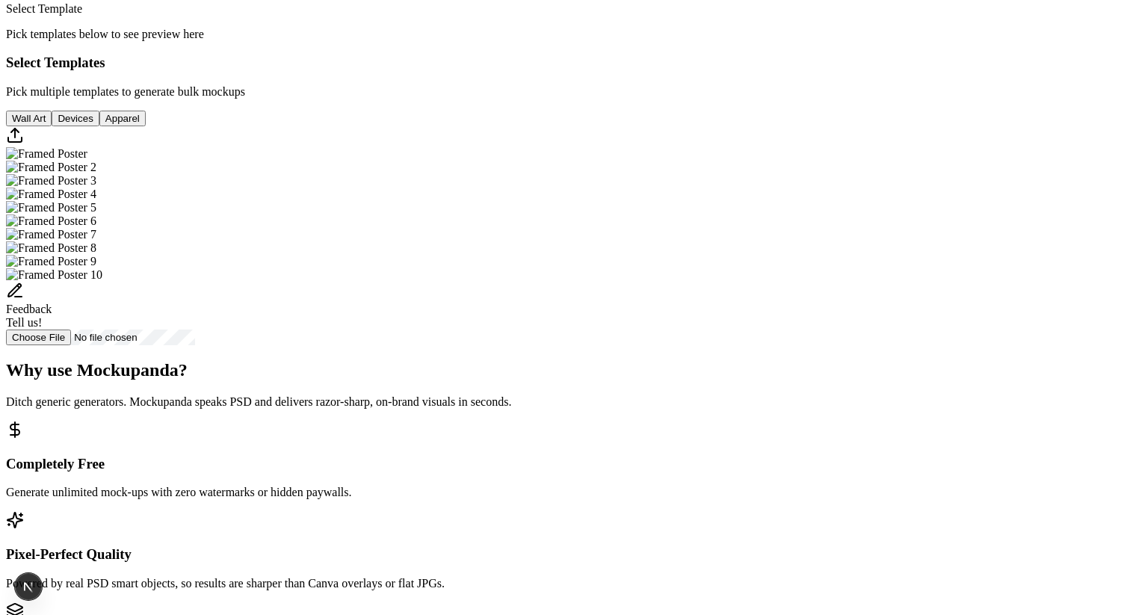
click at [99, 126] on button "Devices" at bounding box center [75, 119] width 47 height 16
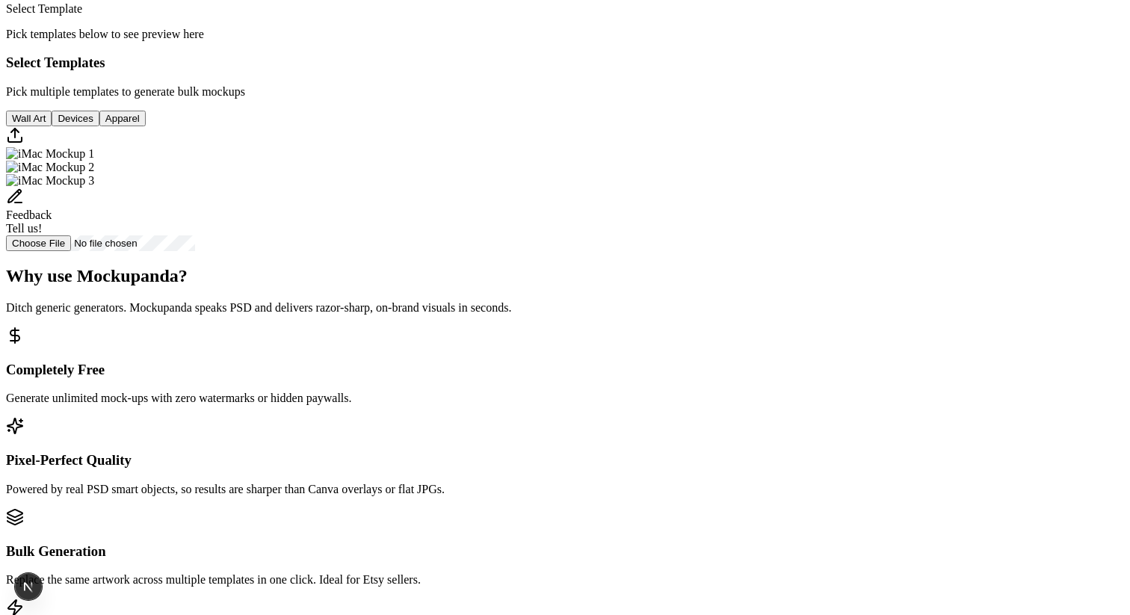
click at [146, 126] on button "Apparel" at bounding box center [122, 119] width 46 height 16
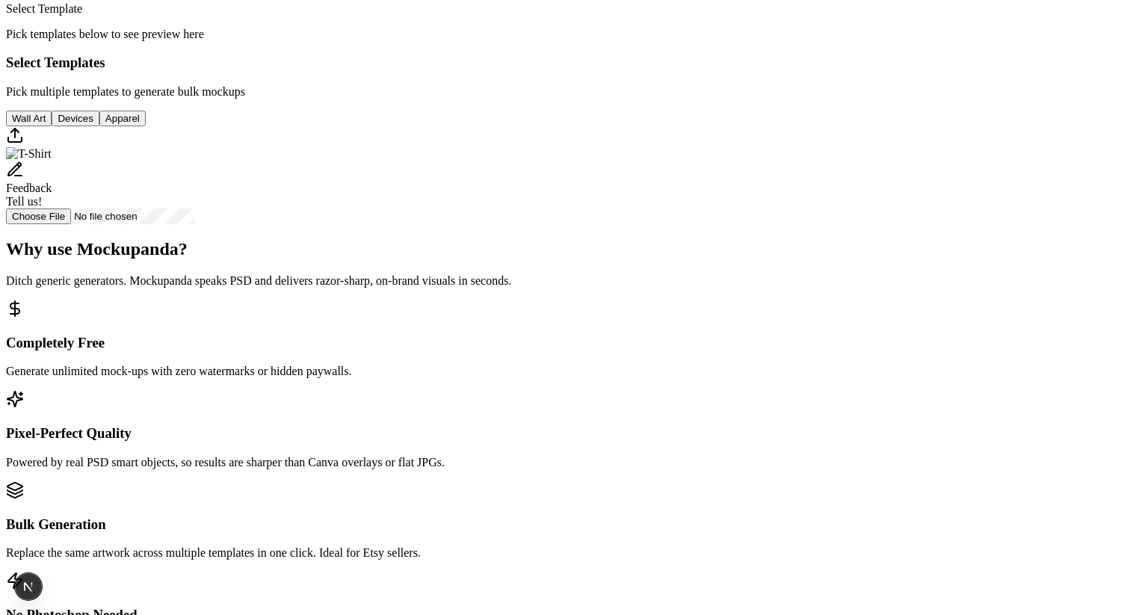
click at [52, 126] on button "Wall Art" at bounding box center [29, 119] width 46 height 16
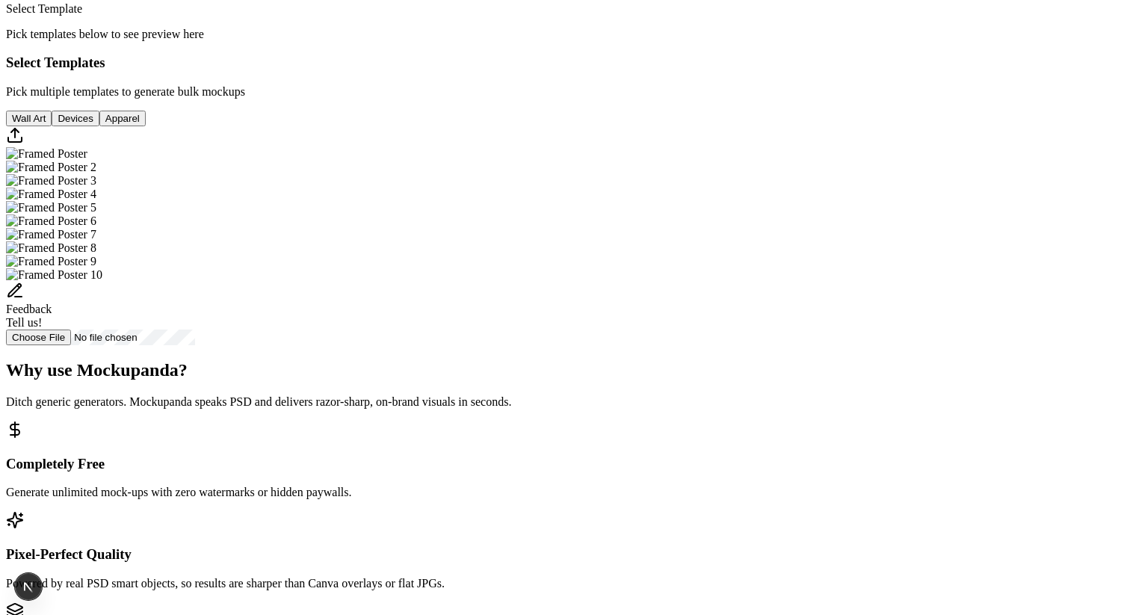
click at [99, 126] on button "Devices" at bounding box center [75, 119] width 47 height 16
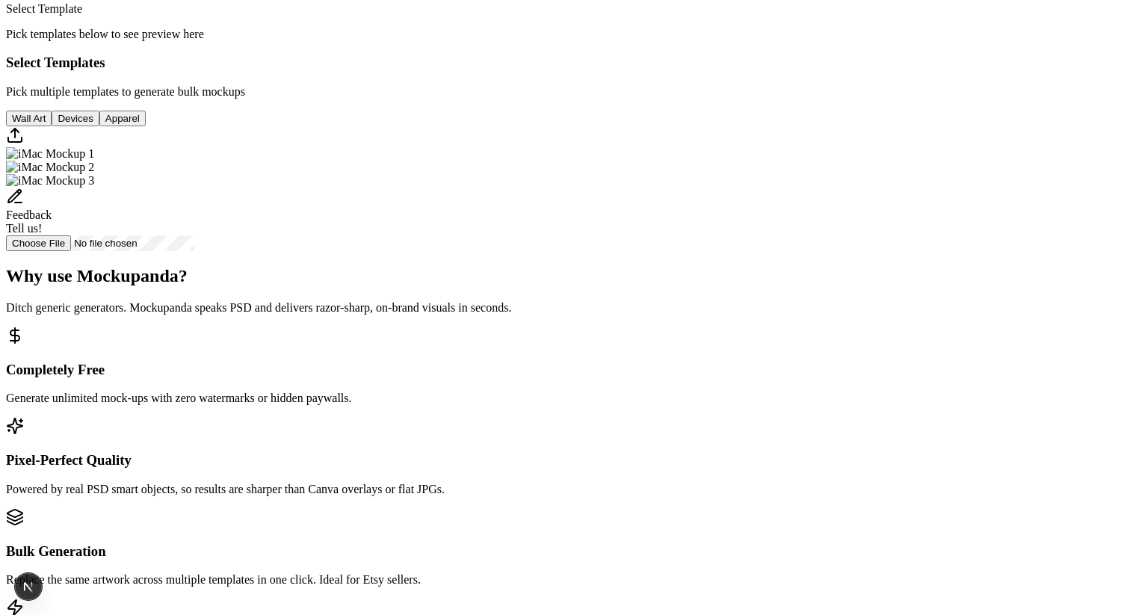
click at [52, 126] on button "Wall Art" at bounding box center [29, 119] width 46 height 16
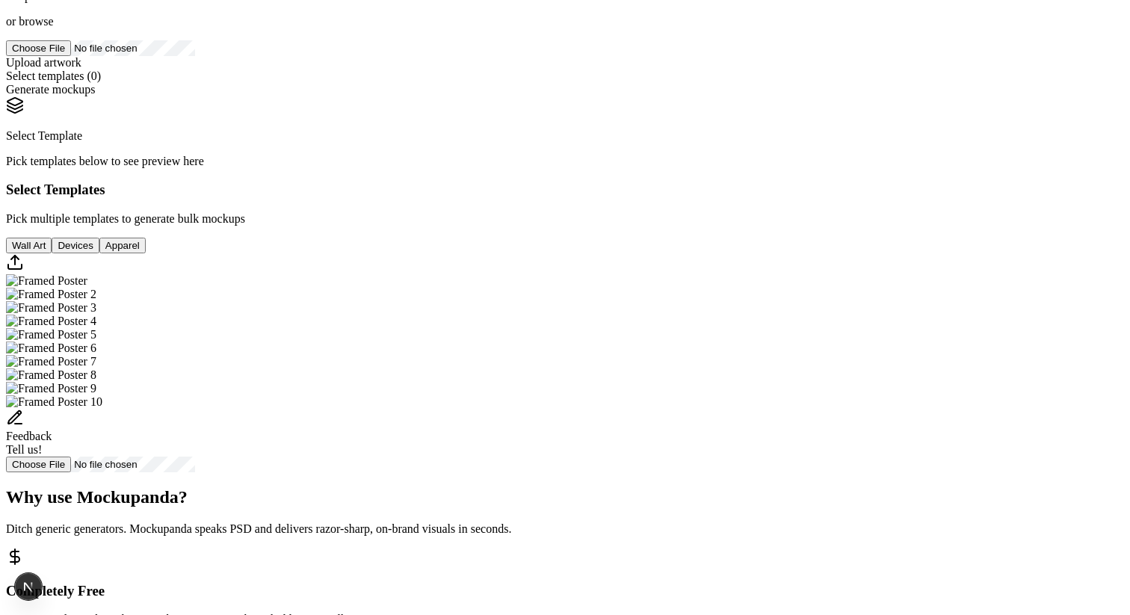
scroll to position [0, 0]
